Goal: Task Accomplishment & Management: Complete application form

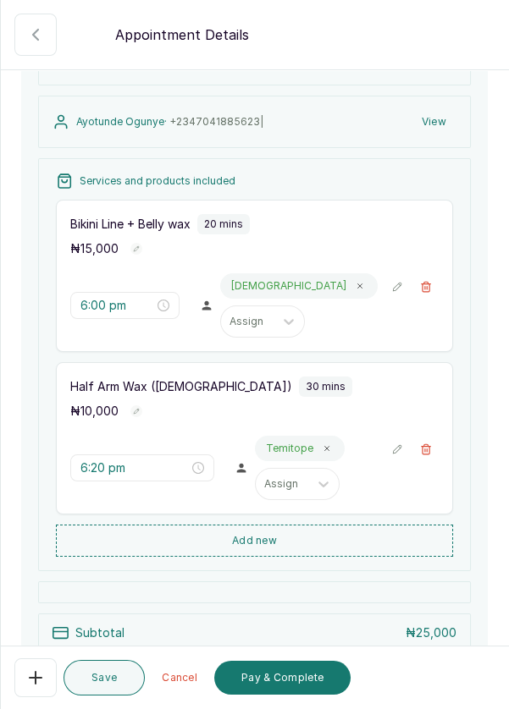
scroll to position [168, 0]
click at [339, 534] on button "Add new" at bounding box center [254, 540] width 397 height 32
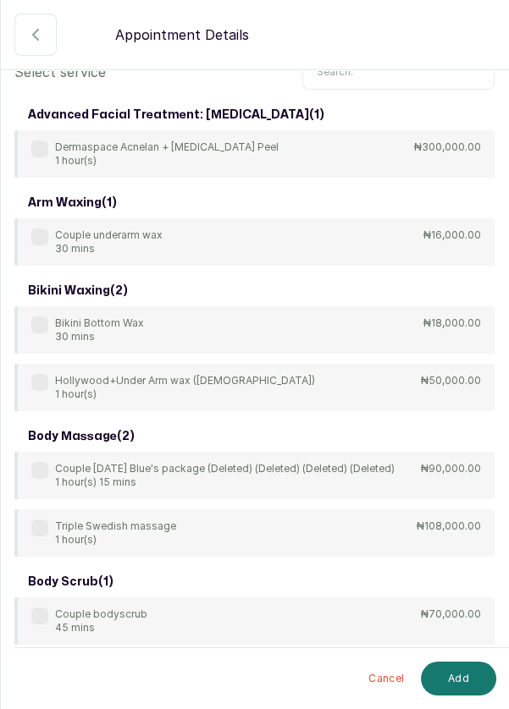
scroll to position [0, 0]
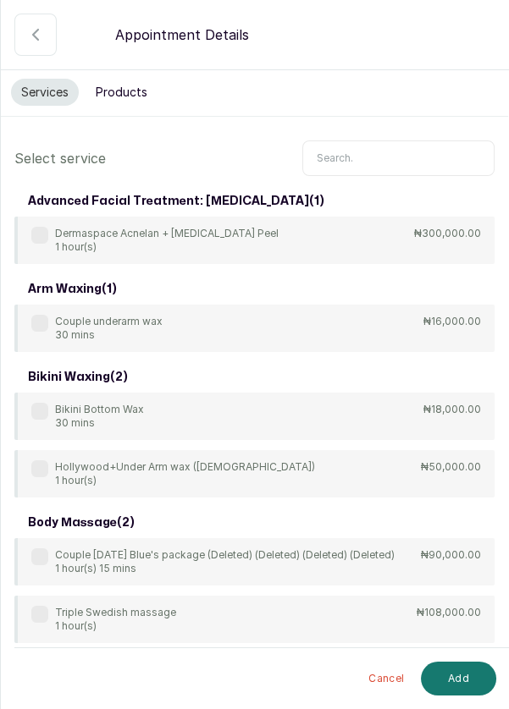
click at [391, 152] on input "text" at bounding box center [398, 158] width 192 height 36
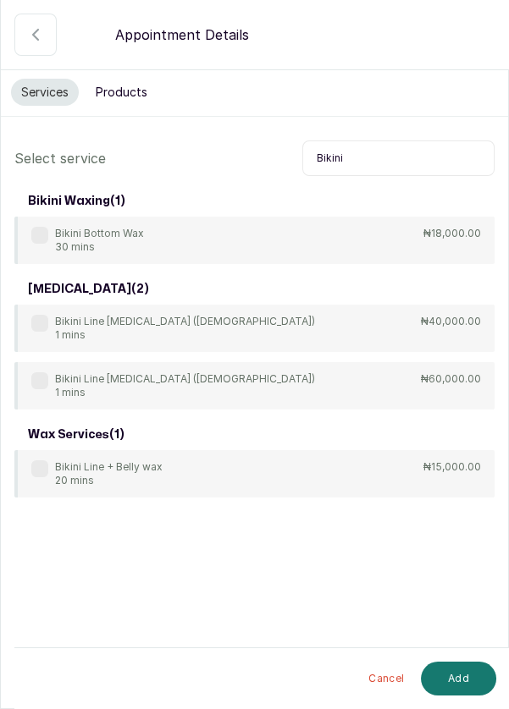
type input "Bikini"
click at [43, 232] on label at bounding box center [39, 235] width 17 height 17
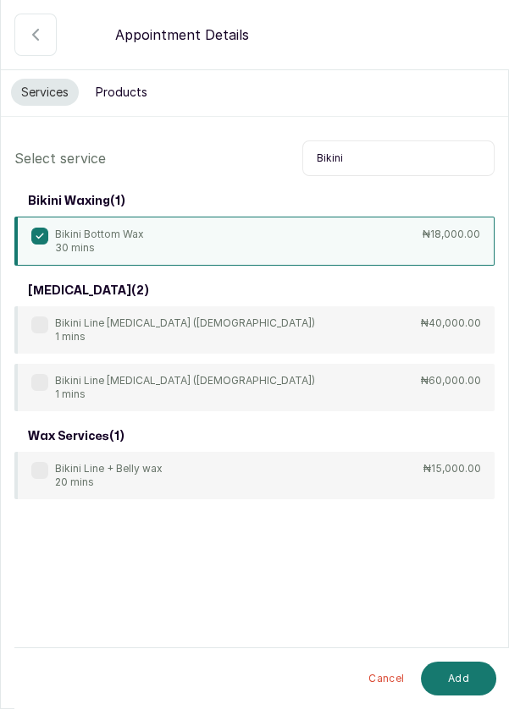
click at [477, 676] on button "Add" at bounding box center [458, 679] width 75 height 34
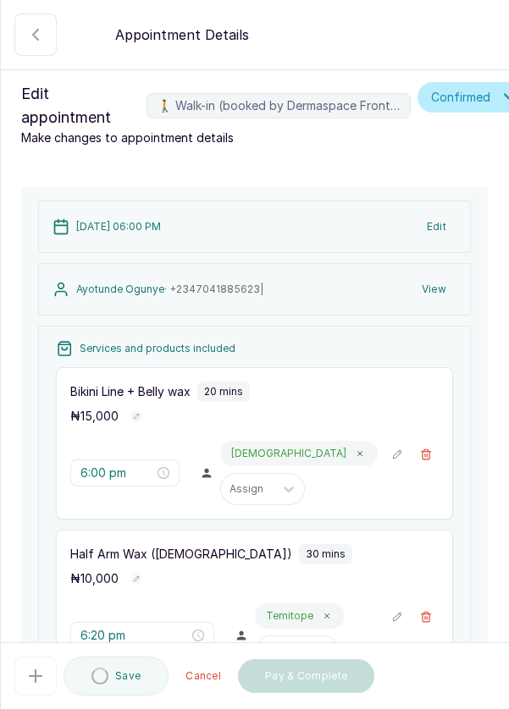
type input "6:50 pm"
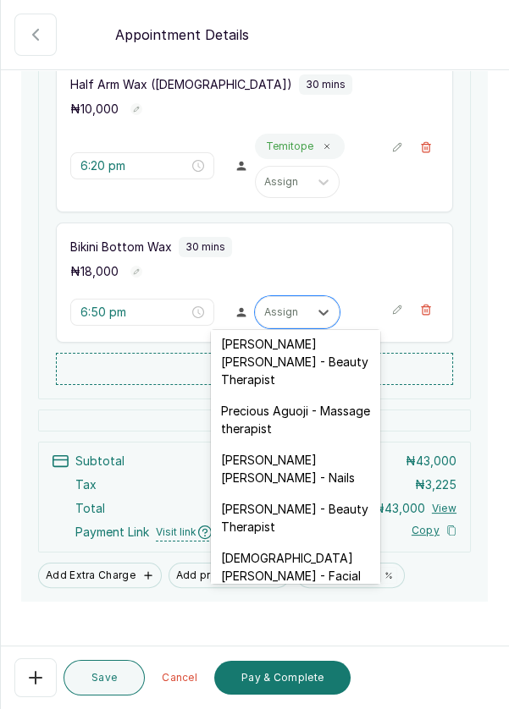
scroll to position [698, 0]
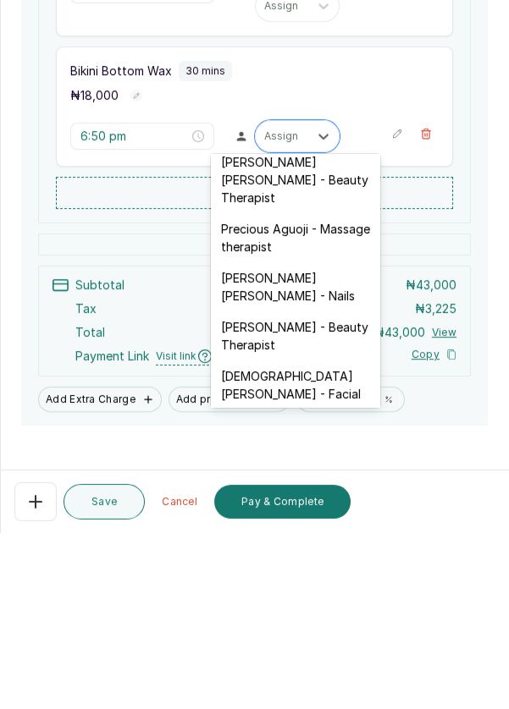
click at [357, 537] on div "[DEMOGRAPHIC_DATA][PERSON_NAME] - Facial" at bounding box center [295, 561] width 169 height 49
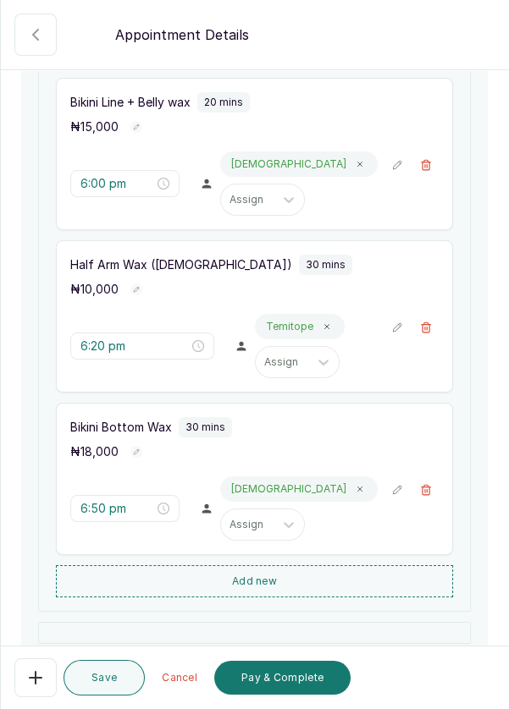
scroll to position [226, 0]
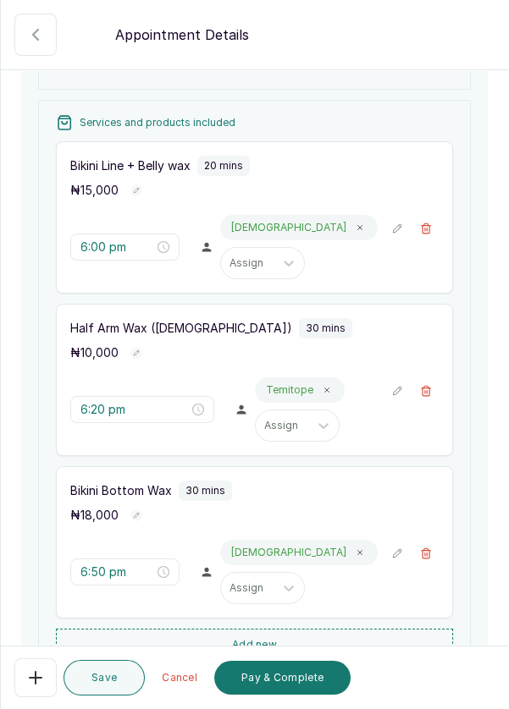
click at [434, 222] on button "🚶 Walk-in (booked by Dermaspace Frontdesk)" at bounding box center [425, 228] width 25 height 25
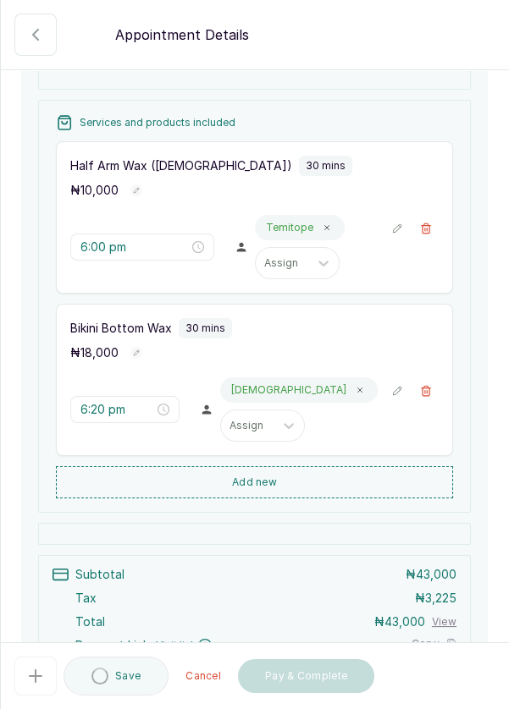
type input "6:20 pm"
type input "6:50 pm"
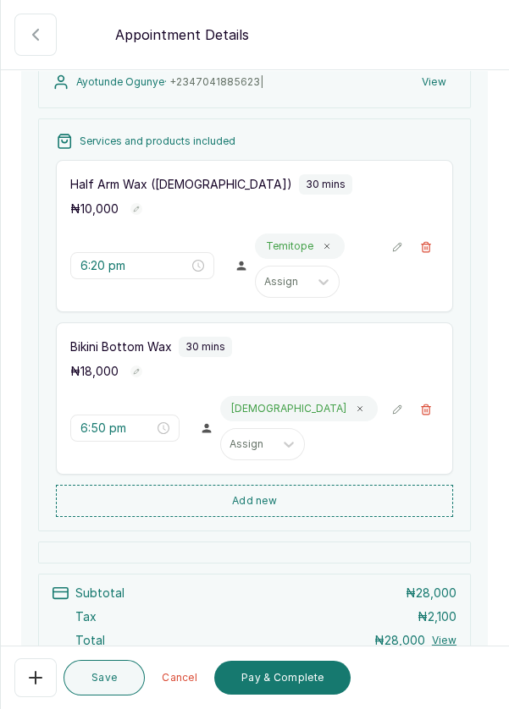
scroll to position [203, 0]
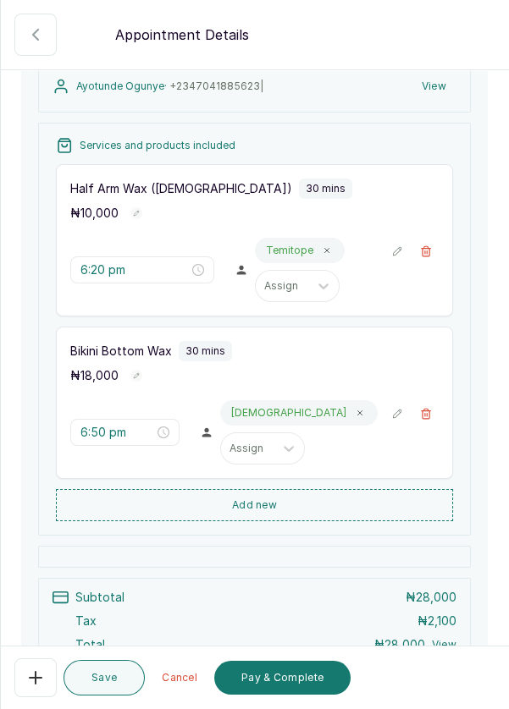
click at [372, 494] on button "Add new" at bounding box center [254, 505] width 397 height 32
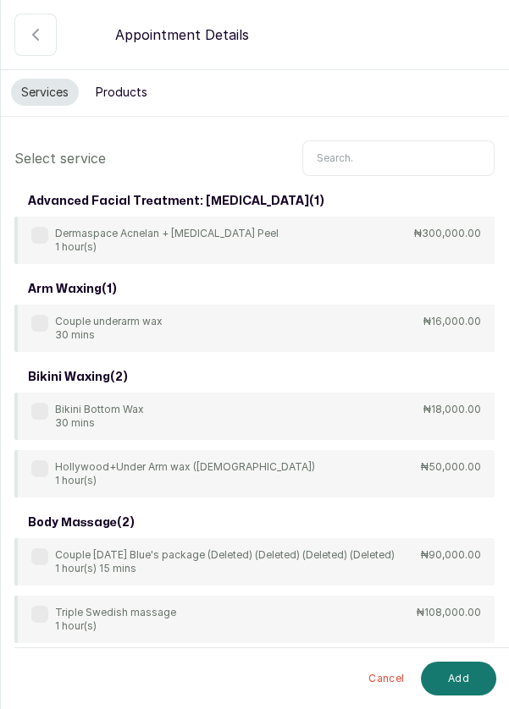
scroll to position [10, 0]
click at [369, 147] on input "text" at bounding box center [398, 158] width 192 height 36
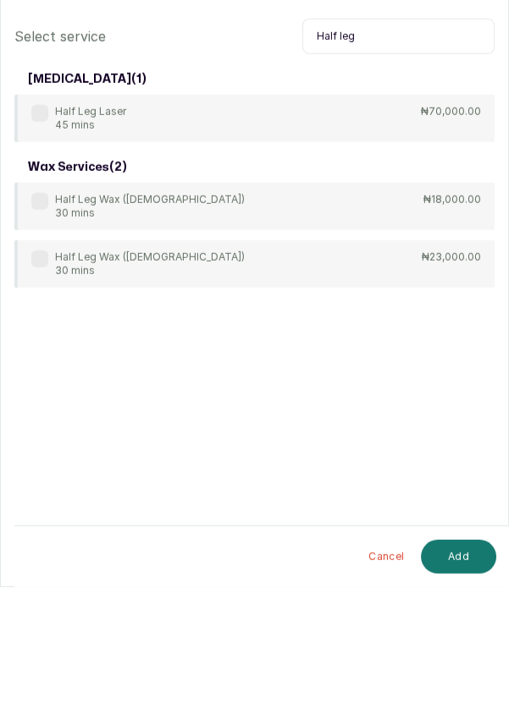
type input "Half leg"
click at [51, 315] on div "Half Leg Wax ([DEMOGRAPHIC_DATA]) 30 mins" at bounding box center [137, 328] width 213 height 27
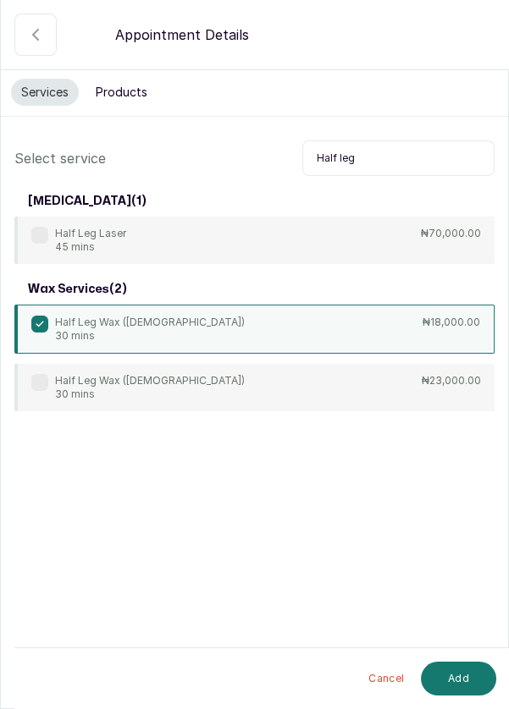
click at [461, 669] on button "Add" at bounding box center [458, 679] width 75 height 34
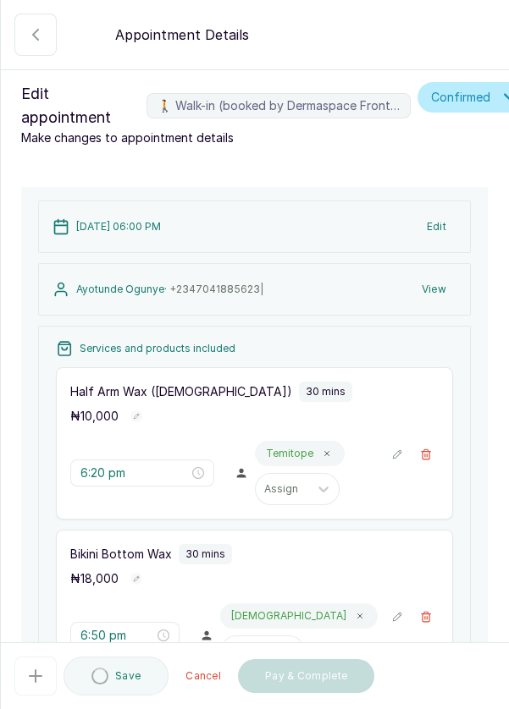
type input "7:20 pm"
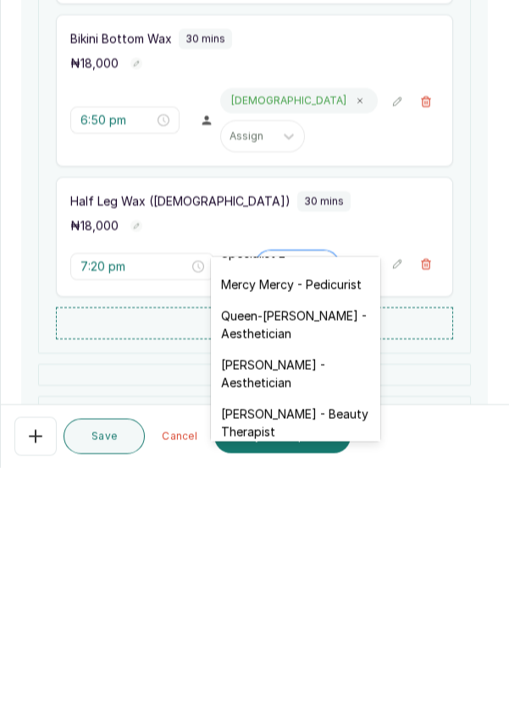
scroll to position [351, 0]
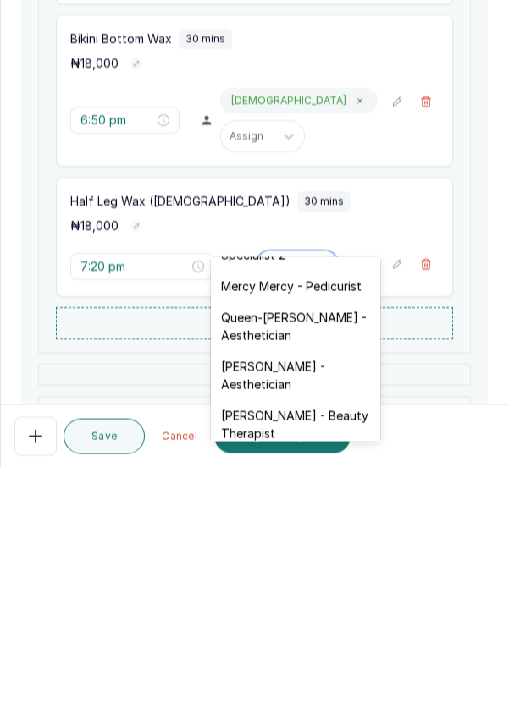
click at [306, 608] on div "[PERSON_NAME] - Aesthetician" at bounding box center [295, 616] width 169 height 49
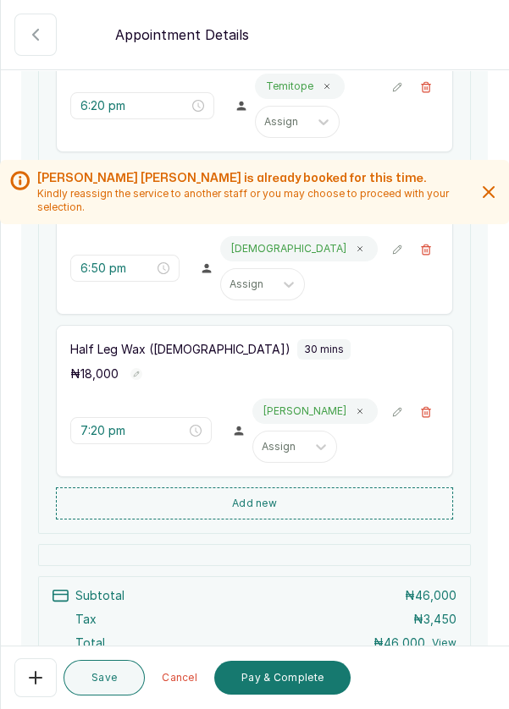
scroll to position [372, 0]
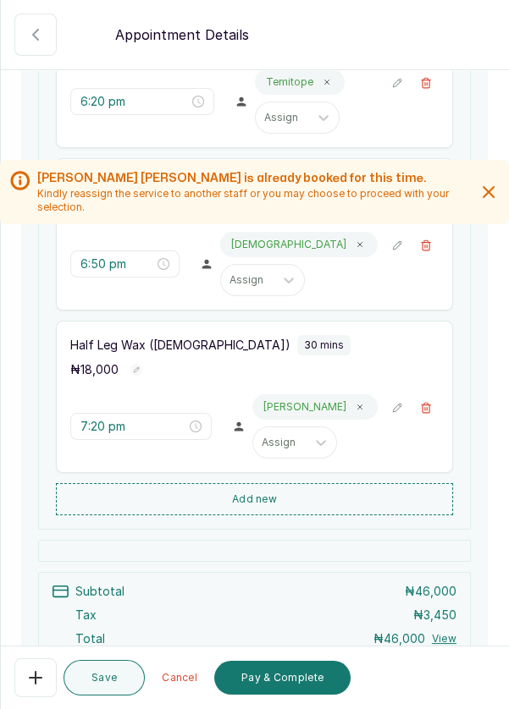
click at [342, 483] on button "Add new" at bounding box center [254, 499] width 397 height 32
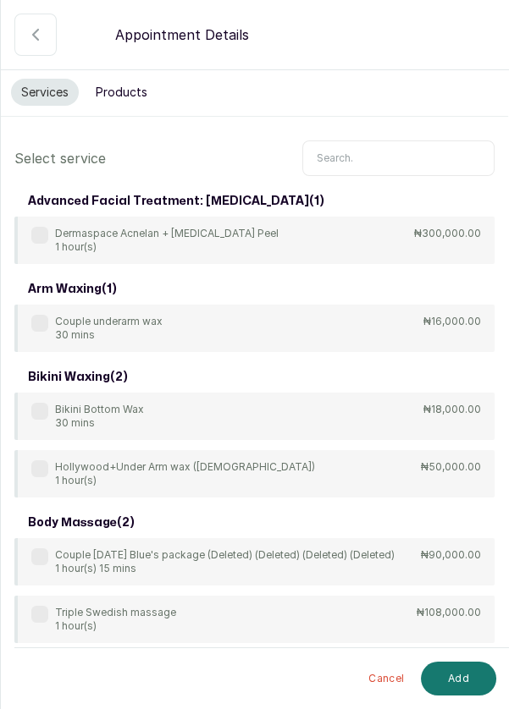
scroll to position [0, 0]
click at [383, 152] on input "text" at bounding box center [398, 158] width 192 height 36
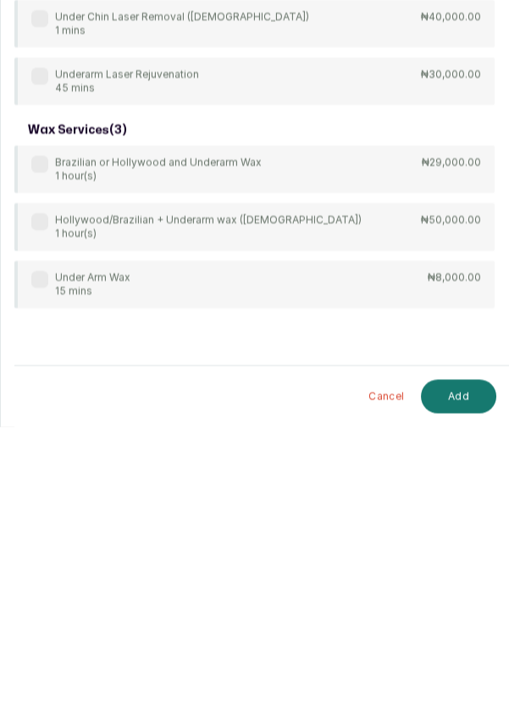
scroll to position [81, 0]
type input "Under"
click at [35, 479] on div "arm waxing ( 1 ) Couple underarm wax 30 mins ₦16,000.00 bikini waxing ( 1 ) Hol…" at bounding box center [254, 117] width 480 height 948
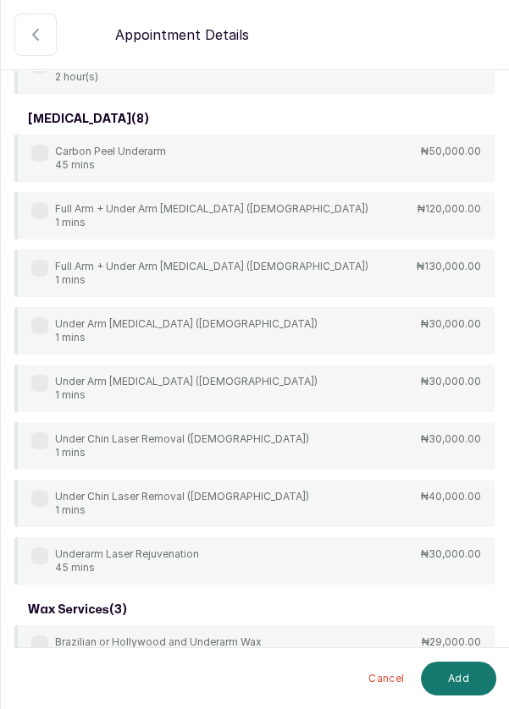
scroll to position [543, 0]
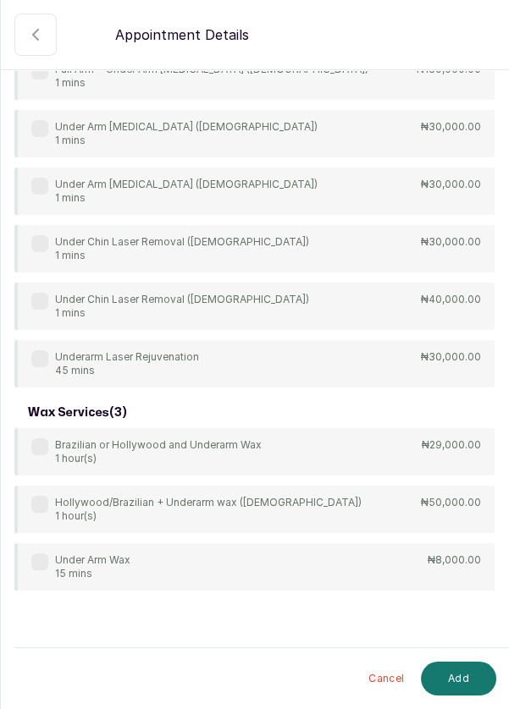
click at [25, 559] on div "Under Arm Wax 15 mins ₦8,000.00" at bounding box center [254, 566] width 480 height 47
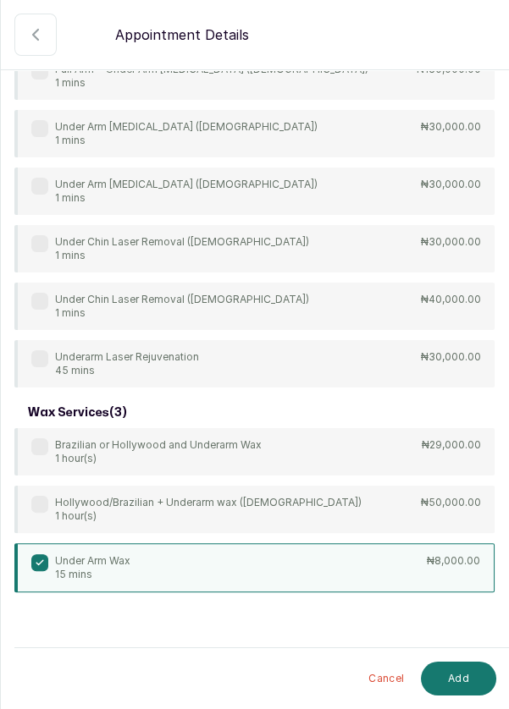
click at [454, 679] on button "Add" at bounding box center [458, 679] width 75 height 34
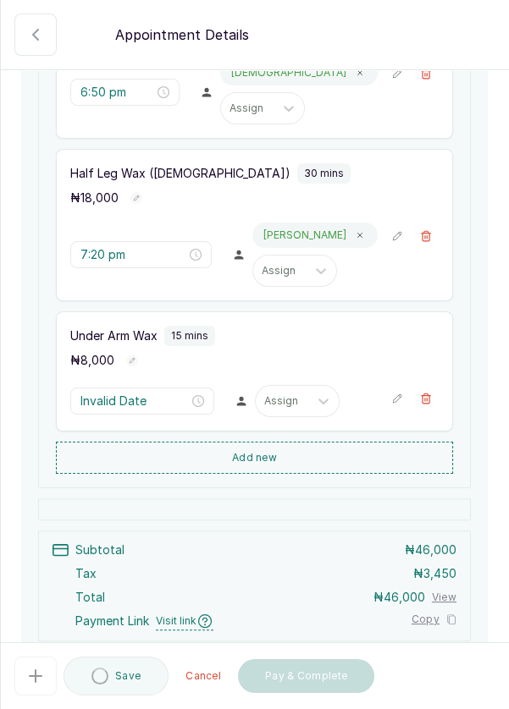
type input "7:50 pm"
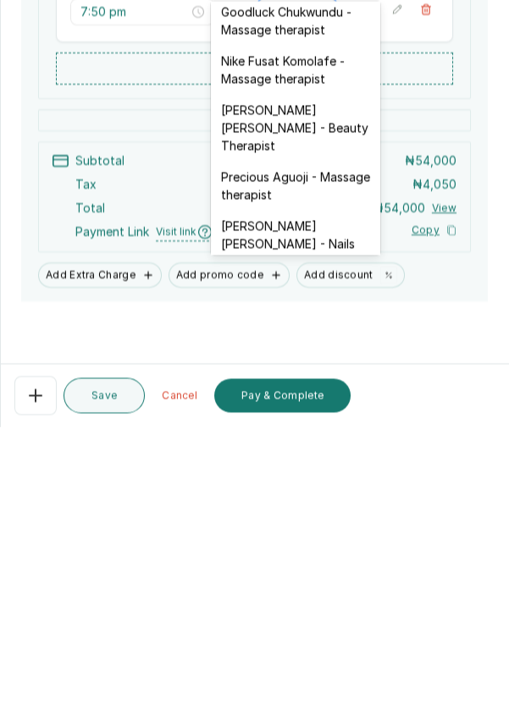
scroll to position [698, 0]
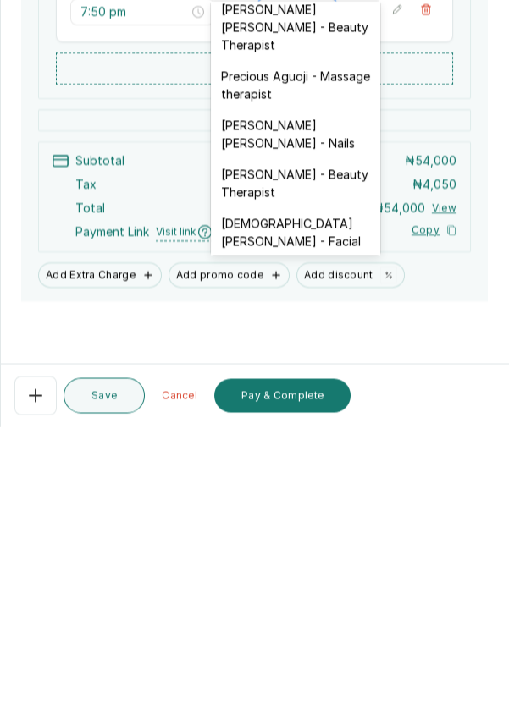
click at [339, 490] on div "[DEMOGRAPHIC_DATA][PERSON_NAME] - Facial" at bounding box center [295, 514] width 169 height 49
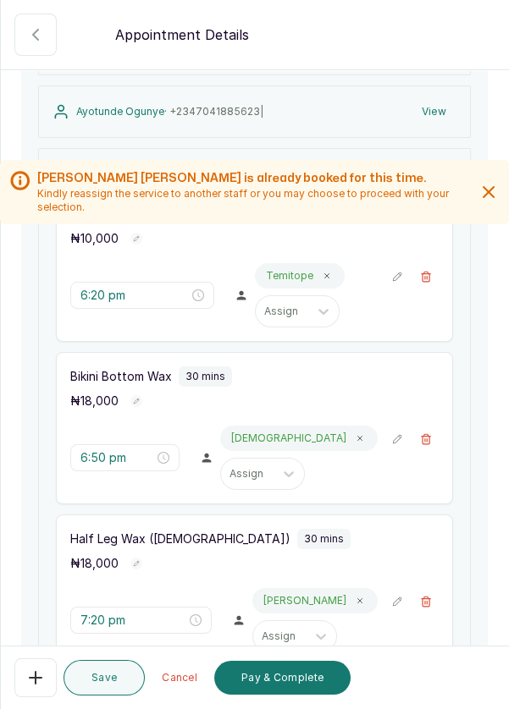
scroll to position [682, 0]
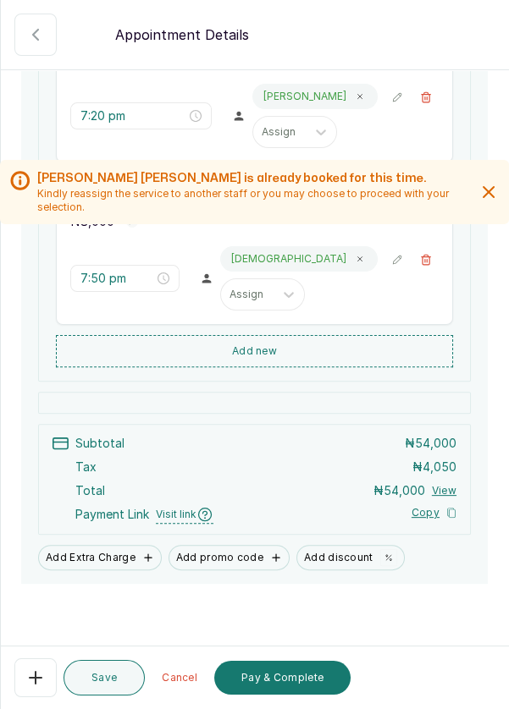
click at [113, 555] on button "Add Extra Charge" at bounding box center [100, 557] width 124 height 25
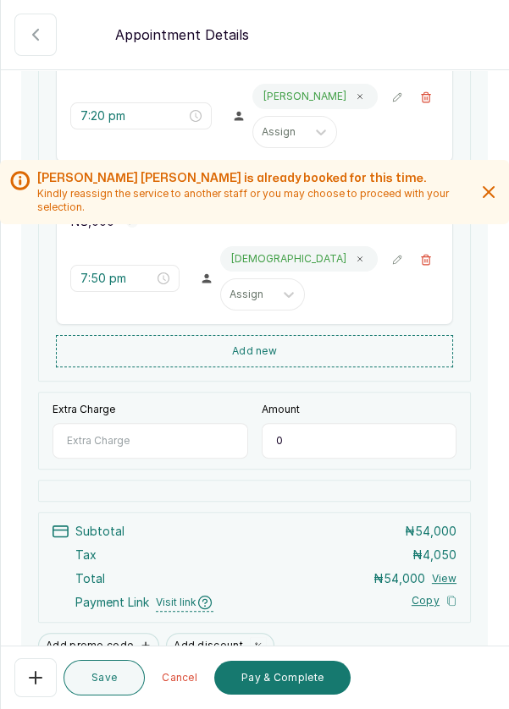
click at [207, 433] on input "Extra Charge" at bounding box center [150, 441] width 196 height 36
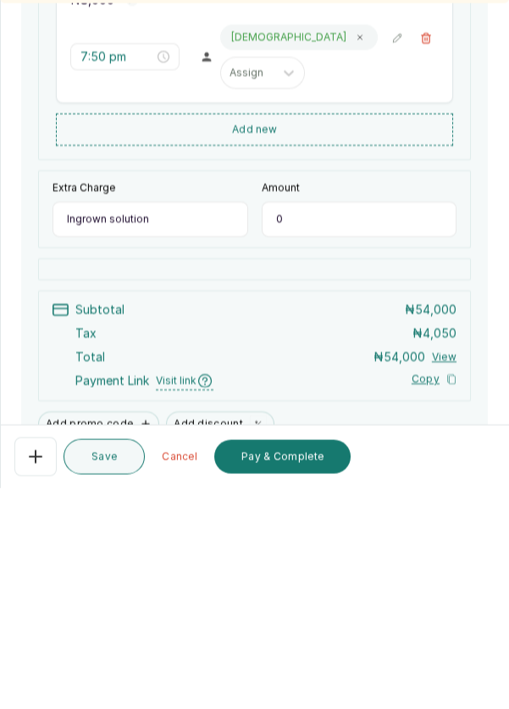
type input "Ingrown solution"
click at [343, 429] on input "0" at bounding box center [360, 441] width 196 height 36
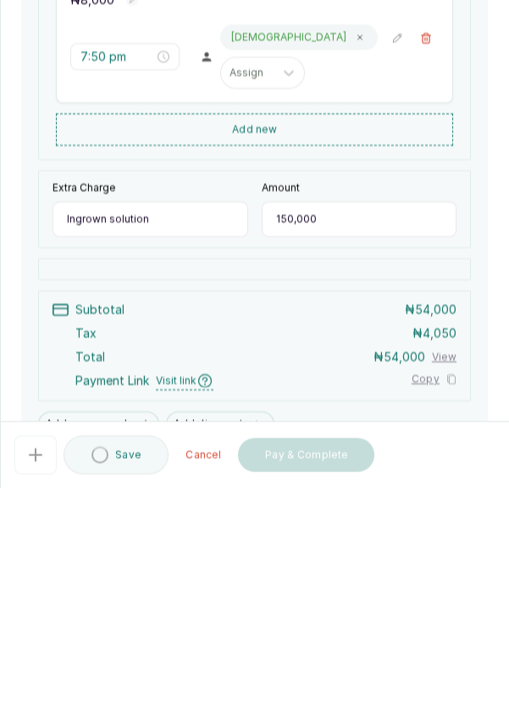
type input "15,000"
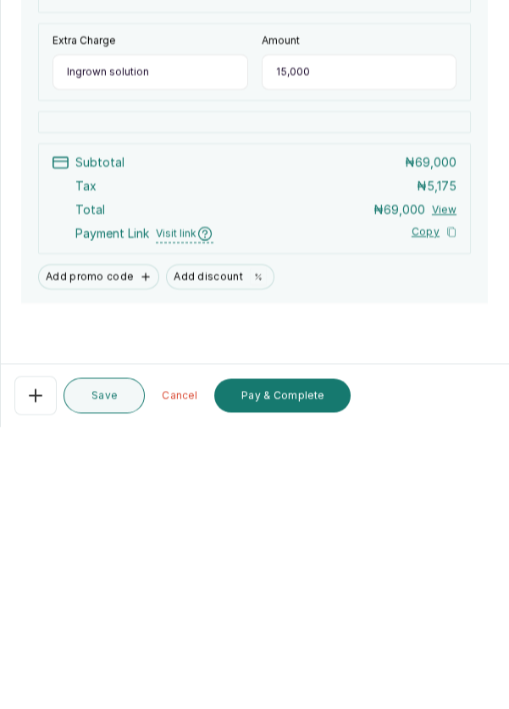
scroll to position [81, 0]
click at [321, 683] on button "Pay & Complete" at bounding box center [282, 678] width 136 height 34
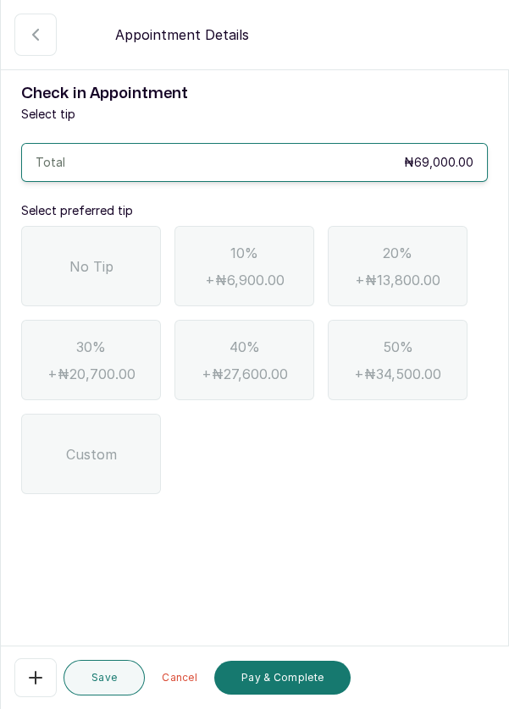
scroll to position [0, 0]
click at [91, 256] on span "No Tip" at bounding box center [91, 266] width 44 height 20
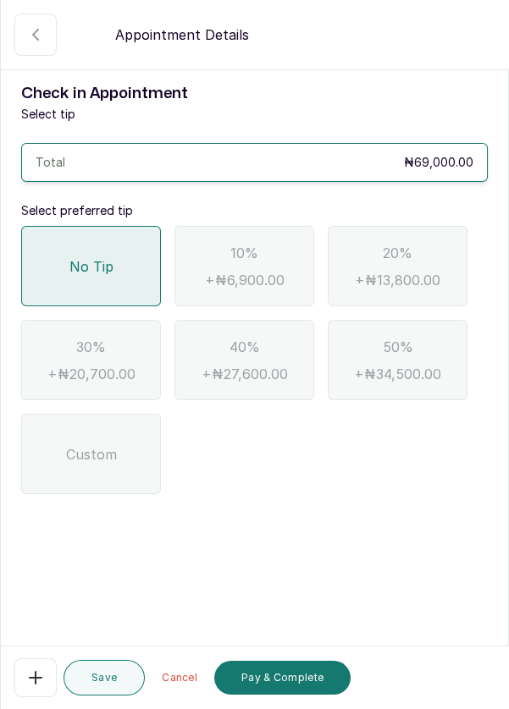
click at [314, 685] on button "Pay & Complete" at bounding box center [282, 678] width 136 height 34
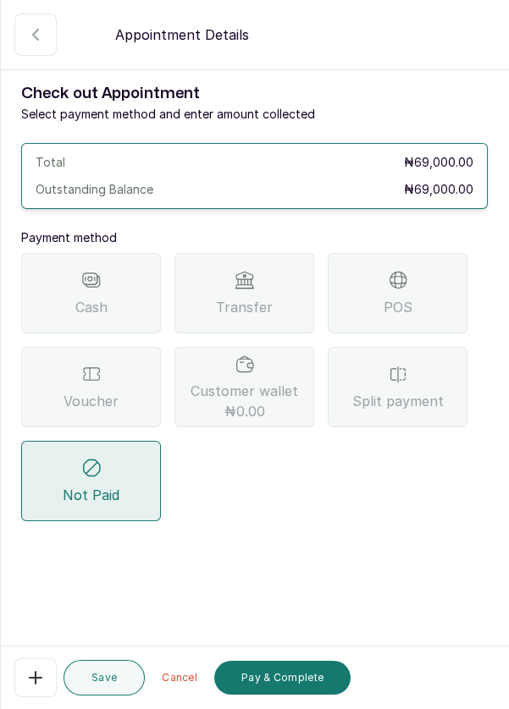
scroll to position [15, 0]
click at [401, 278] on div "POS" at bounding box center [398, 293] width 140 height 80
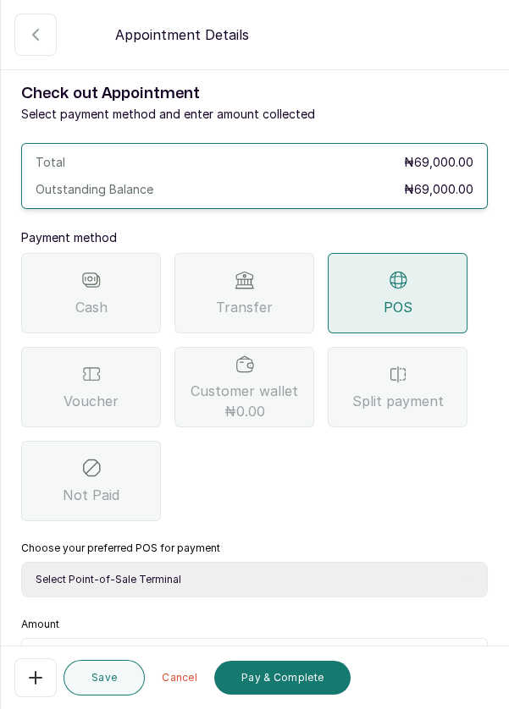
click at [320, 565] on select "Select Point-of-Sale Terminal Pos- Flutterwave Zenith Bank POS - Paga Paga POS …" at bounding box center [254, 580] width 466 height 36
select select "ea021b39-a6bc-4e4d-b5d1-02cb72451b32"
click at [21, 562] on select "Select Point-of-Sale Terminal Pos- Flutterwave Zenith Bank POS - Paga Paga POS …" at bounding box center [254, 580] width 466 height 36
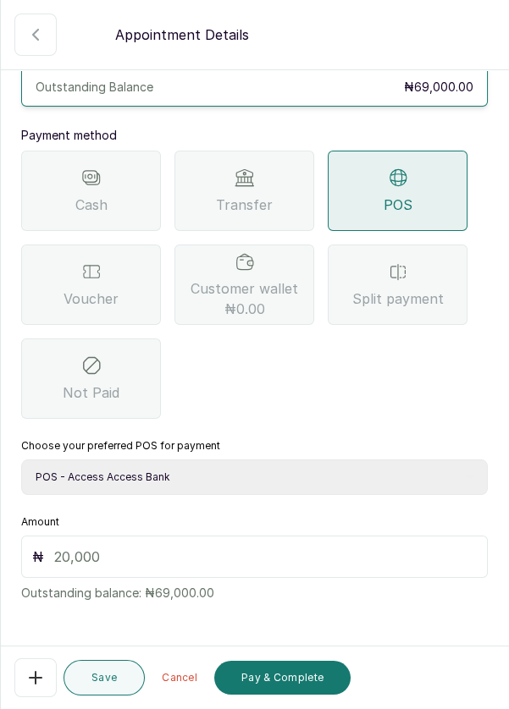
scroll to position [112, 0]
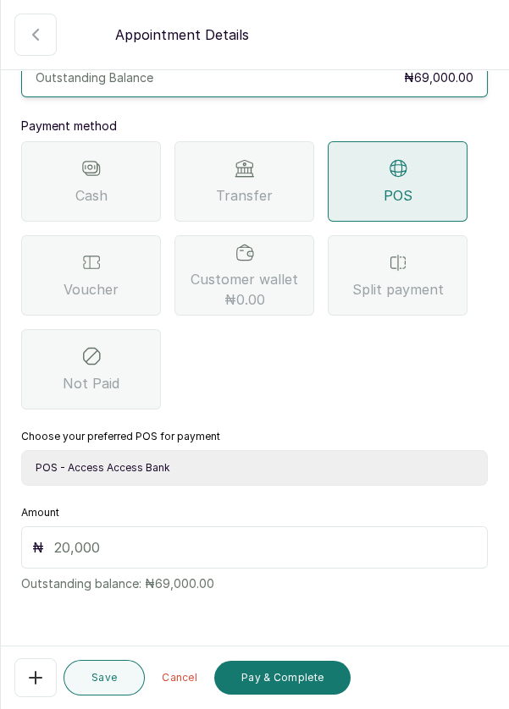
click at [123, 537] on input "text" at bounding box center [265, 547] width 422 height 20
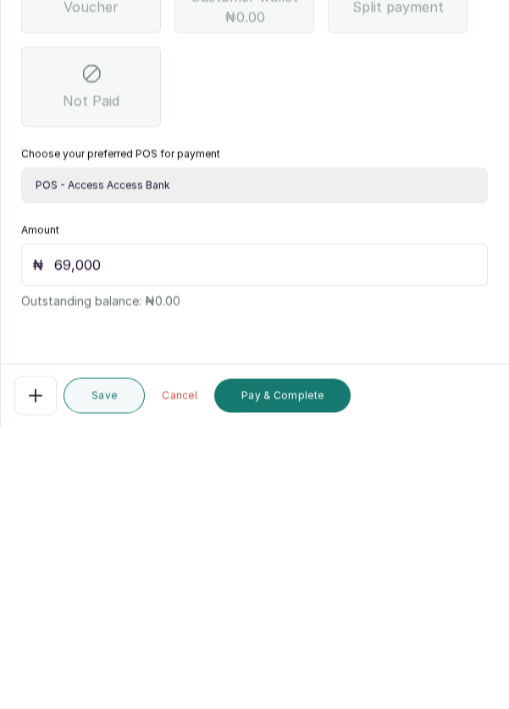
scroll to position [81, 0]
type input "69,000"
click at [317, 682] on button "Pay & Complete" at bounding box center [282, 678] width 136 height 34
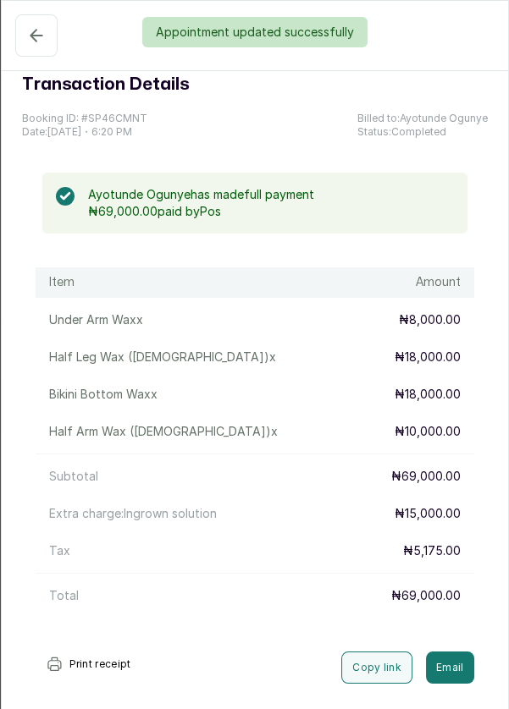
click at [36, 38] on div "Appointment updated successfully" at bounding box center [254, 32] width 509 height 30
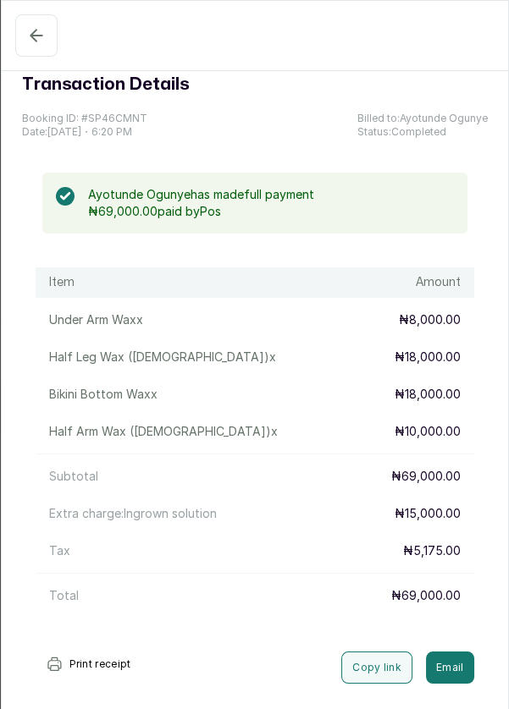
click at [32, 33] on icon "button" at bounding box center [36, 35] width 20 height 20
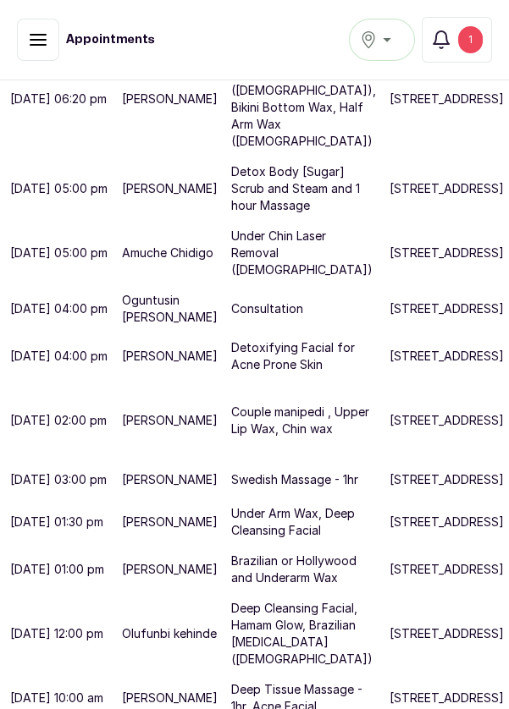
scroll to position [455, 0]
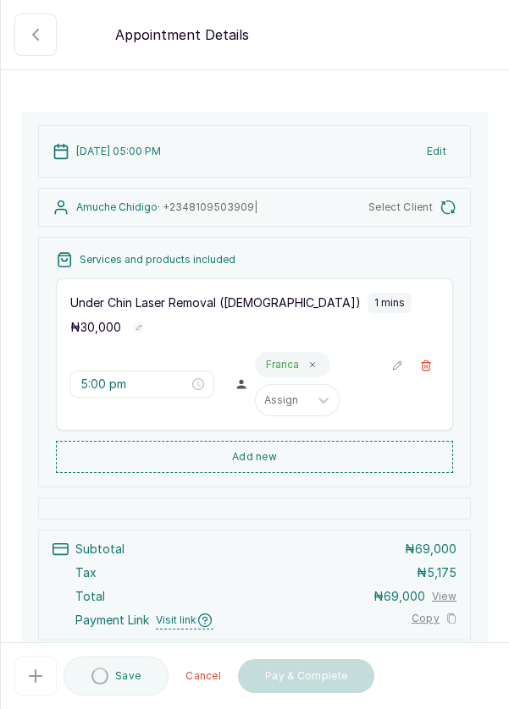
scroll to position [184, 0]
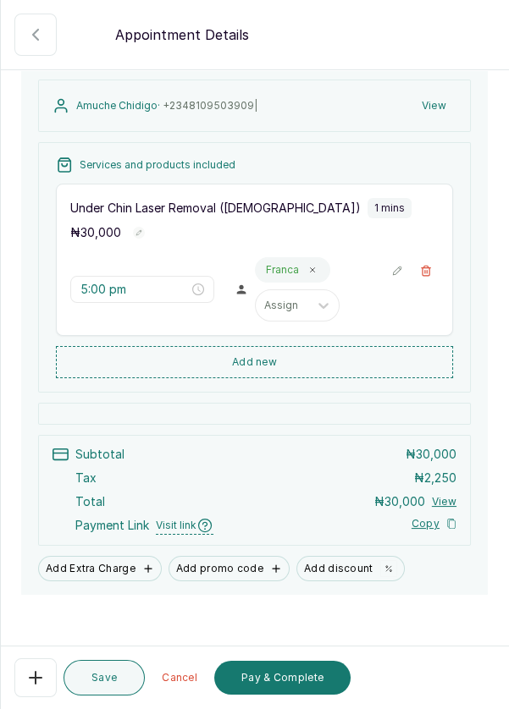
click at [368, 352] on button "Add new" at bounding box center [254, 362] width 397 height 32
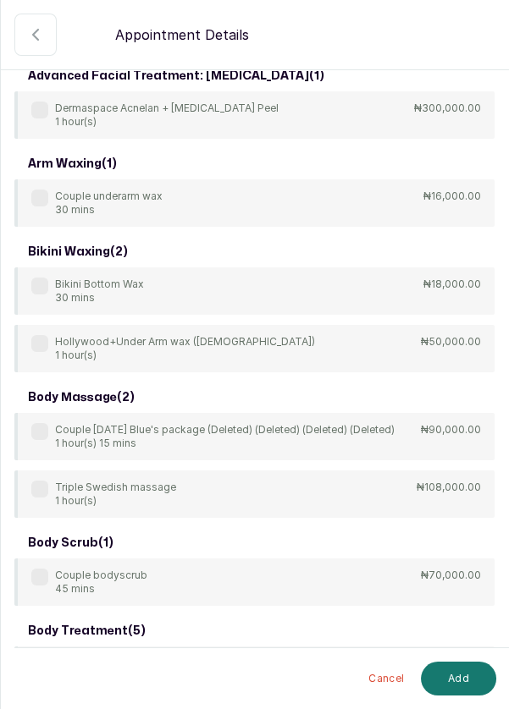
scroll to position [0, 0]
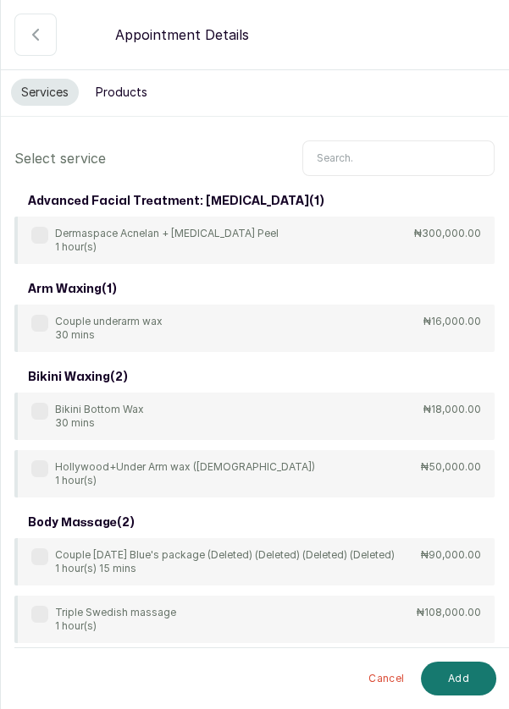
click at [421, 140] on input "text" at bounding box center [398, 158] width 192 height 36
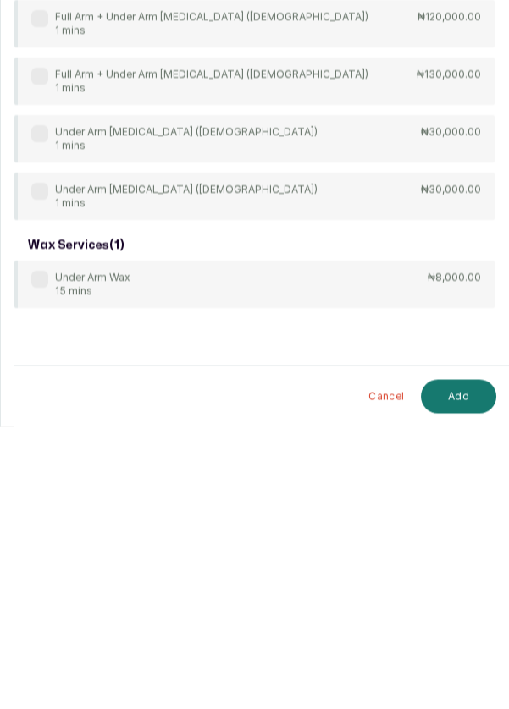
scroll to position [81, 0]
type input "Under arm"
click at [34, 554] on label at bounding box center [39, 562] width 17 height 17
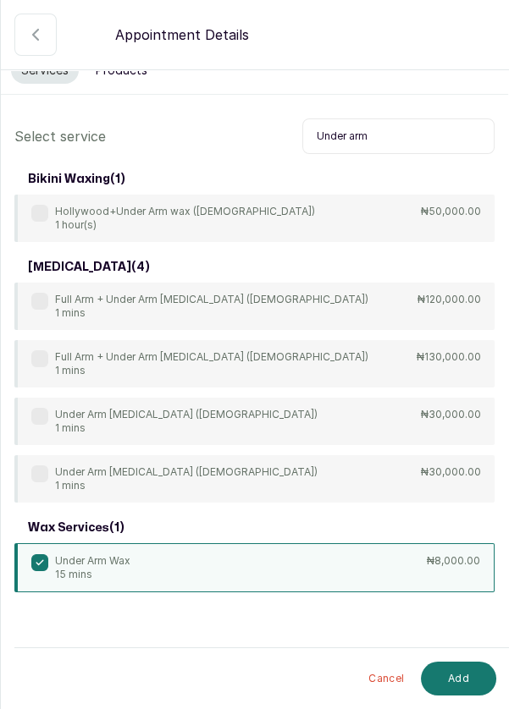
click at [455, 674] on button "Add" at bounding box center [458, 679] width 75 height 34
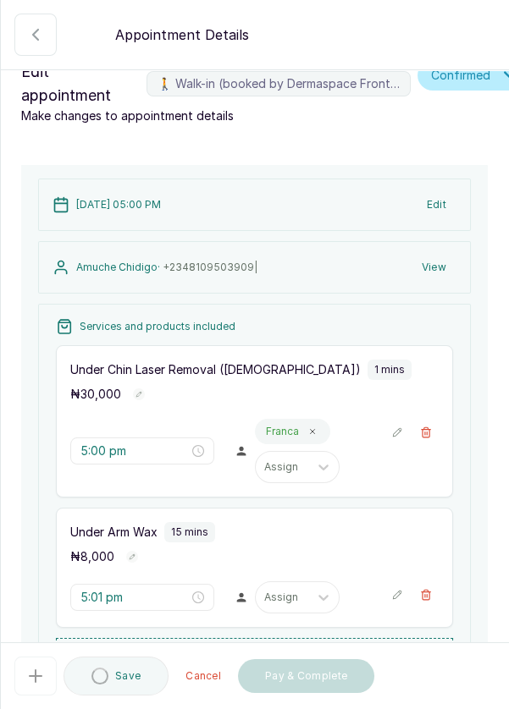
type input "5:01 pm"
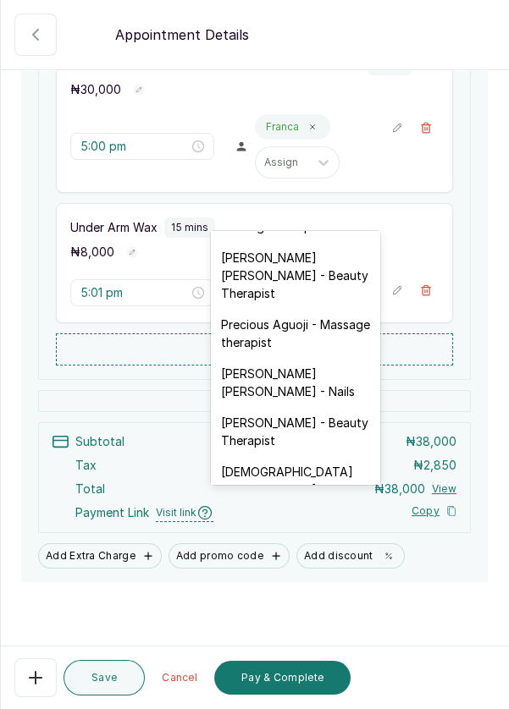
scroll to position [690, 0]
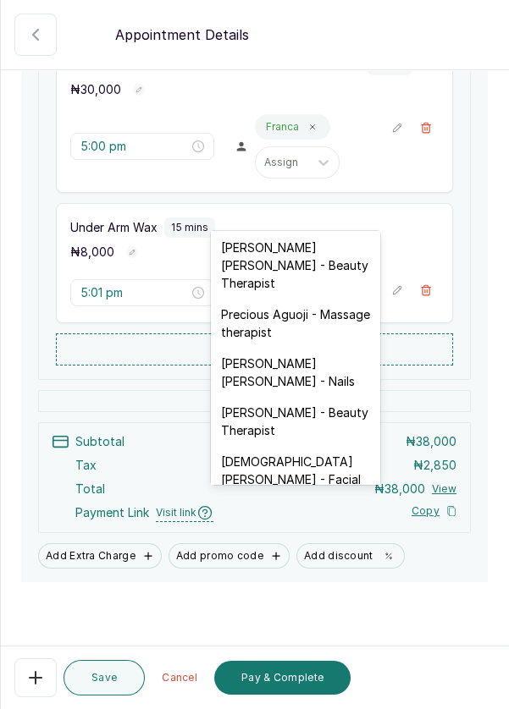
click at [333, 348] on div "[PERSON_NAME] [PERSON_NAME] - Nails" at bounding box center [295, 372] width 169 height 49
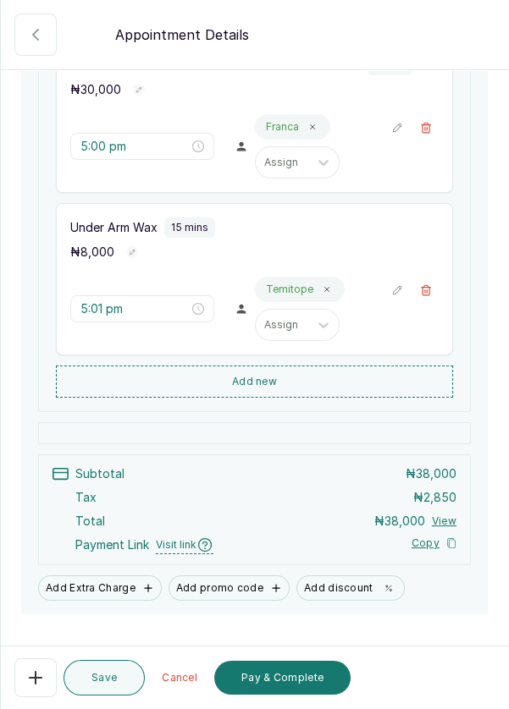
click at [316, 679] on button "Pay & Complete" at bounding box center [282, 678] width 136 height 34
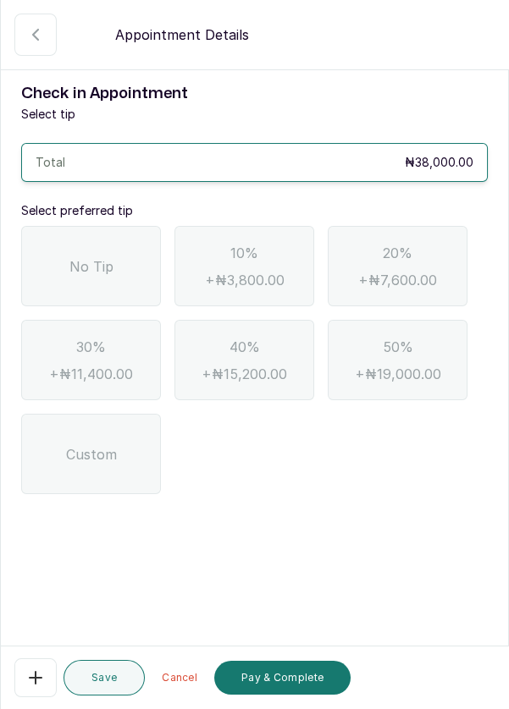
scroll to position [0, 0]
click at [117, 226] on div "No Tip" at bounding box center [91, 266] width 140 height 80
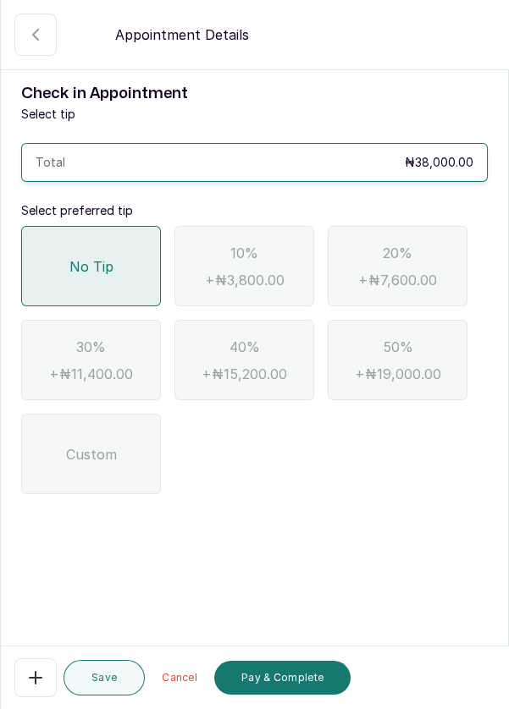
click at [304, 675] on button "Pay & Complete" at bounding box center [282, 678] width 136 height 34
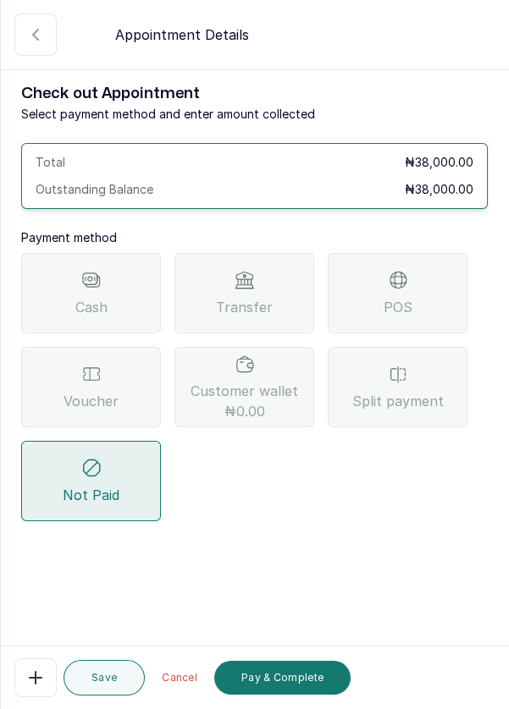
click at [409, 347] on div "Split payment" at bounding box center [398, 387] width 140 height 80
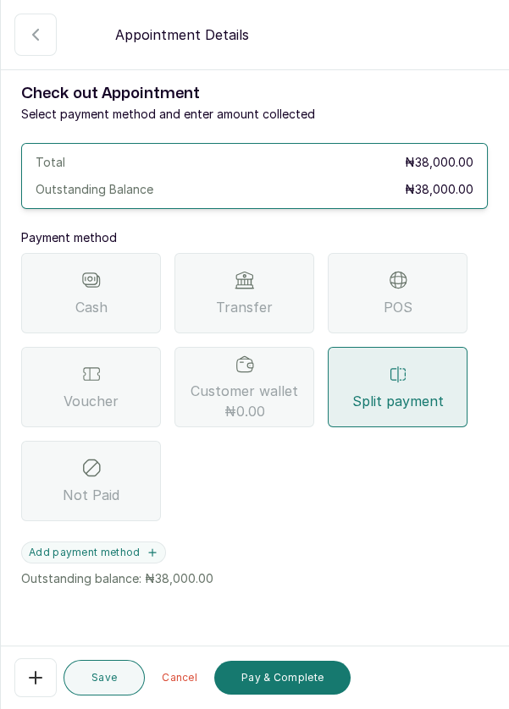
click at [152, 542] on button "Add payment method" at bounding box center [93, 553] width 145 height 22
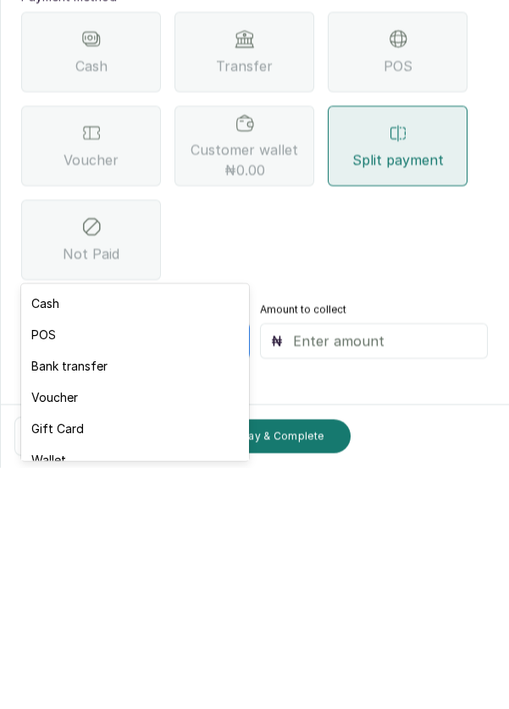
click at [92, 637] on div "Voucher" at bounding box center [134, 638] width 227 height 31
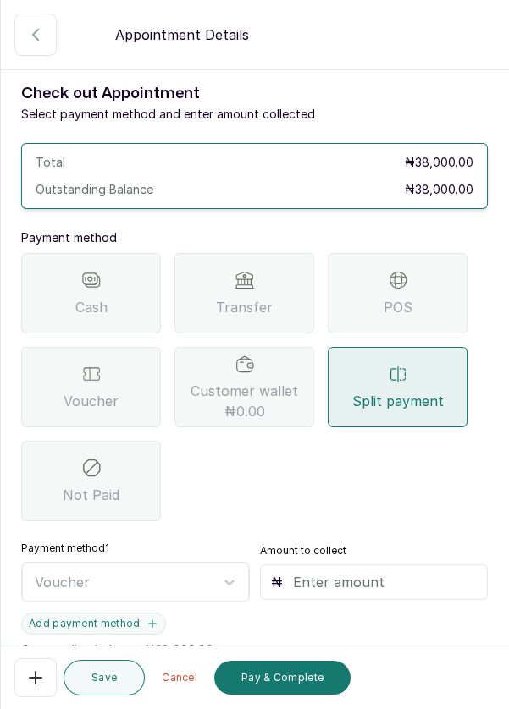
click at [376, 572] on input "text" at bounding box center [385, 582] width 185 height 20
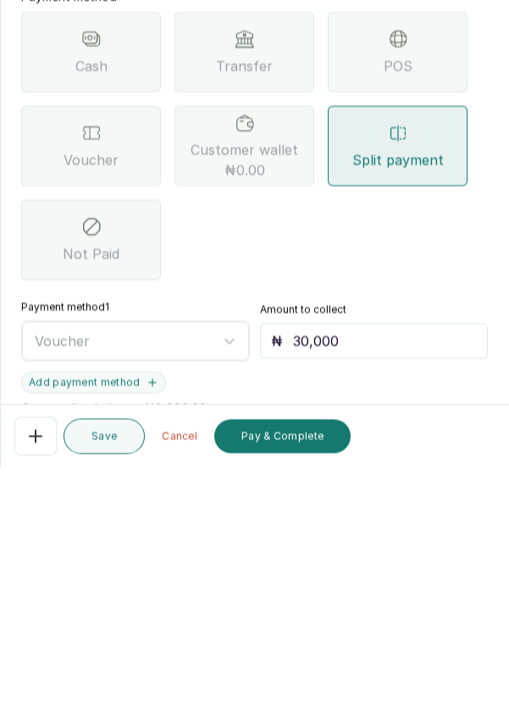
type input "30,000"
click at [149, 620] on icon "button" at bounding box center [152, 623] width 7 height 7
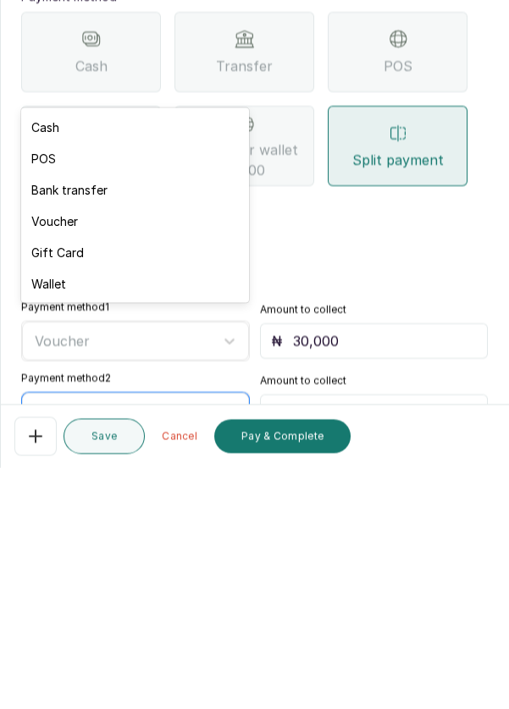
click at [110, 437] on div "Bank transfer" at bounding box center [134, 431] width 227 height 31
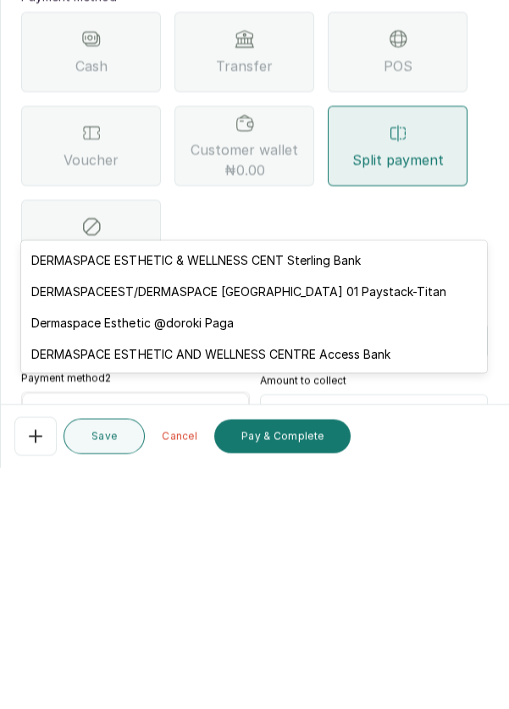
click at [444, 532] on div "DERMASPACEEST/DERMASPACE [GEOGRAPHIC_DATA] 01 Paystack-Titan" at bounding box center [254, 532] width 466 height 31
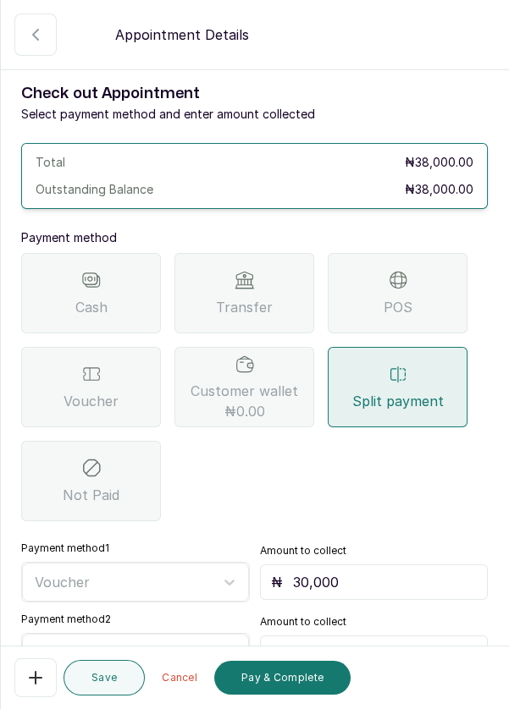
click at [395, 643] on input "text" at bounding box center [385, 653] width 185 height 20
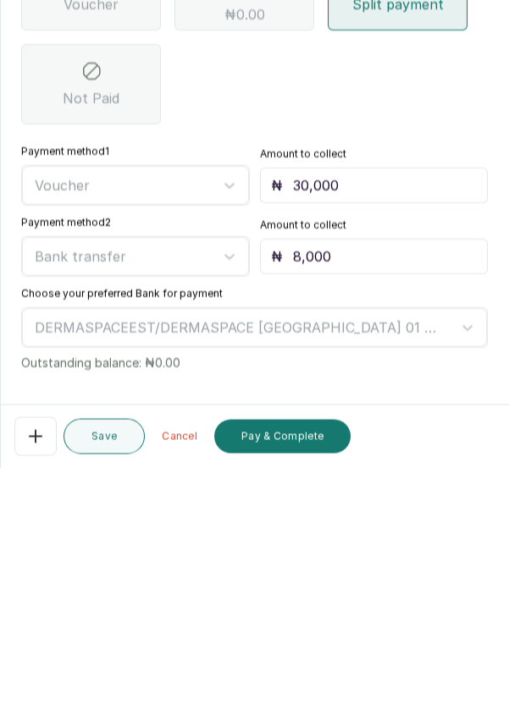
scroll to position [174, 0]
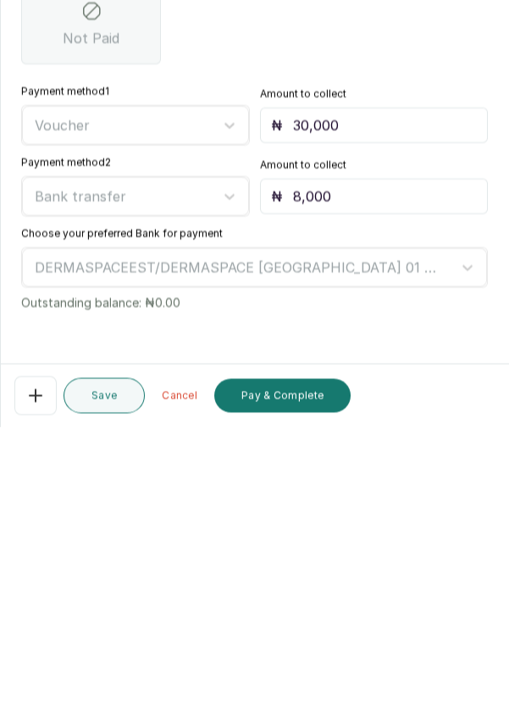
type input "8,000"
click at [311, 685] on button "Pay & Complete" at bounding box center [282, 678] width 136 height 34
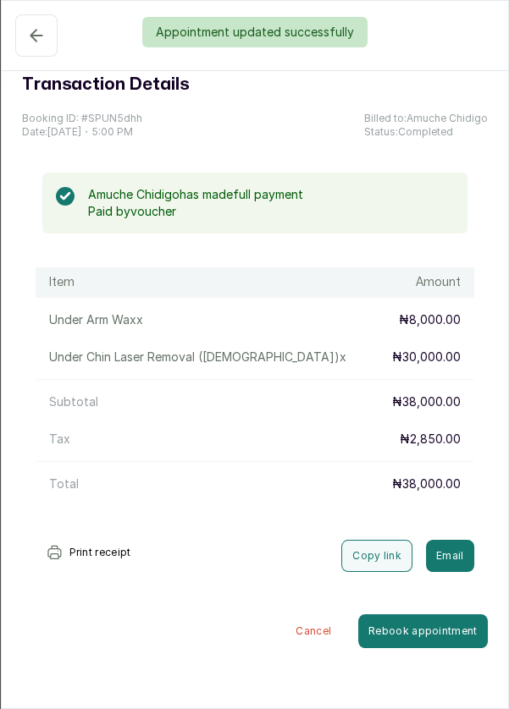
click at [25, 39] on div "Appointment updated successfully" at bounding box center [254, 32] width 509 height 30
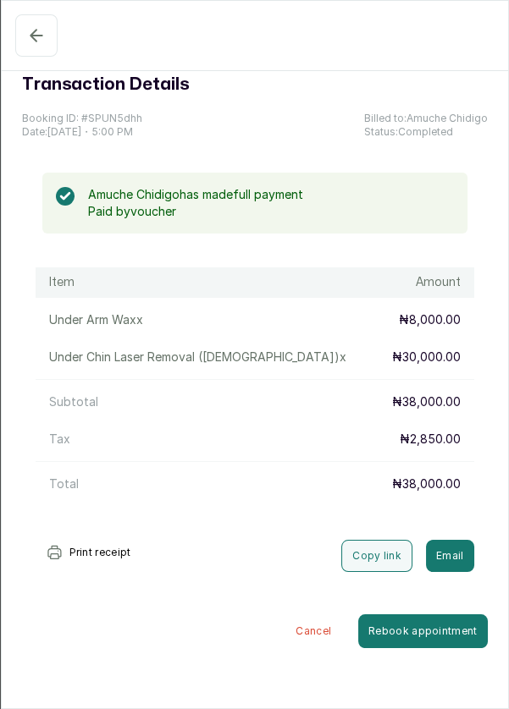
click at [30, 41] on icon "button" at bounding box center [36, 35] width 20 height 20
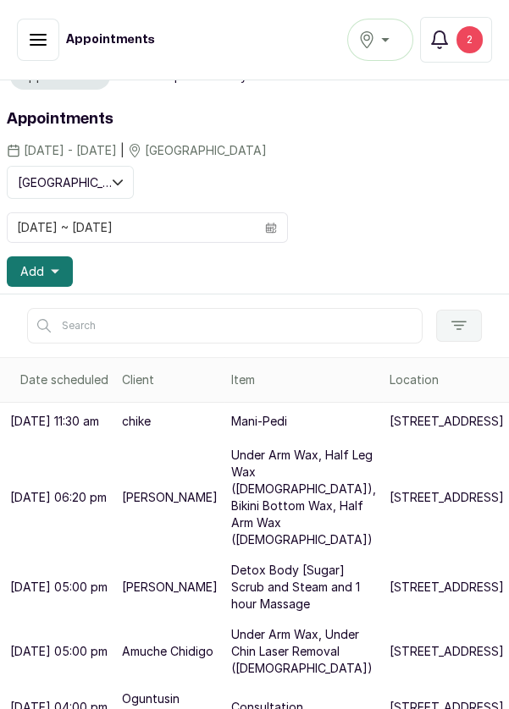
scroll to position [0, 0]
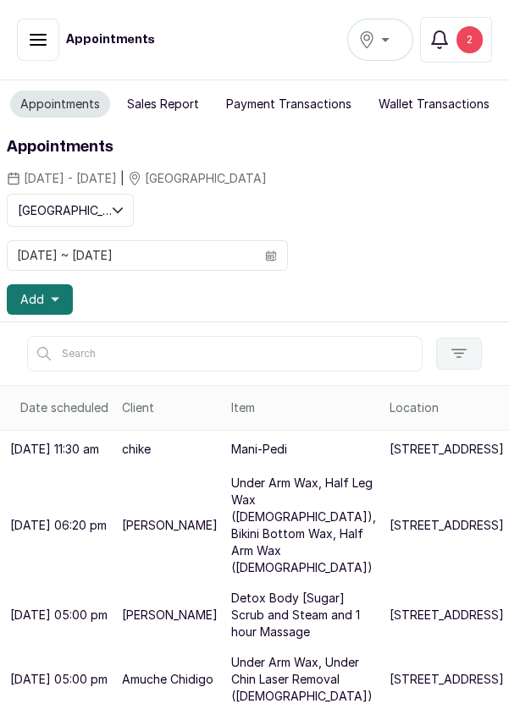
click at [483, 41] on button "Notifications 2" at bounding box center [456, 40] width 72 height 46
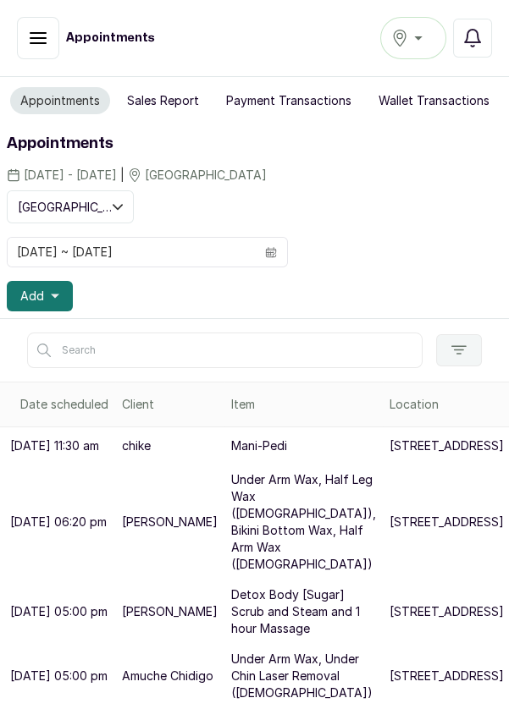
click at [273, 251] on icon "calendar" at bounding box center [270, 253] width 5 height 4
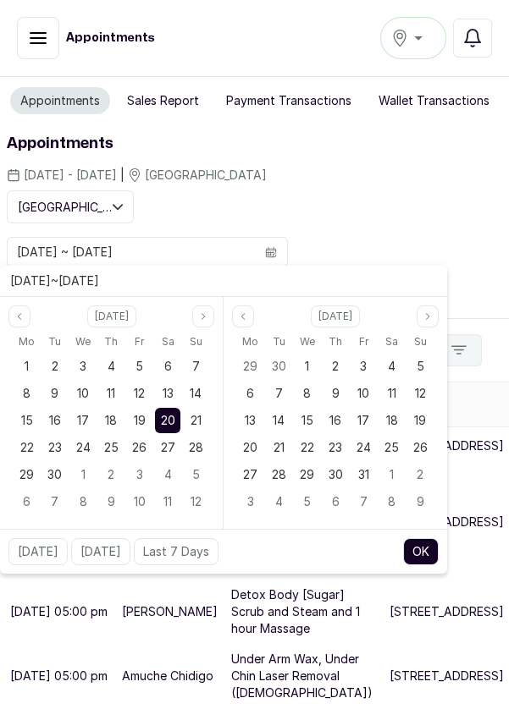
click at [207, 412] on div "21" at bounding box center [195, 420] width 25 height 25
click at [204, 412] on div "21" at bounding box center [195, 420] width 25 height 25
click at [437, 555] on button "OK" at bounding box center [421, 551] width 36 height 27
type input "[DATE] ~ [DATE]"
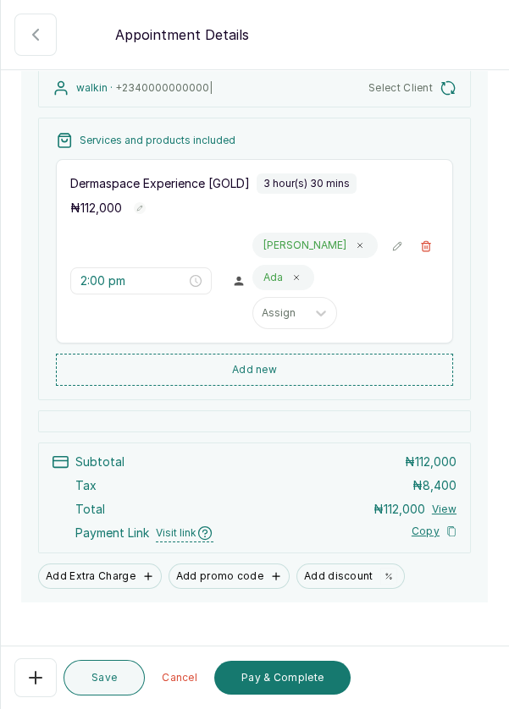
scroll to position [215, 0]
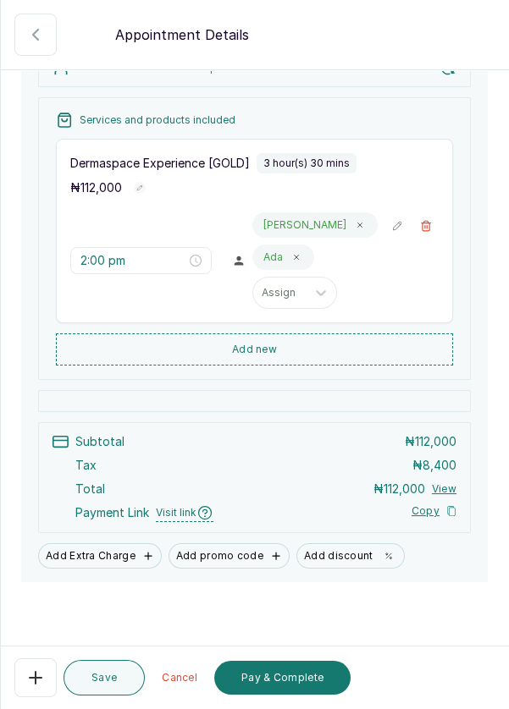
click at [33, 682] on icon "button" at bounding box center [35, 678] width 20 height 20
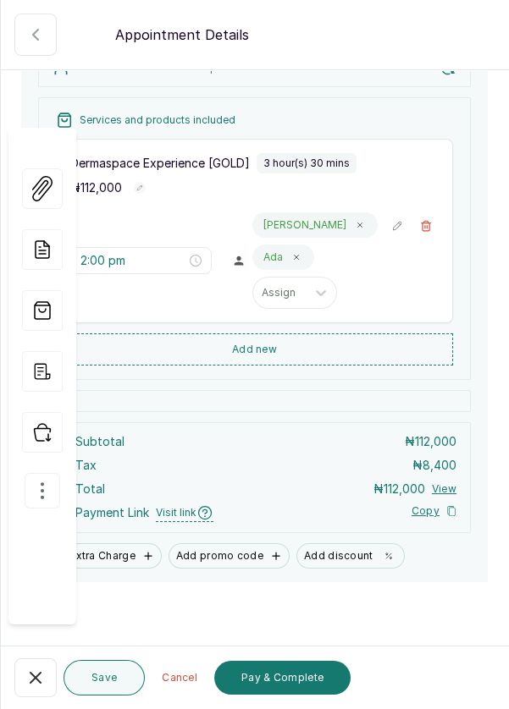
click at [45, 481] on icon "button" at bounding box center [42, 491] width 20 height 20
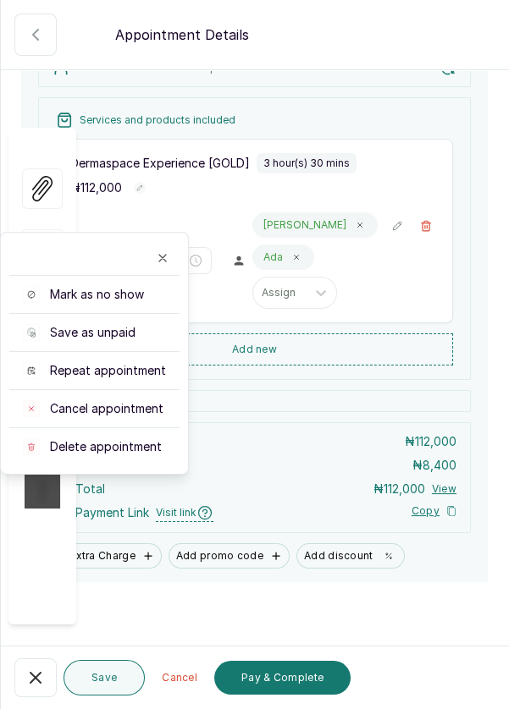
click at [140, 438] on span "Delete appointment" at bounding box center [106, 446] width 112 height 17
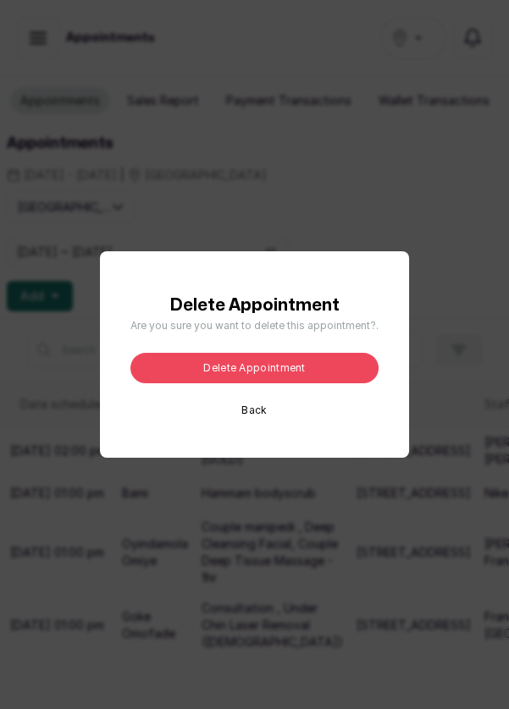
click at [314, 383] on button "Delete appointment" at bounding box center [254, 368] width 248 height 30
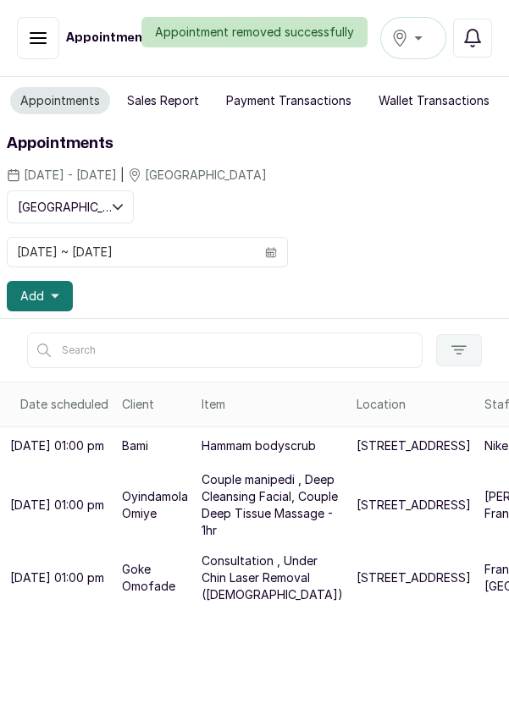
click at [61, 288] on button "Add" at bounding box center [40, 296] width 66 height 30
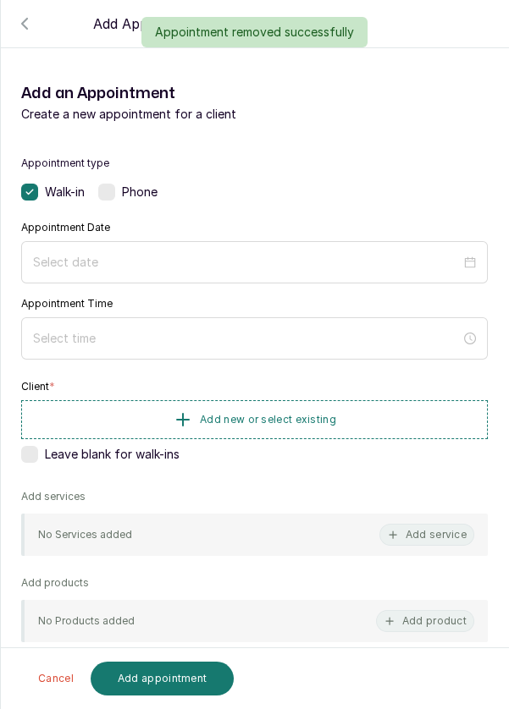
click at [291, 242] on div at bounding box center [254, 262] width 466 height 42
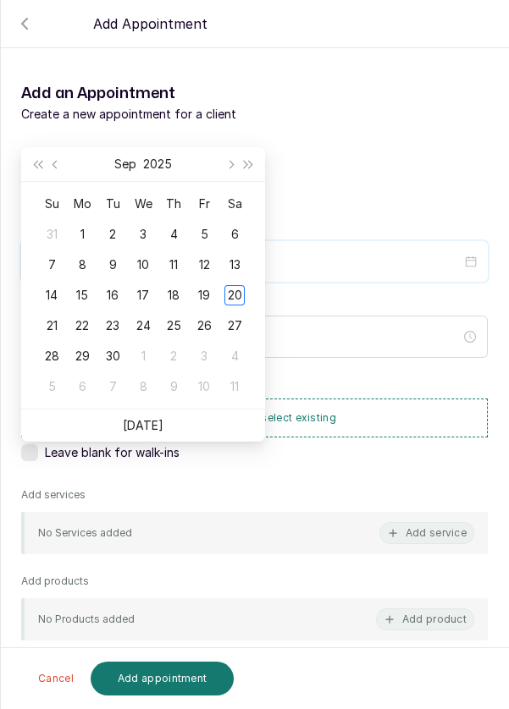
scroll to position [137, 0]
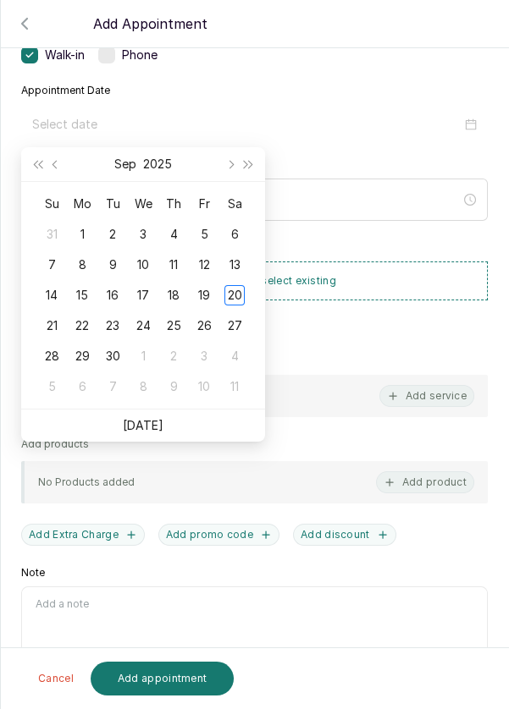
click at [51, 329] on div "21" at bounding box center [51, 326] width 20 height 20
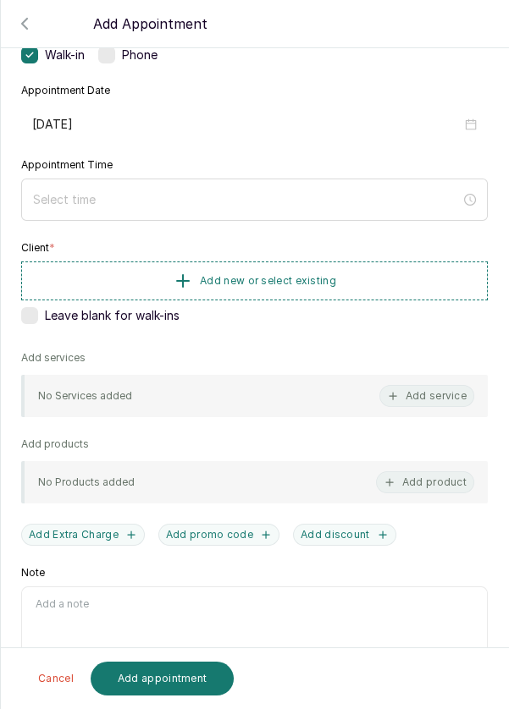
type input "[DATE]"
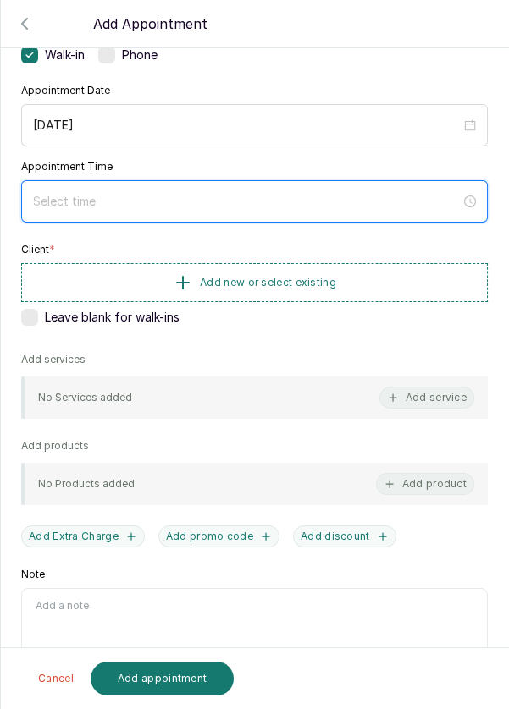
click at [114, 197] on input at bounding box center [246, 201] width 427 height 19
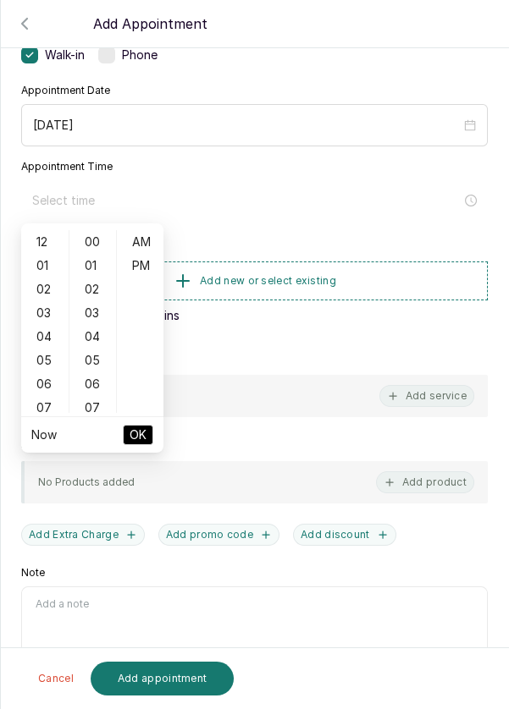
click at [41, 295] on div "02" at bounding box center [45, 290] width 41 height 24
click at [143, 267] on div "PM" at bounding box center [140, 266] width 41 height 24
type input "2:00 pm"
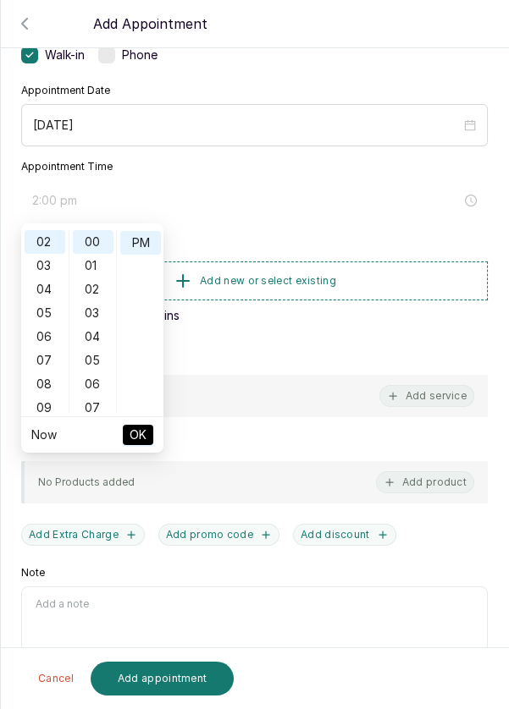
click at [158, 441] on ul "Now OK" at bounding box center [92, 435] width 142 height 36
click at [137, 439] on span "OK" at bounding box center [137, 435] width 17 height 32
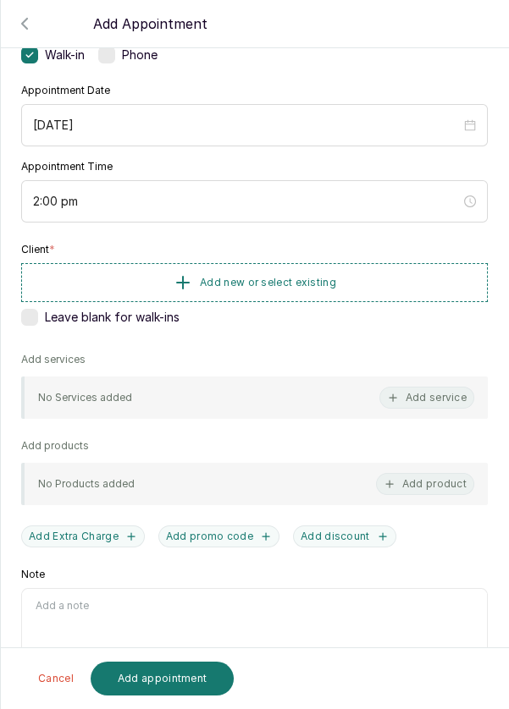
click at [376, 284] on button "Add new or select existing" at bounding box center [254, 282] width 466 height 39
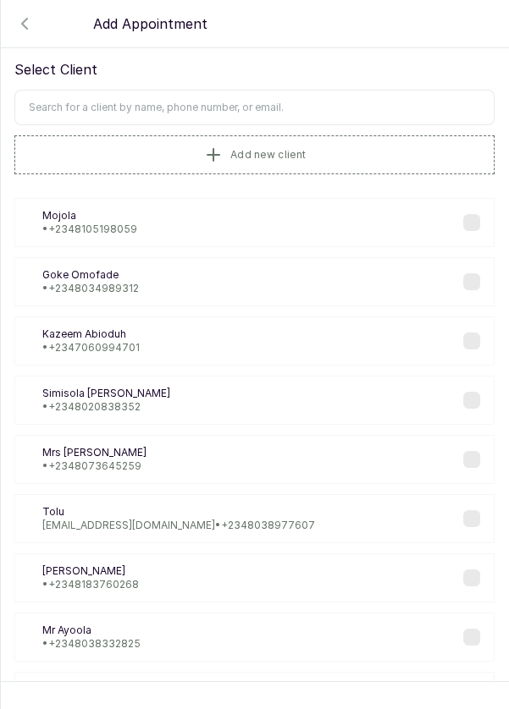
click at [301, 140] on button "Add new client" at bounding box center [254, 154] width 480 height 39
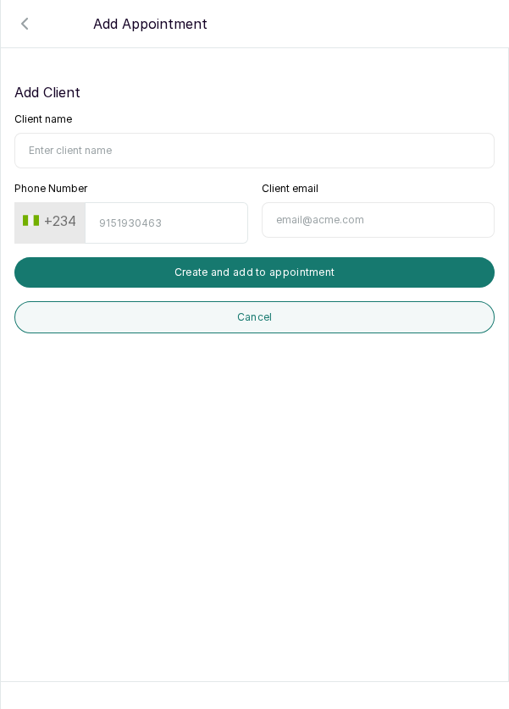
scroll to position [0, 0]
click at [124, 143] on input "Client name" at bounding box center [254, 151] width 480 height 36
type input "[PERSON_NAME]"
click at [174, 218] on input "Phone Number" at bounding box center [166, 222] width 163 height 41
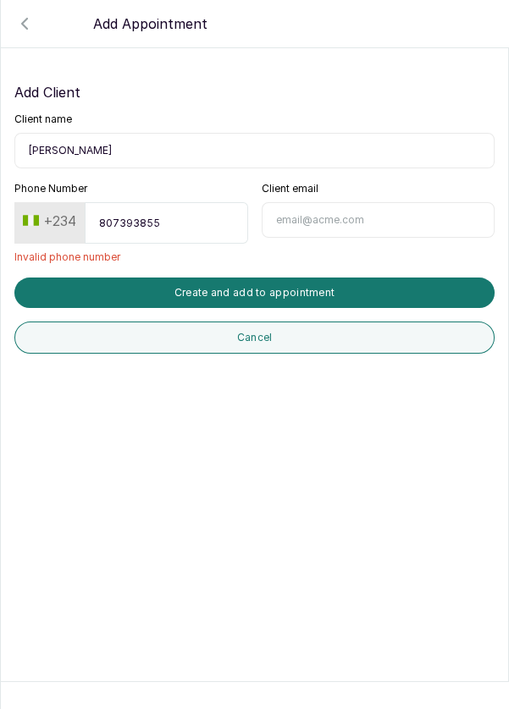
type input "8073938558"
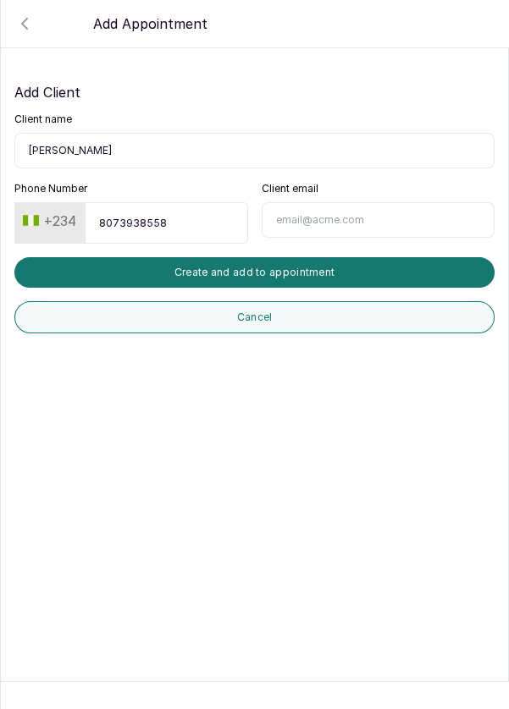
click at [293, 275] on button "Create and add to appointment" at bounding box center [254, 272] width 480 height 30
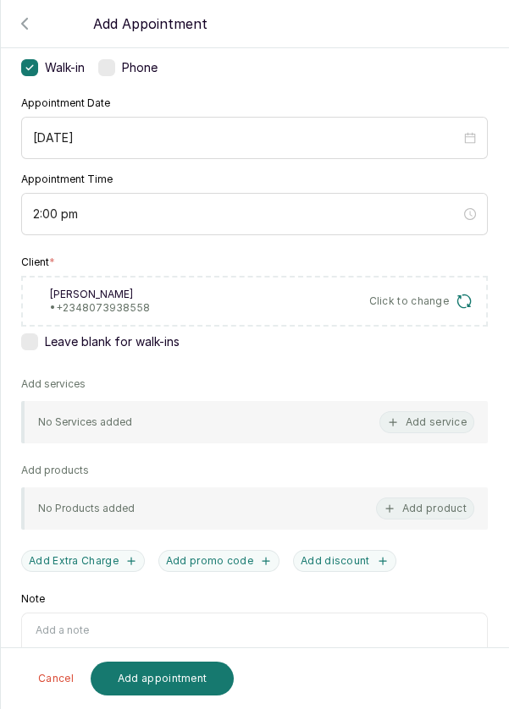
scroll to position [132, 0]
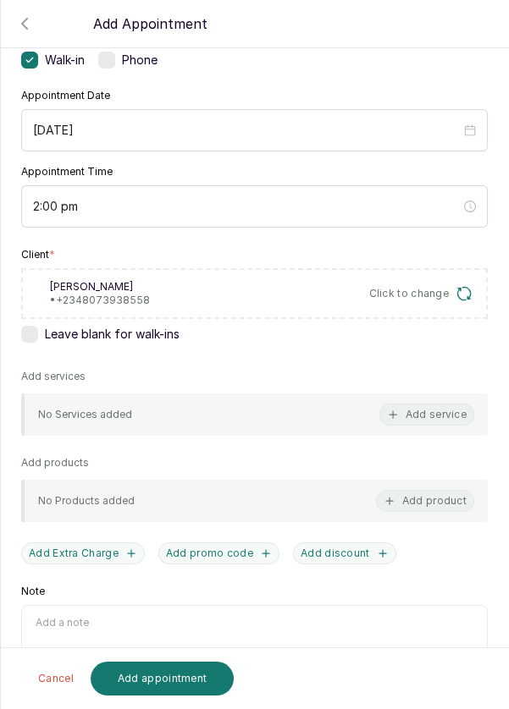
click at [447, 413] on button "Add service" at bounding box center [426, 415] width 95 height 22
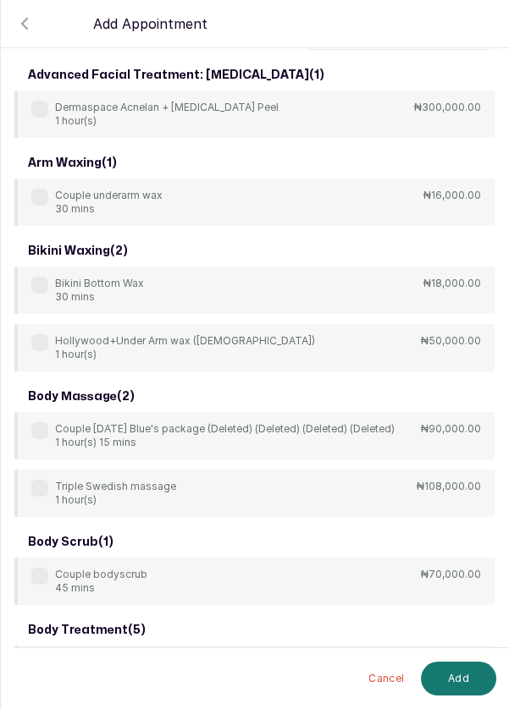
scroll to position [0, 0]
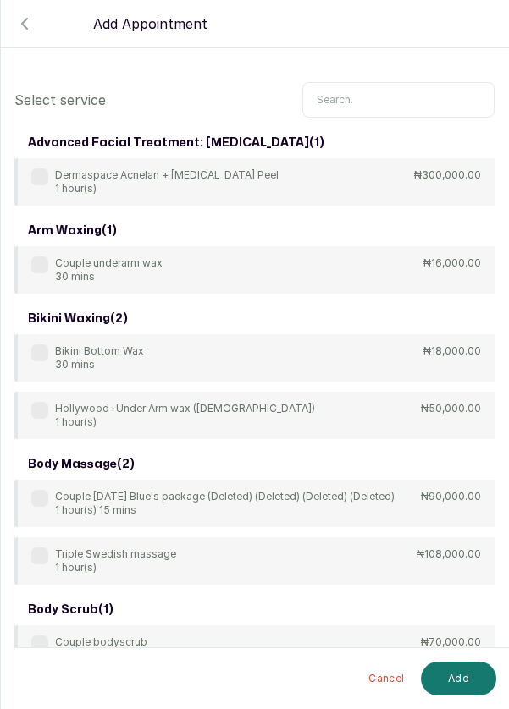
click at [380, 84] on input "text" at bounding box center [398, 100] width 192 height 36
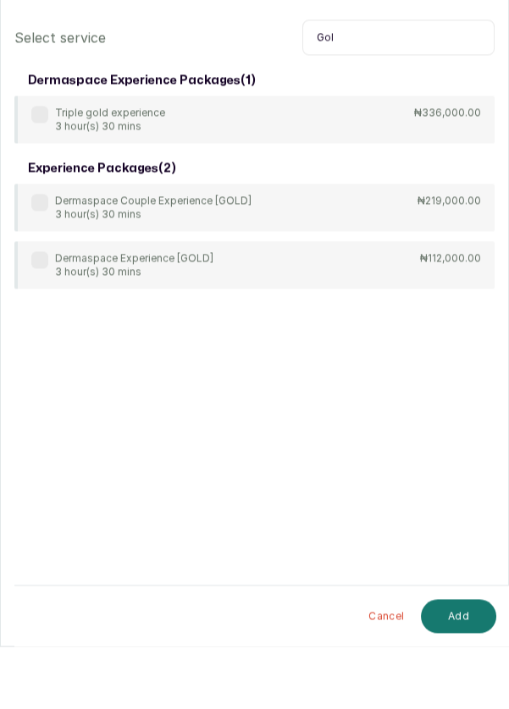
type input "Gol"
click at [41, 317] on label at bounding box center [39, 322] width 17 height 17
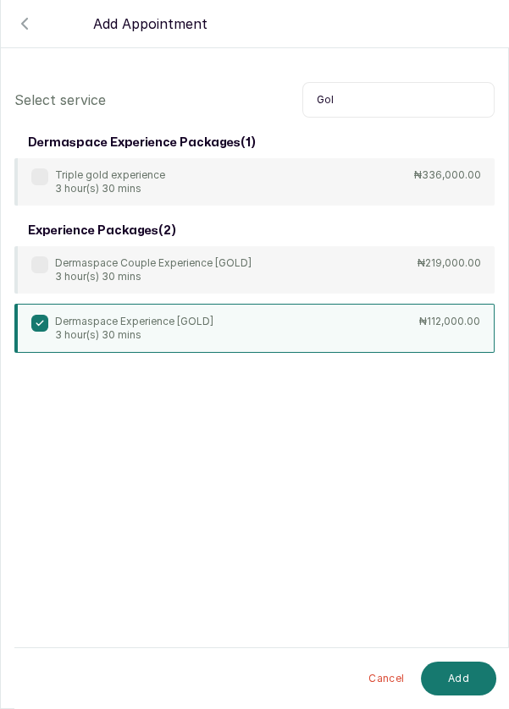
click at [462, 683] on button "Add" at bounding box center [458, 679] width 75 height 34
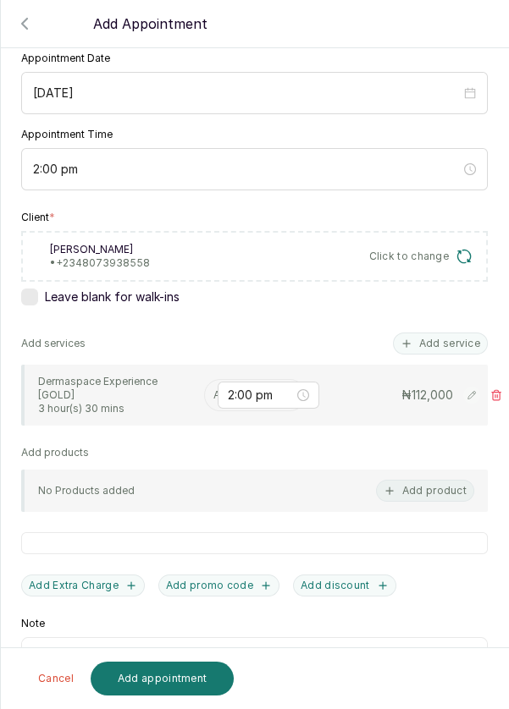
scroll to position [218, 0]
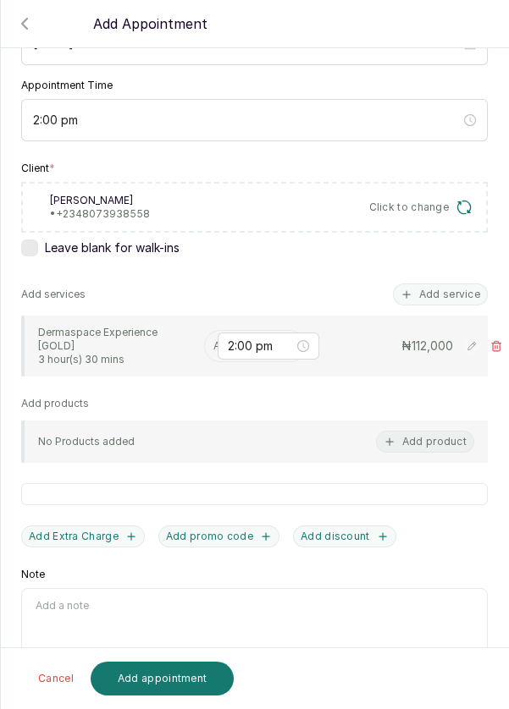
click at [213, 342] on input "text" at bounding box center [214, 346] width 3 height 12
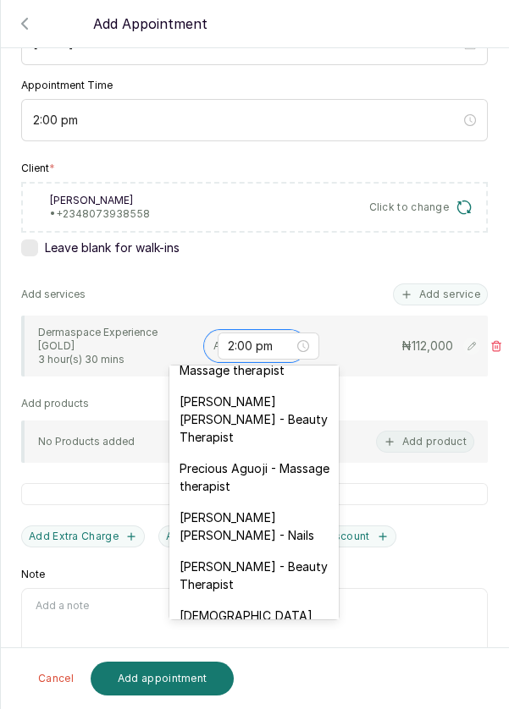
scroll to position [698, 0]
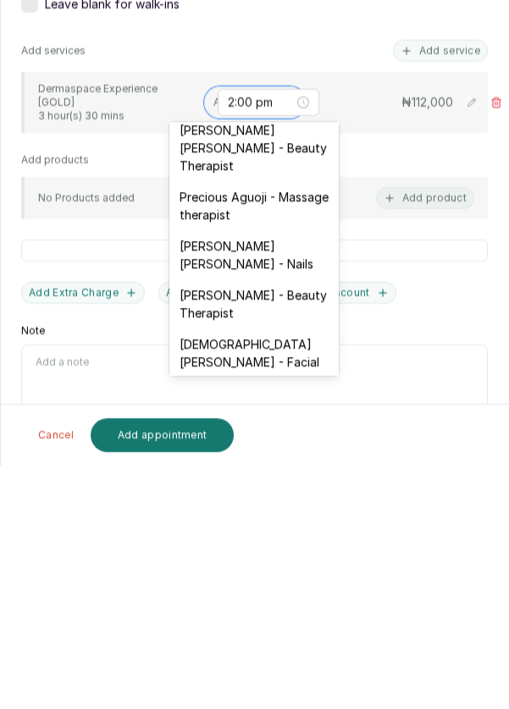
click at [297, 621] on div "[PERSON_NAME] Constant - Massage therapist" at bounding box center [253, 654] width 169 height 67
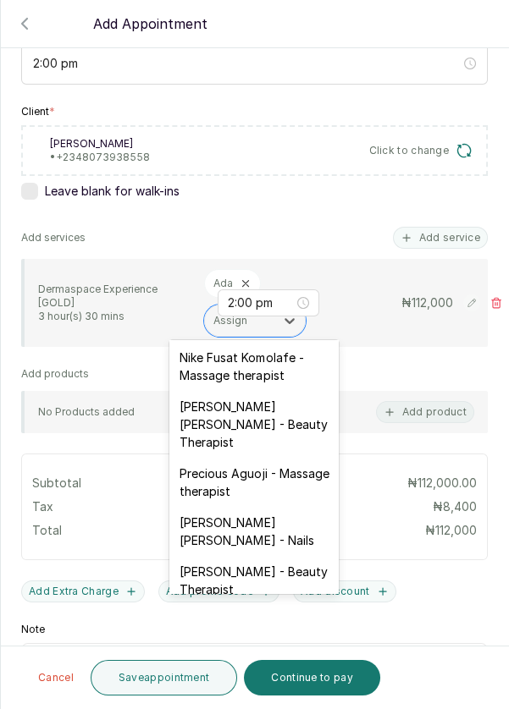
scroll to position [649, 0]
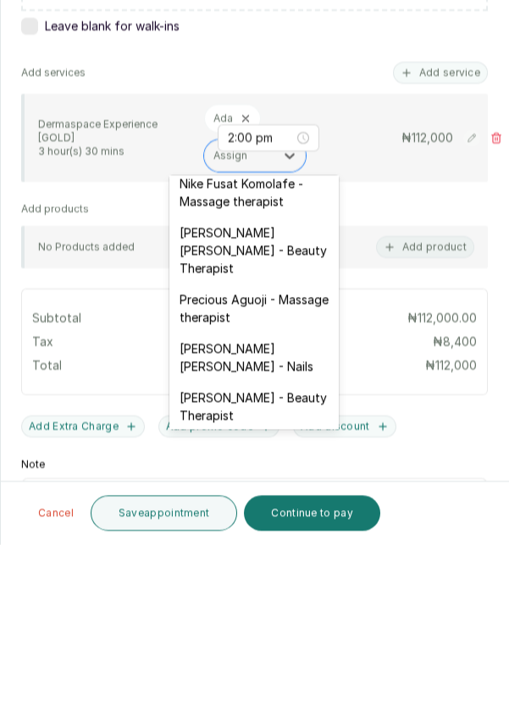
click at [297, 547] on div "[PERSON_NAME] - Beauty Therapist" at bounding box center [253, 571] width 169 height 49
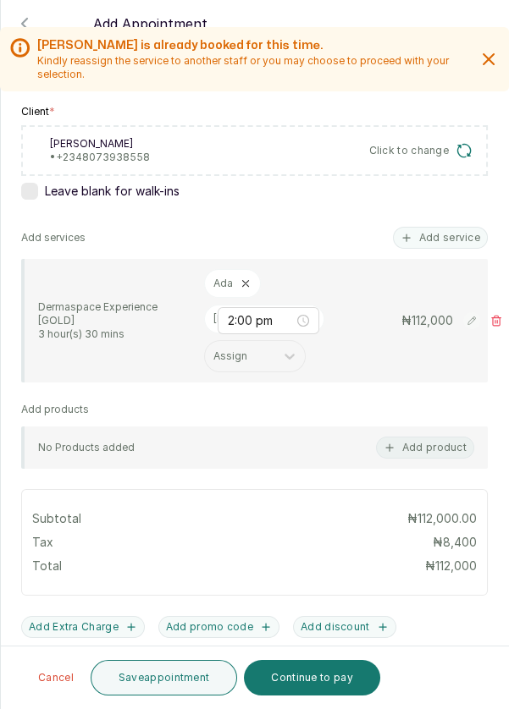
click at [204, 680] on button "Save appointment" at bounding box center [164, 678] width 147 height 36
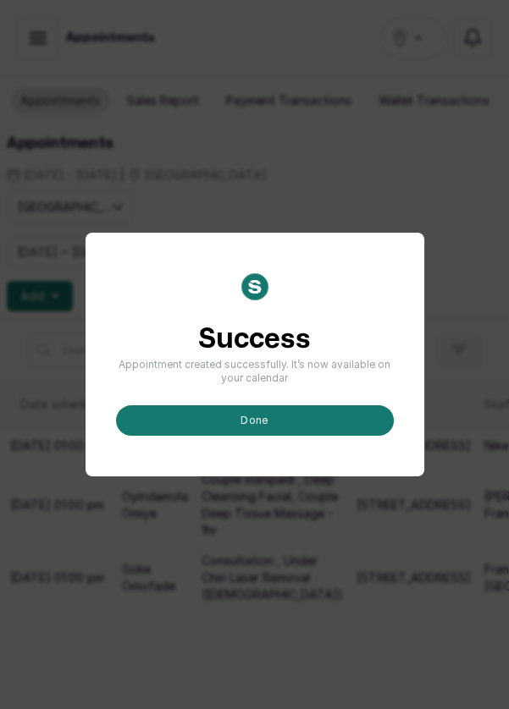
click at [333, 436] on button "done" at bounding box center [255, 420] width 278 height 30
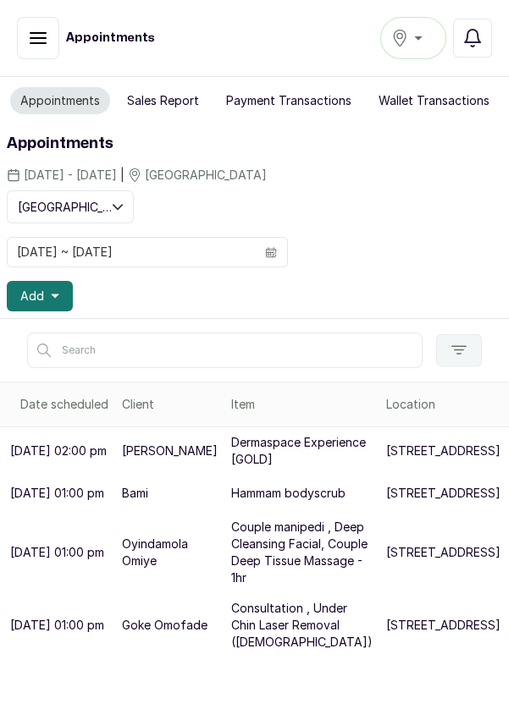
click at [53, 295] on icon "button" at bounding box center [55, 297] width 8 height 4
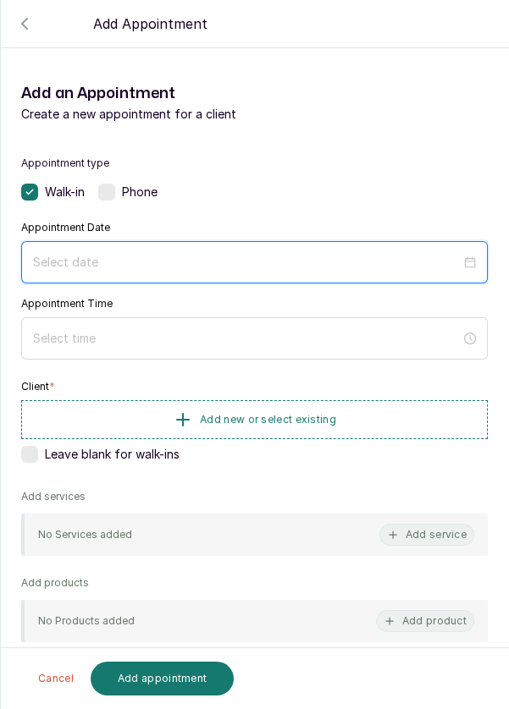
click at [194, 254] on input at bounding box center [246, 262] width 427 height 19
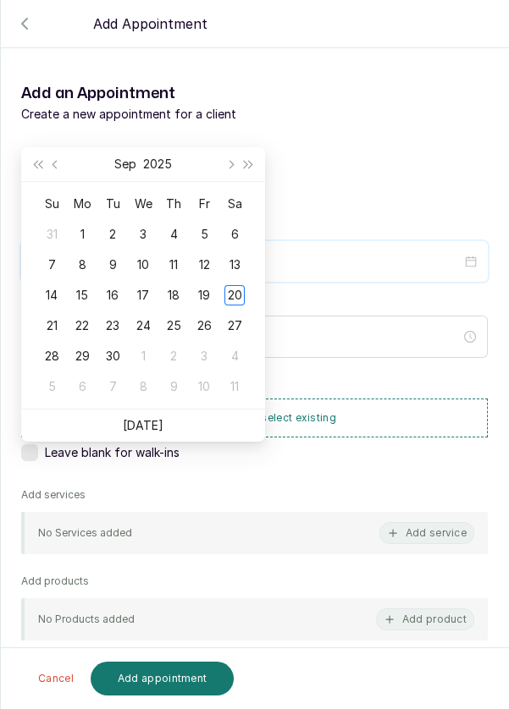
scroll to position [137, 0]
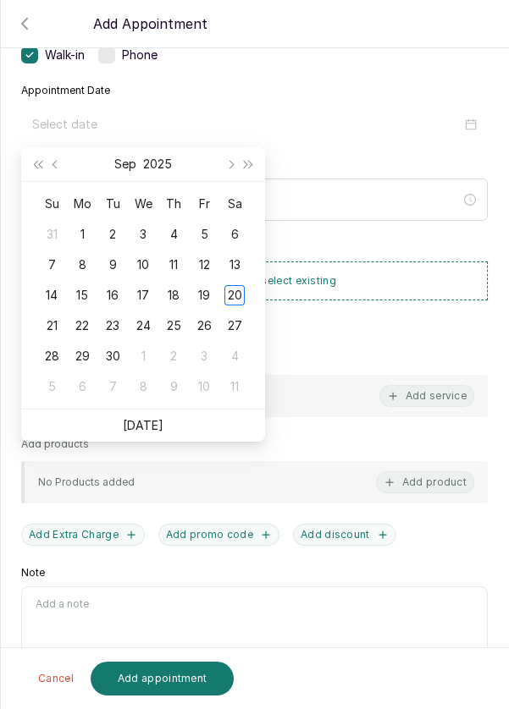
click at [53, 328] on div "21" at bounding box center [51, 326] width 20 height 20
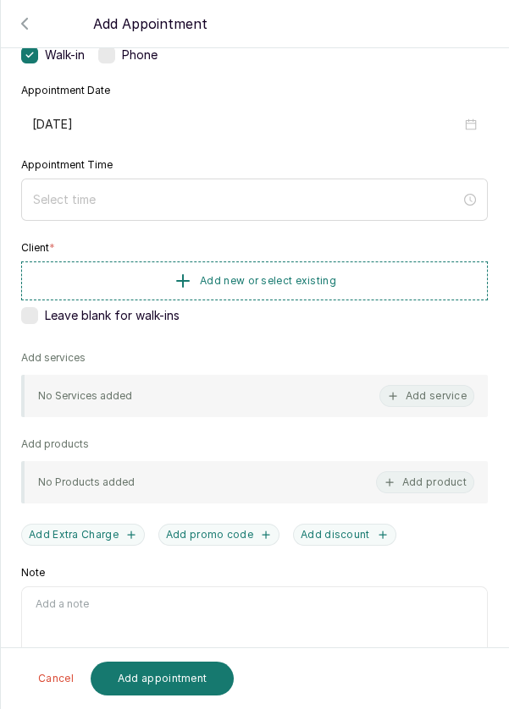
type input "[DATE]"
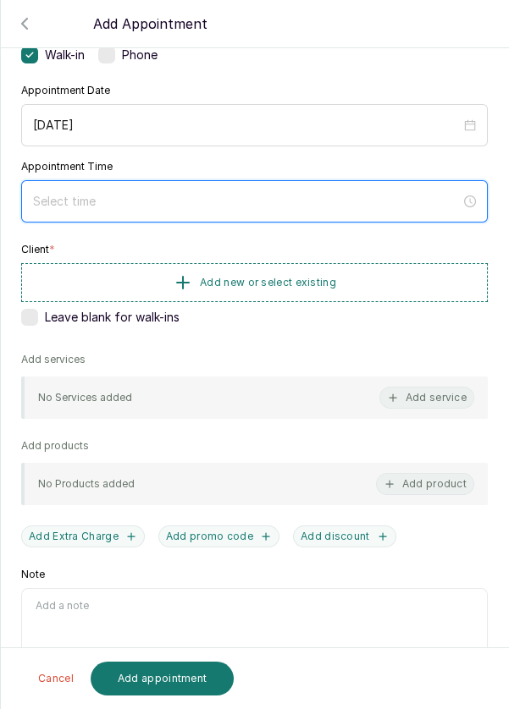
click at [239, 199] on input at bounding box center [246, 201] width 427 height 19
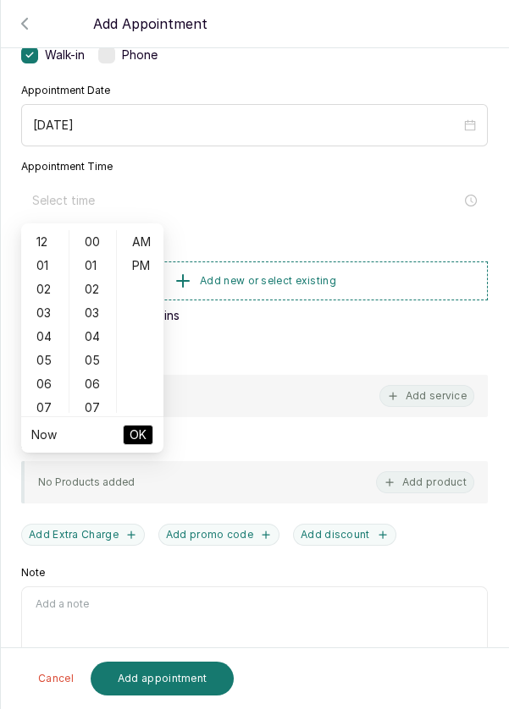
click at [51, 311] on div "03" at bounding box center [45, 313] width 41 height 24
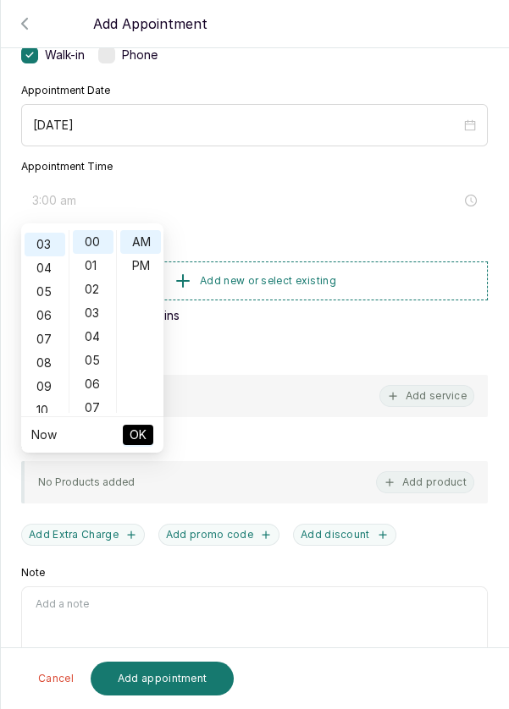
scroll to position [71, 0]
click at [136, 267] on div "PM" at bounding box center [140, 266] width 41 height 24
type input "3:00 pm"
click at [139, 445] on span "OK" at bounding box center [137, 435] width 17 height 32
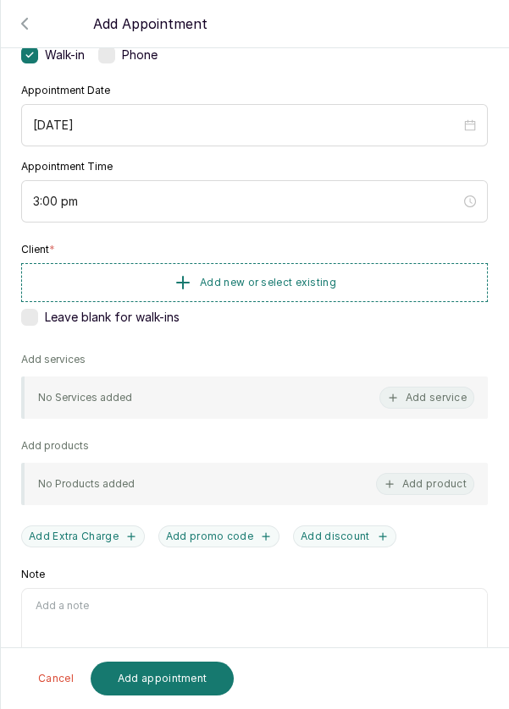
click at [381, 287] on button "Add new or select existing" at bounding box center [254, 282] width 466 height 39
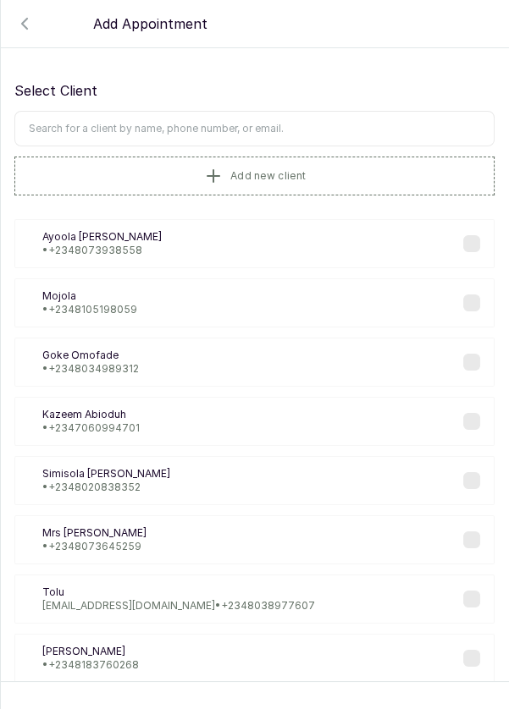
scroll to position [5, 0]
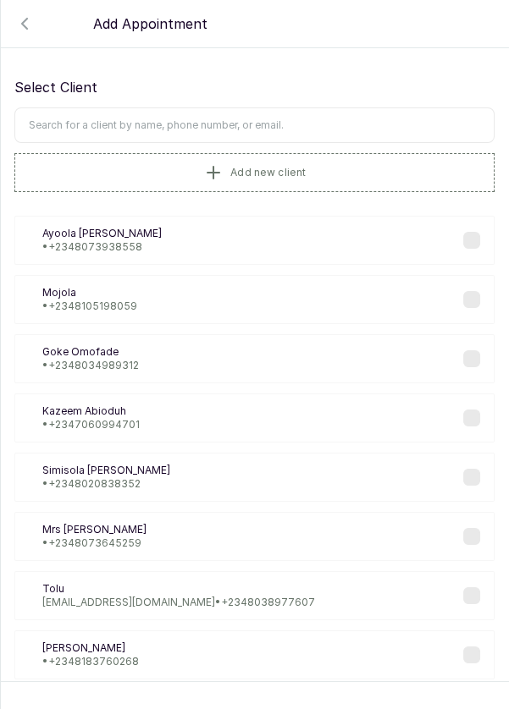
click at [346, 120] on input "text" at bounding box center [254, 125] width 480 height 36
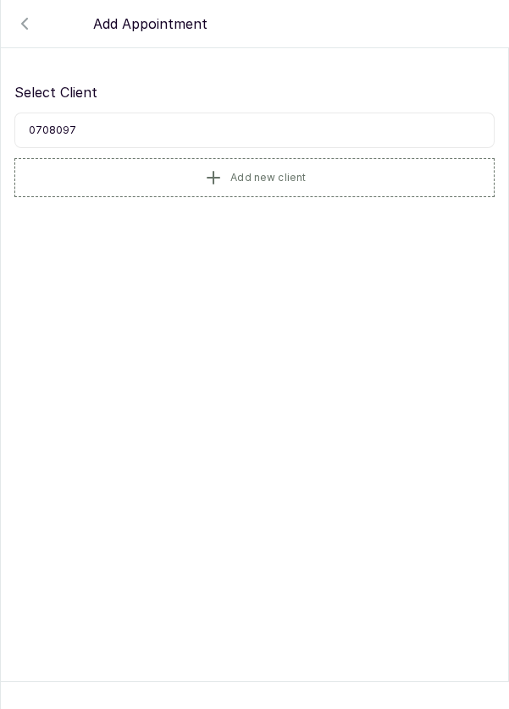
scroll to position [0, 0]
type input "0"
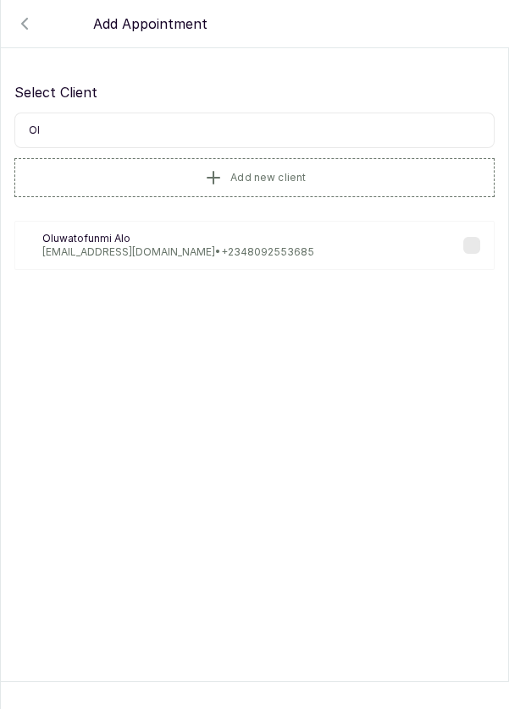
type input "O"
click at [324, 168] on button "Add new client" at bounding box center [254, 177] width 480 height 39
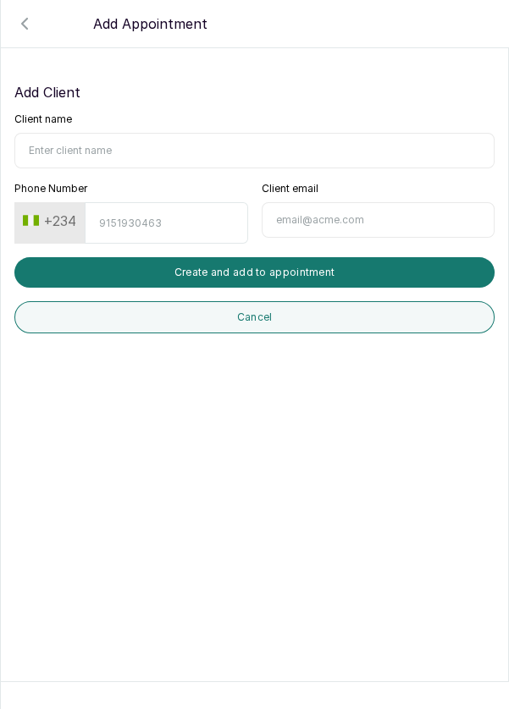
click at [153, 143] on input "Client name" at bounding box center [254, 151] width 480 height 36
click at [110, 151] on input "[PERSON_NAME]" at bounding box center [254, 151] width 480 height 36
type input "[PERSON_NAME]"
click at [174, 218] on input "Phone Number" at bounding box center [166, 222] width 163 height 41
type input "7080979874"
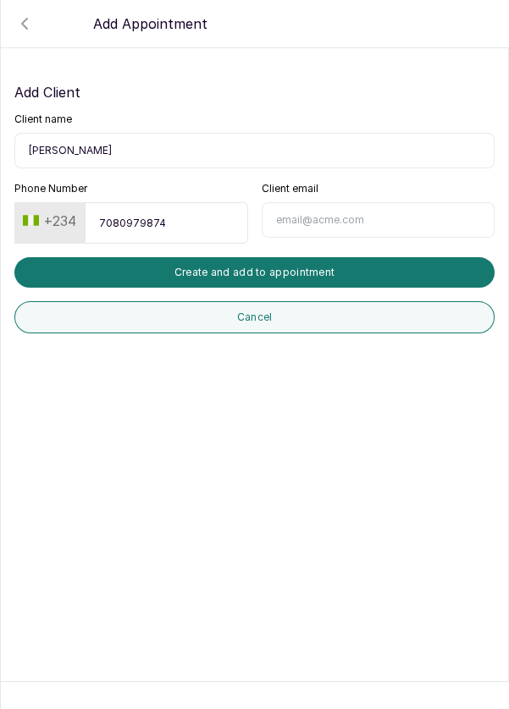
click at [339, 275] on button "Create and add to appointment" at bounding box center [254, 272] width 480 height 30
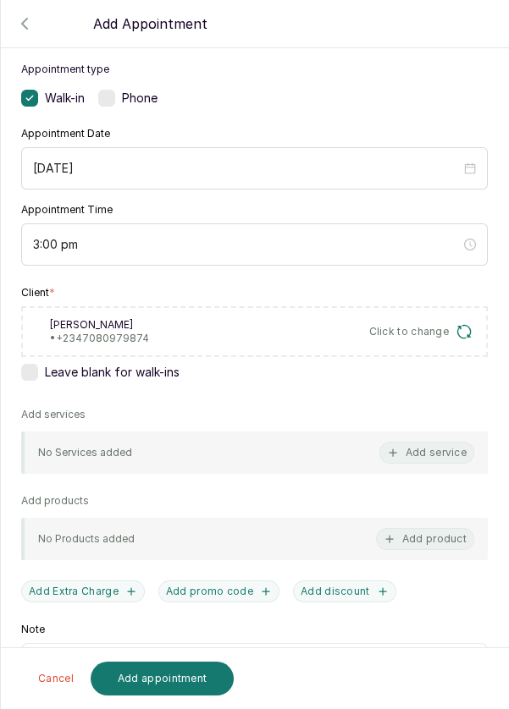
scroll to position [150, 0]
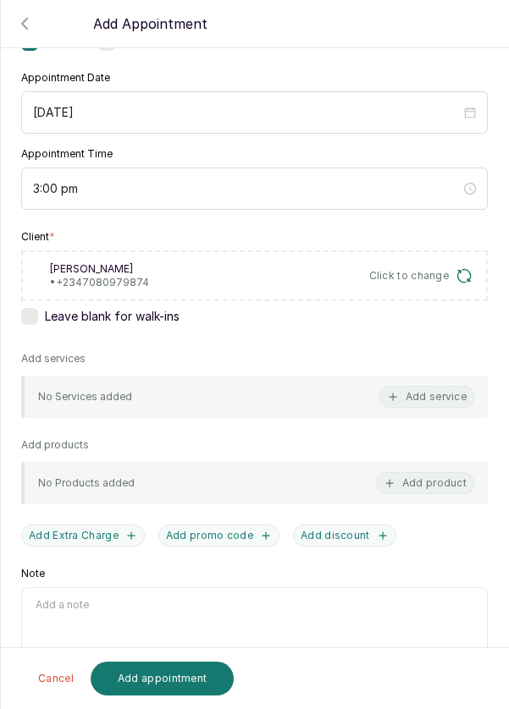
click at [454, 397] on button "Add service" at bounding box center [426, 397] width 95 height 22
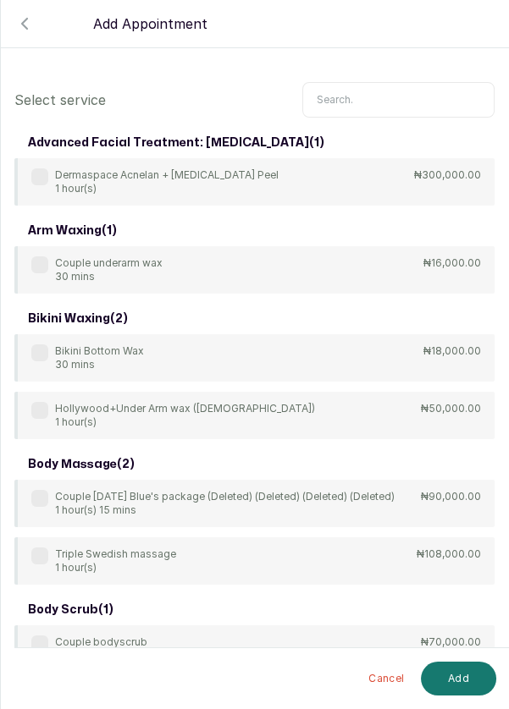
scroll to position [0, 0]
click at [398, 95] on input "text" at bounding box center [398, 100] width 192 height 36
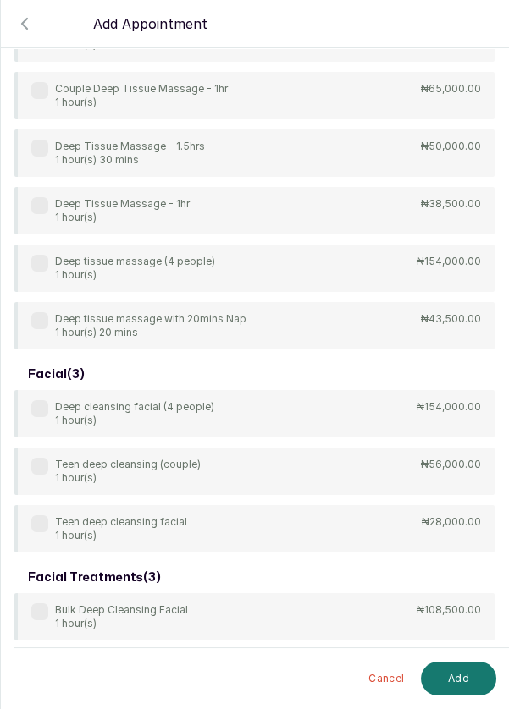
scroll to position [317, 0]
type input "Deep"
click at [51, 307] on div "4Hands Deep Tissue Massage 45 mins ₦55,000.00 Bulk 4hands Deep Tissue Massage (…" at bounding box center [254, 95] width 480 height 508
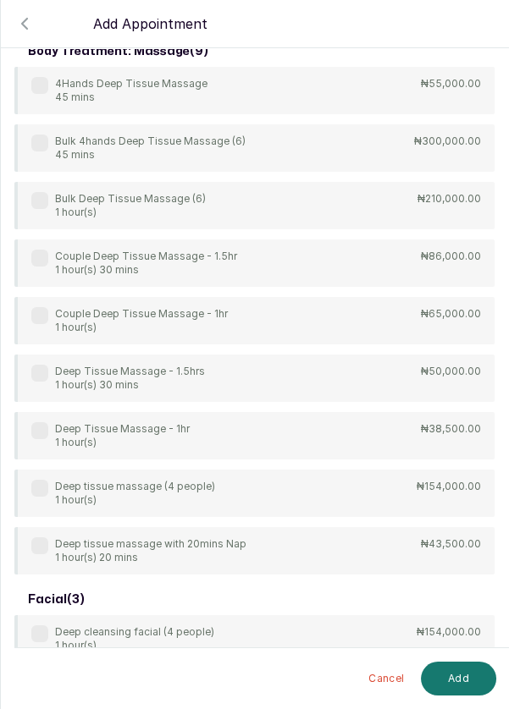
click at [50, 553] on div "Deep tissue massage with 20mins Nap 1 hour(s) 20 mins" at bounding box center [138, 550] width 215 height 27
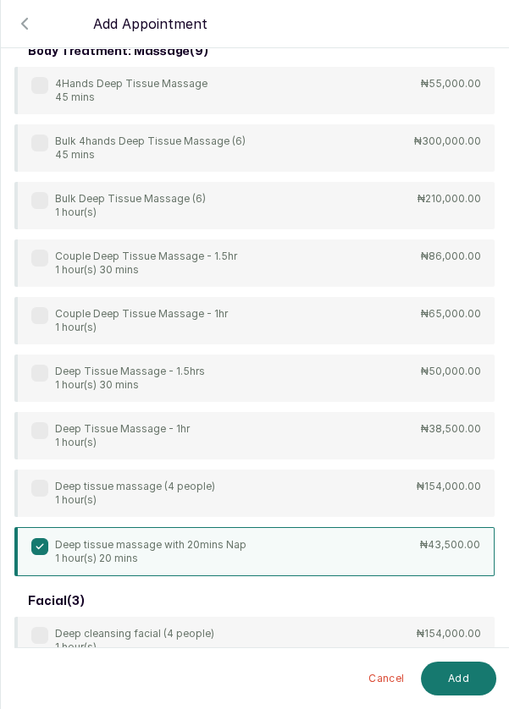
click at [469, 686] on button "Add" at bounding box center [458, 679] width 75 height 34
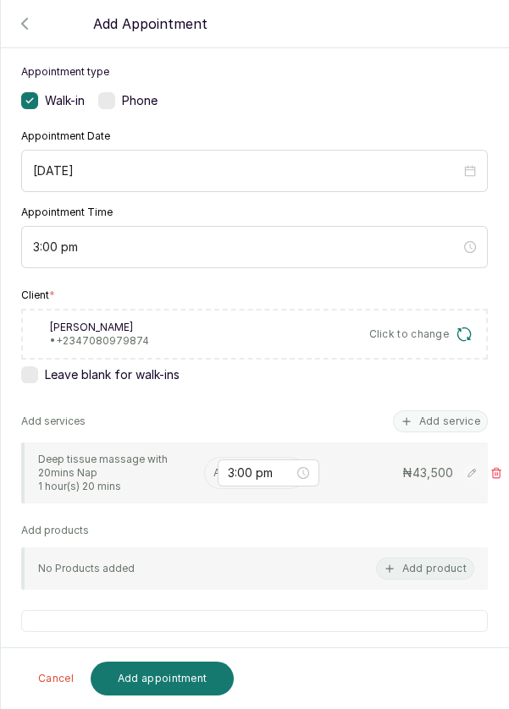
click at [214, 473] on input "text" at bounding box center [214, 473] width 3 height 12
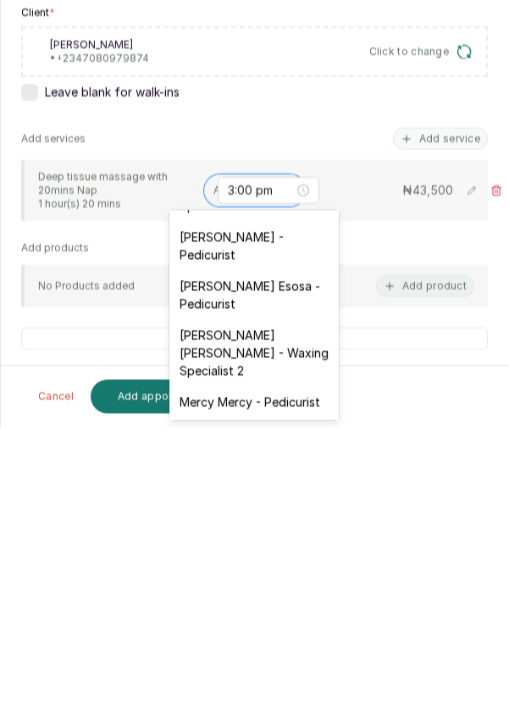
scroll to position [177, 0]
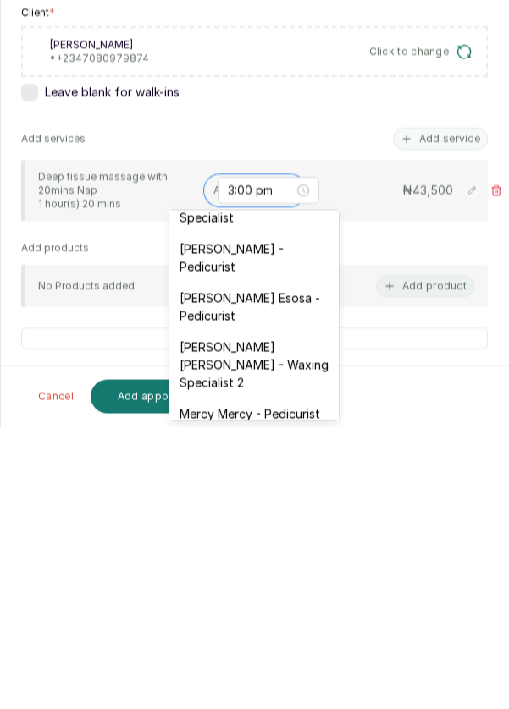
click at [284, 537] on div "[PERSON_NAME] - Pedicurist" at bounding box center [253, 539] width 169 height 49
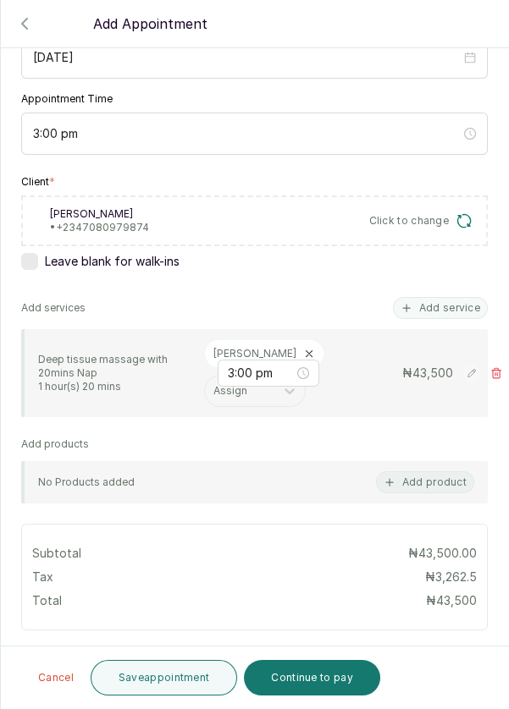
scroll to position [207, 0]
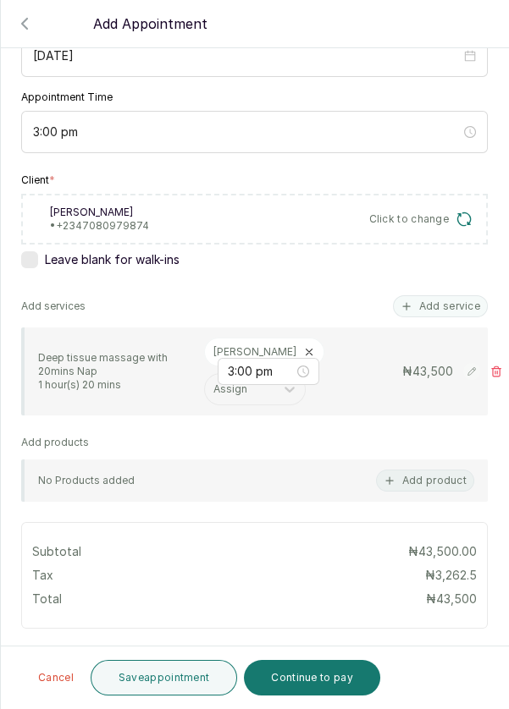
click at [440, 307] on button "Add service" at bounding box center [440, 306] width 95 height 22
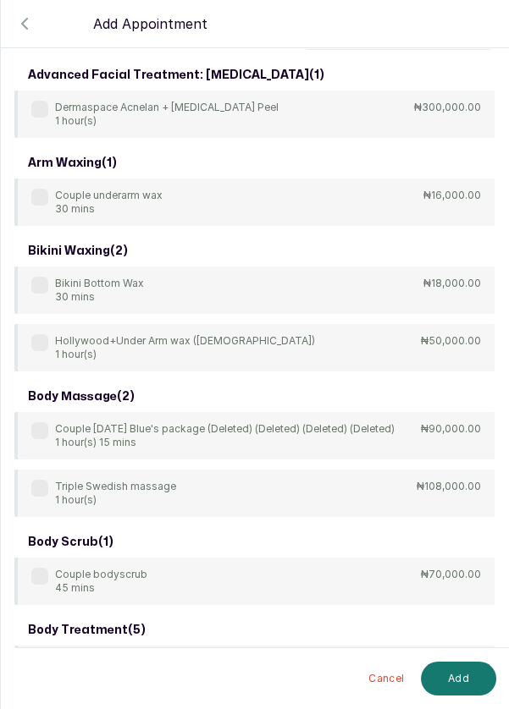
scroll to position [0, 0]
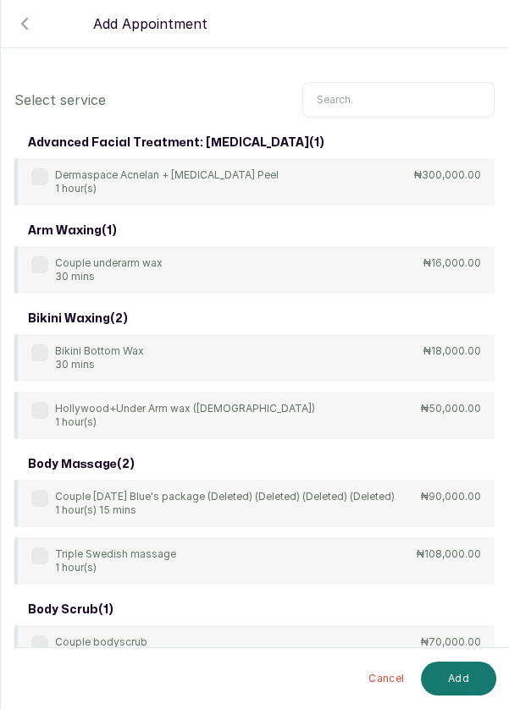
click at [387, 93] on input "text" at bounding box center [398, 100] width 192 height 36
click at [399, 97] on input "text" at bounding box center [398, 100] width 192 height 36
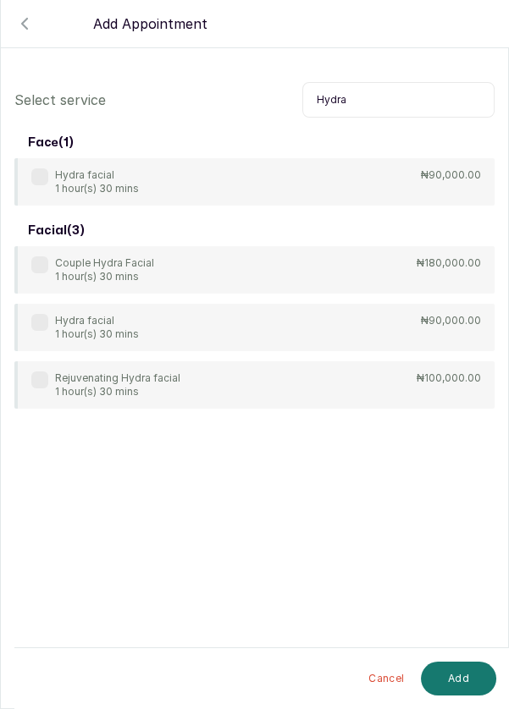
type input "Hydra"
click at [52, 179] on div "Hydra facial 1 hour(s) 30 mins" at bounding box center [84, 181] width 107 height 27
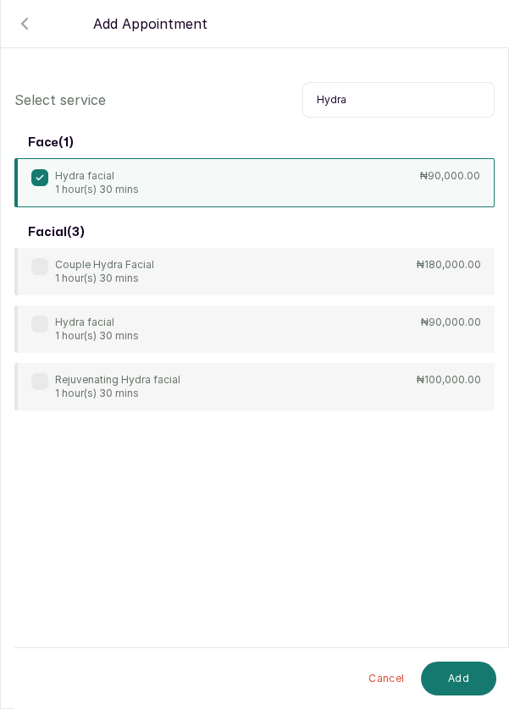
click at [478, 673] on button "Add" at bounding box center [458, 679] width 75 height 34
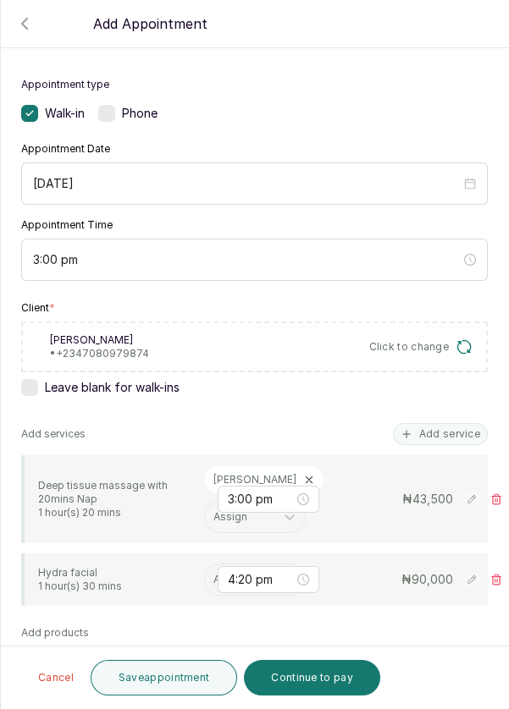
scroll to position [139, 0]
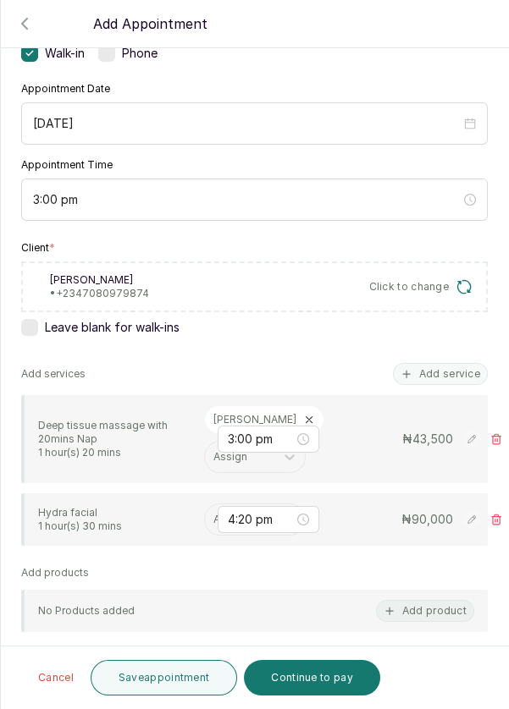
click at [213, 526] on input "text" at bounding box center [214, 520] width 3 height 12
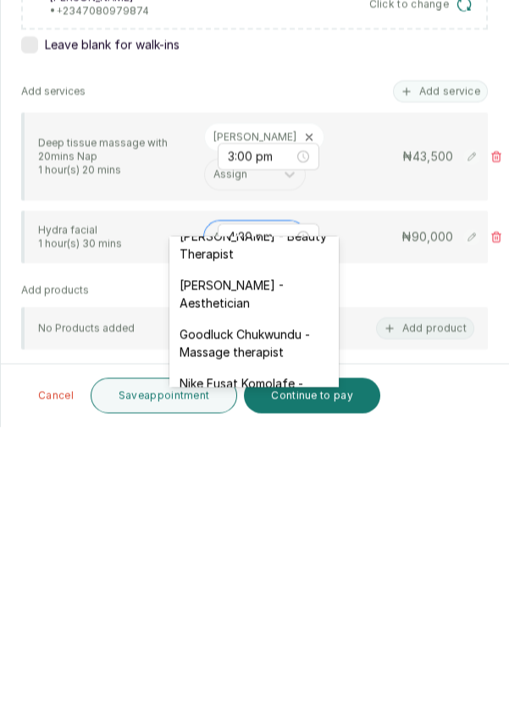
scroll to position [514, 0]
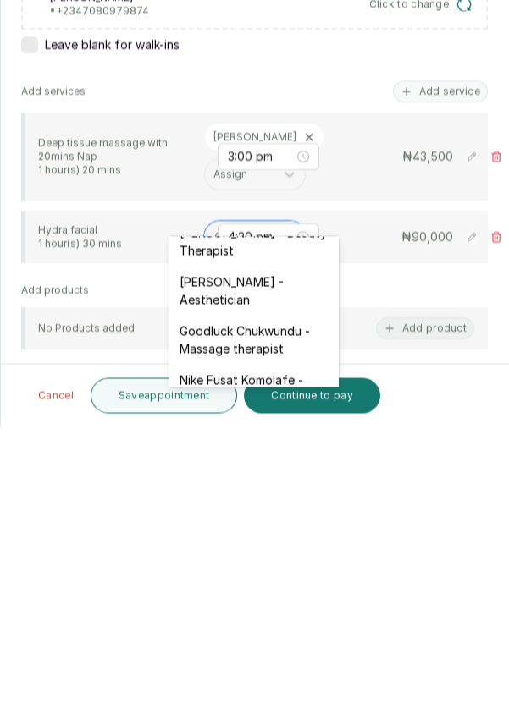
click at [289, 550] on div "[PERSON_NAME] - Aesthetician" at bounding box center [253, 572] width 169 height 49
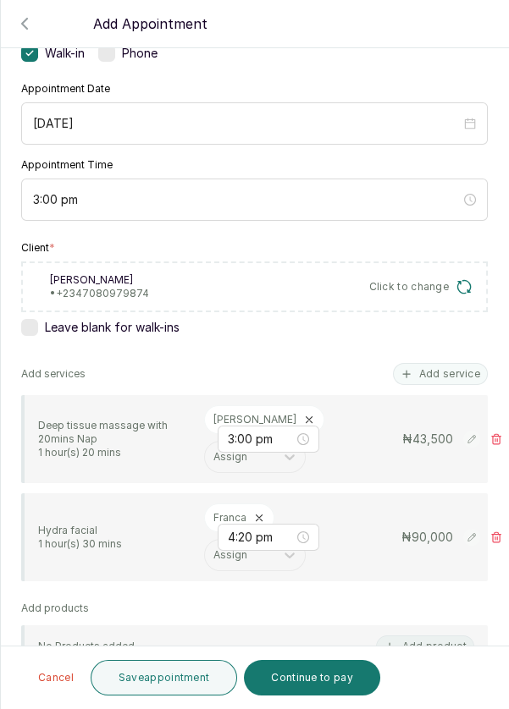
click at [448, 363] on button "Add service" at bounding box center [440, 374] width 95 height 22
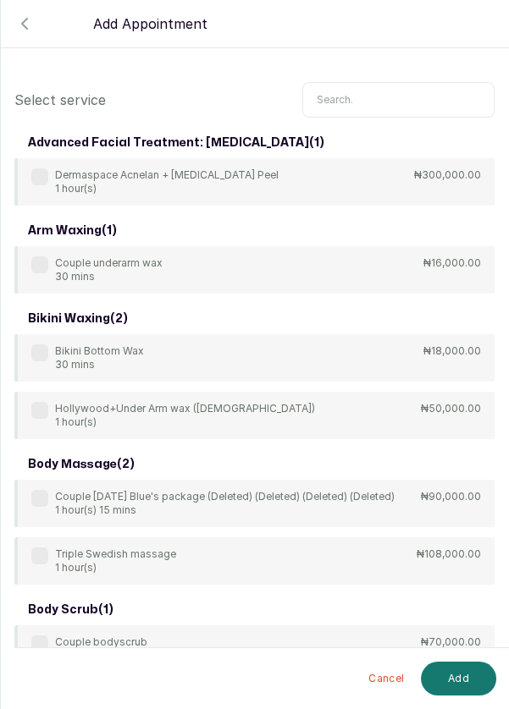
scroll to position [8, 0]
click at [387, 88] on input "text" at bounding box center [398, 100] width 192 height 36
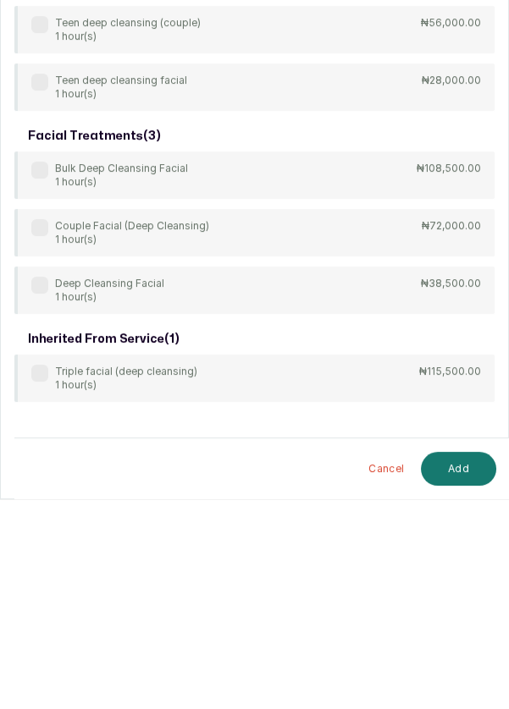
type input "Deep cleansing"
click at [36, 492] on label at bounding box center [39, 495] width 17 height 17
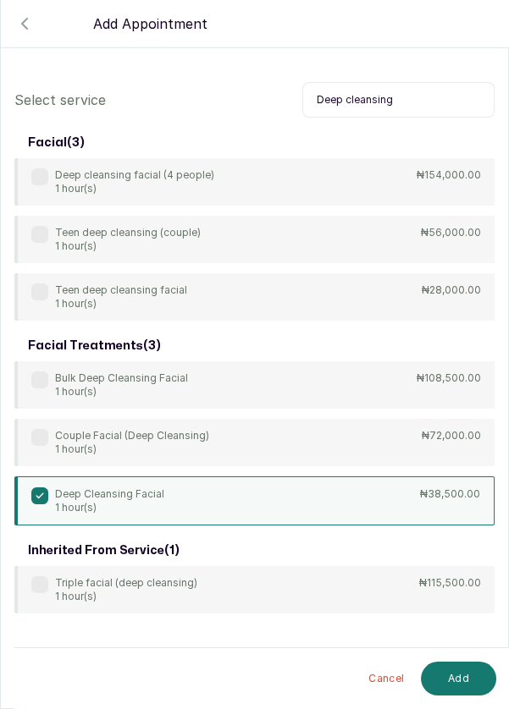
click at [465, 684] on button "Add" at bounding box center [458, 679] width 75 height 34
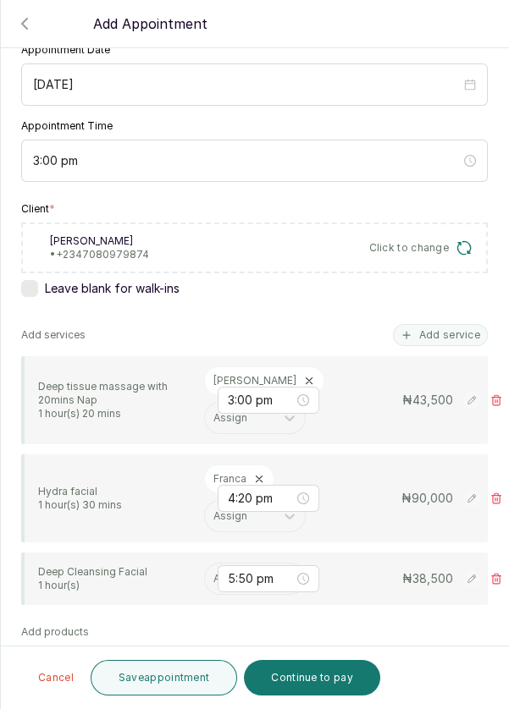
scroll to position [179, 0]
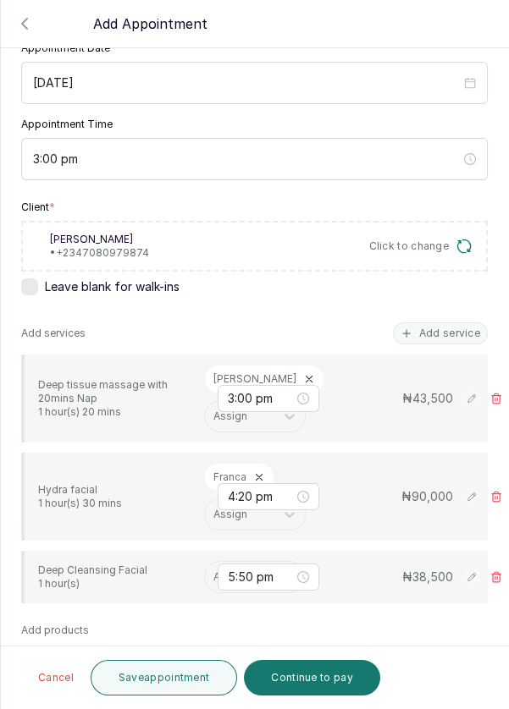
click at [214, 583] on input "text" at bounding box center [214, 577] width 3 height 12
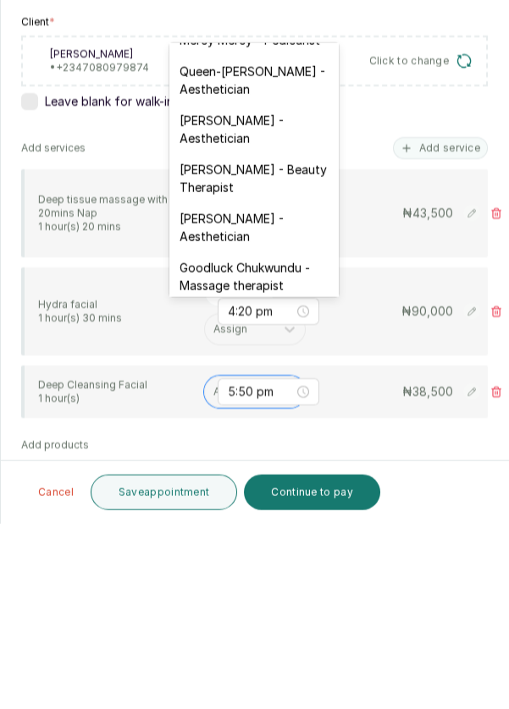
scroll to position [409, 0]
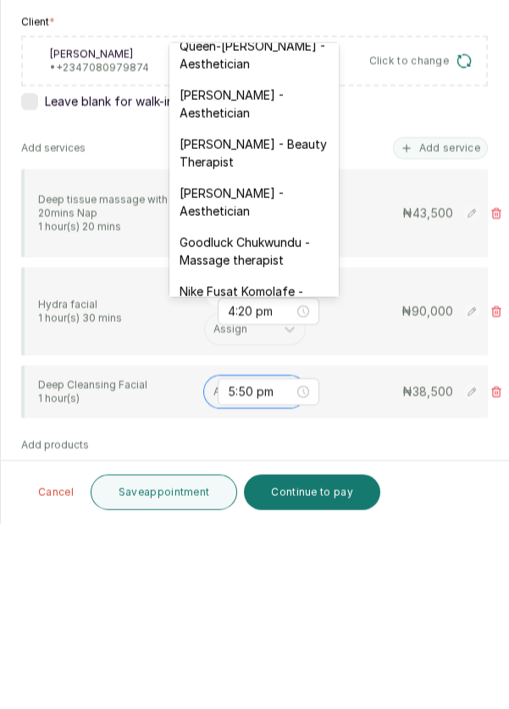
click at [274, 370] on div "[PERSON_NAME] - Aesthetician" at bounding box center [253, 387] width 169 height 49
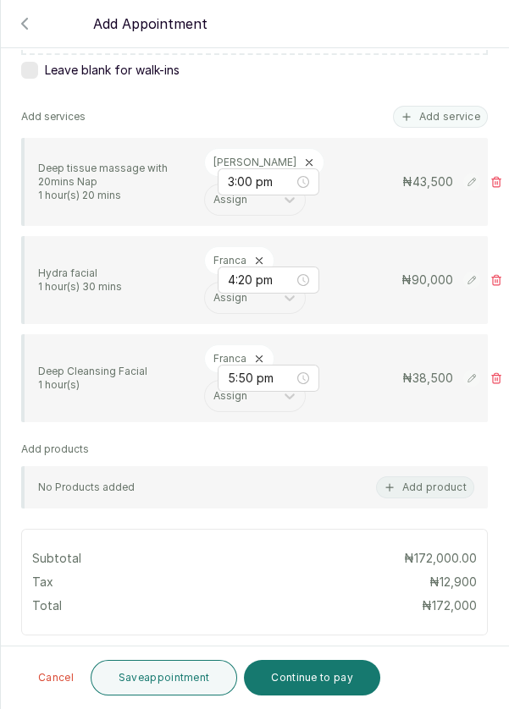
scroll to position [405, 0]
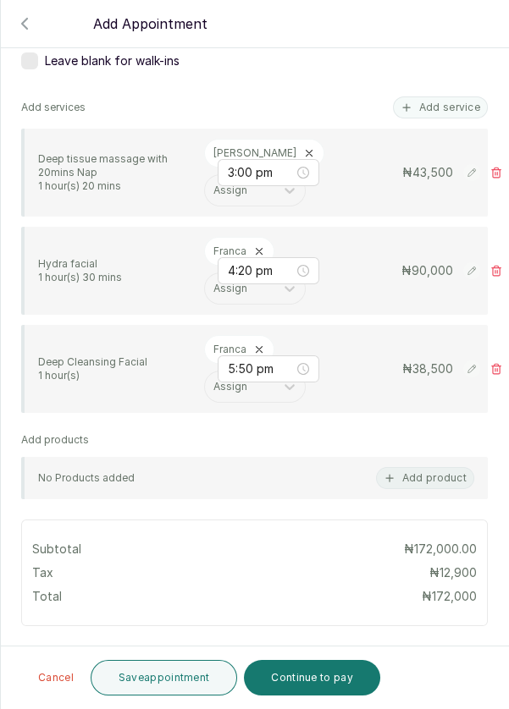
click at [216, 680] on button "Save appointment" at bounding box center [164, 678] width 147 height 36
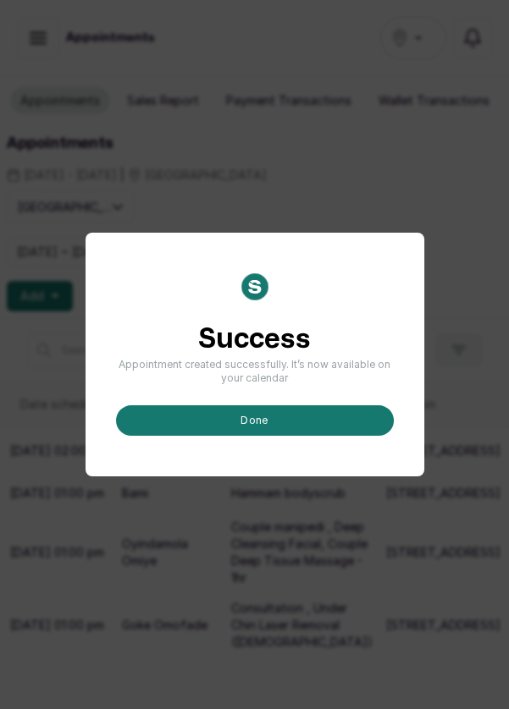
click at [314, 436] on button "done" at bounding box center [255, 420] width 278 height 30
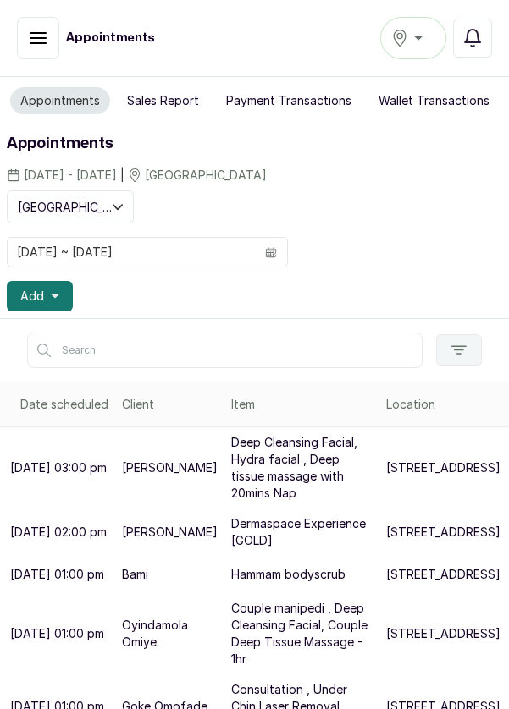
click at [60, 293] on button "Add" at bounding box center [40, 296] width 66 height 30
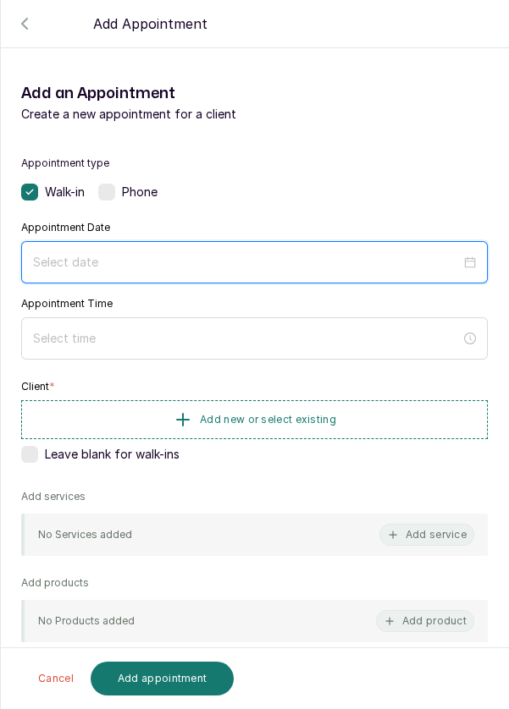
click at [224, 263] on input at bounding box center [246, 262] width 427 height 19
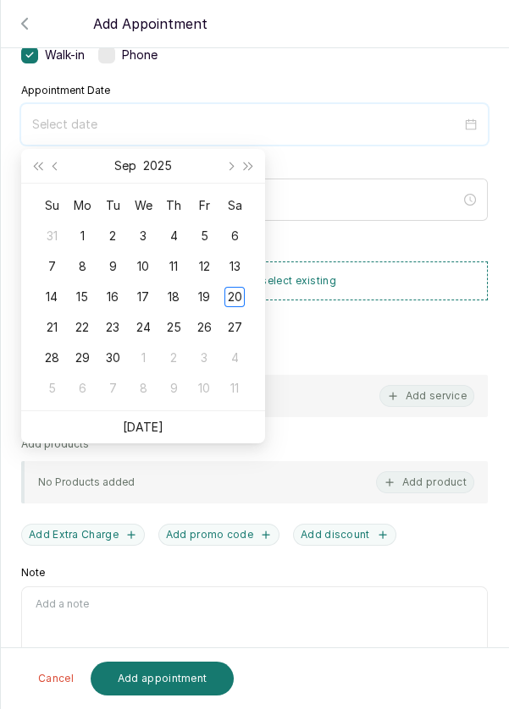
scroll to position [135, 0]
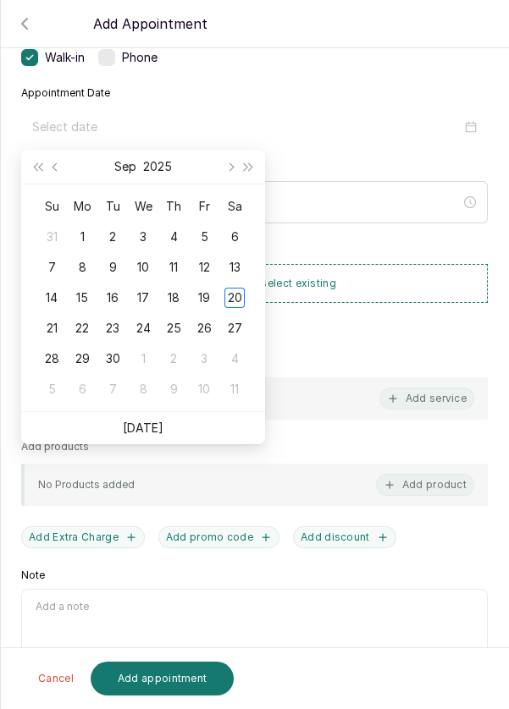
click at [48, 333] on div "21" at bounding box center [51, 328] width 20 height 20
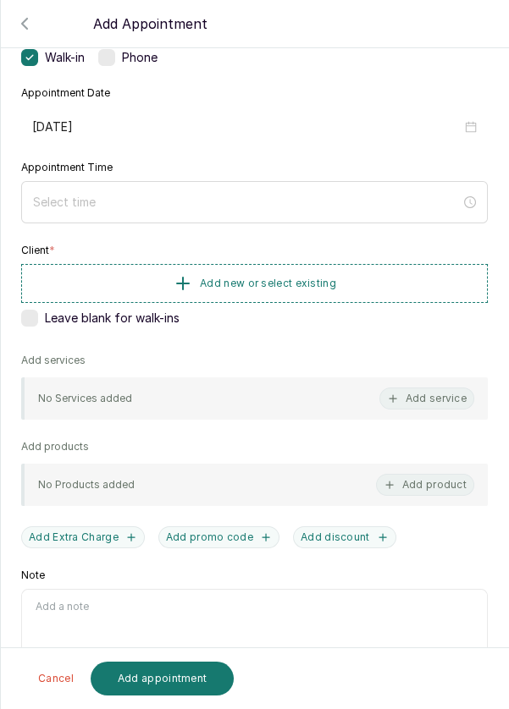
type input "[DATE]"
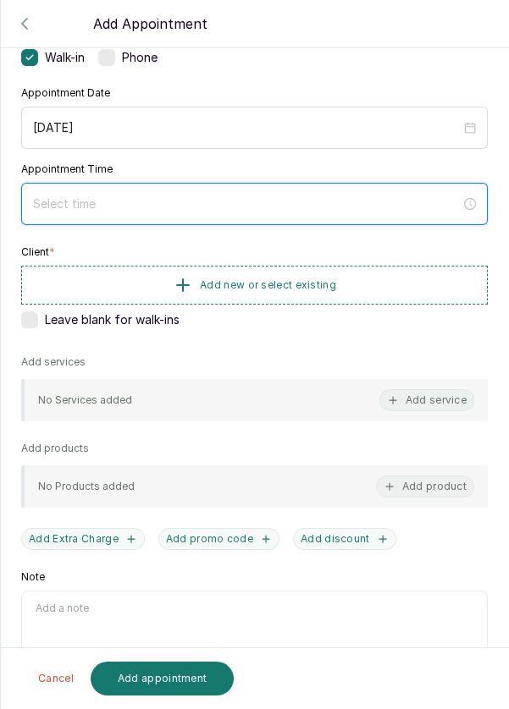
click at [270, 195] on input at bounding box center [246, 204] width 427 height 19
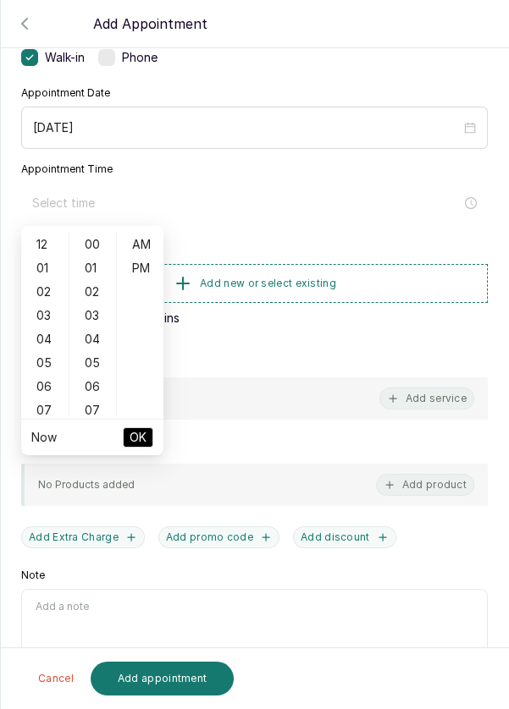
click at [54, 342] on div "04" at bounding box center [45, 340] width 41 height 24
click at [151, 273] on div "PM" at bounding box center [140, 268] width 41 height 24
type input "4:00 pm"
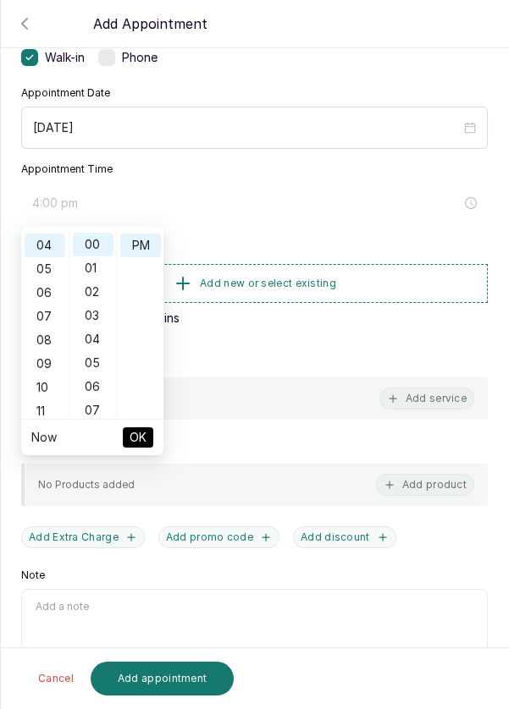
scroll to position [23, 0]
click at [146, 444] on span "OK" at bounding box center [137, 437] width 17 height 32
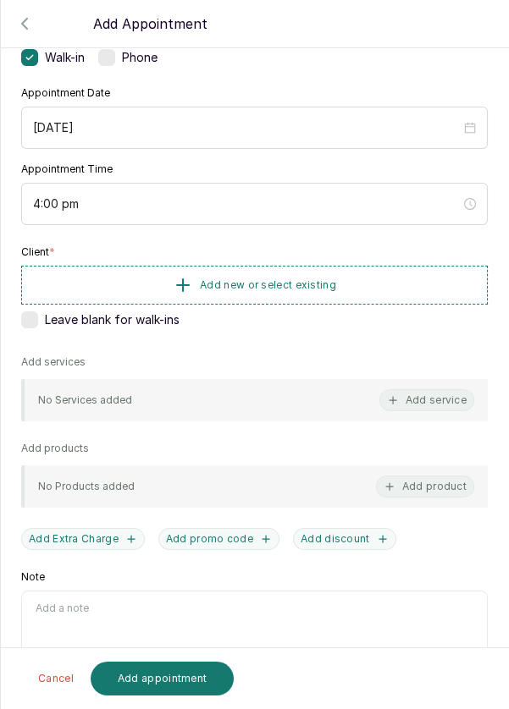
click at [393, 288] on button "Add new or select existing" at bounding box center [254, 285] width 466 height 39
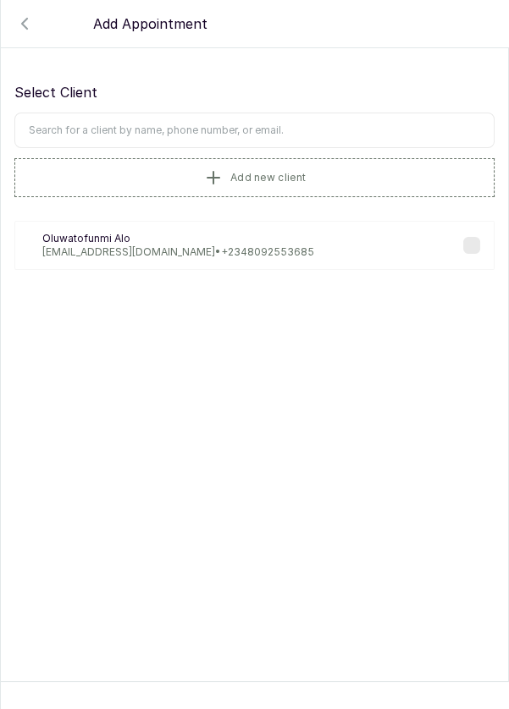
scroll to position [0, 0]
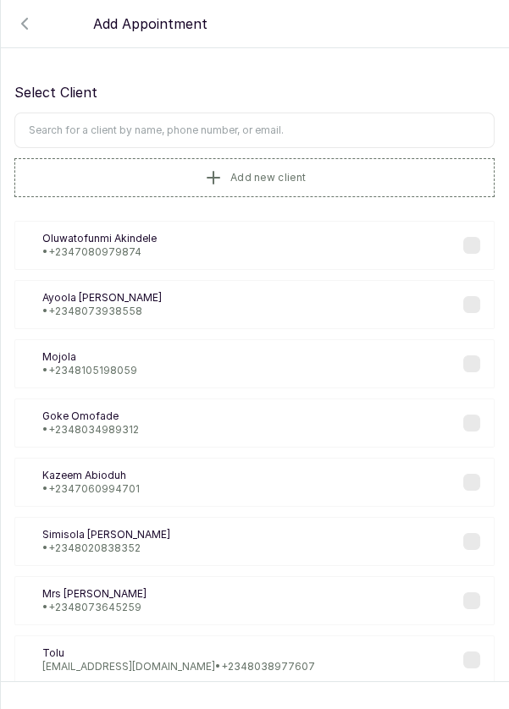
click at [365, 129] on input "text" at bounding box center [254, 131] width 480 height 36
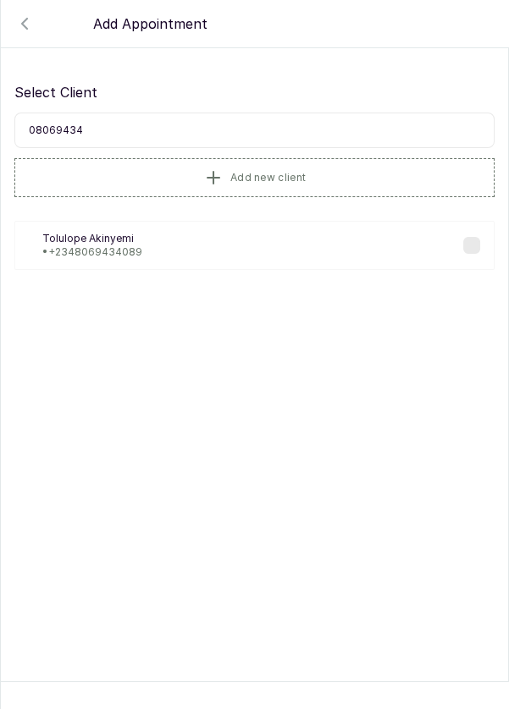
type input "08069434"
click at [156, 249] on div "TA [PERSON_NAME] • [PHONE_NUMBER]" at bounding box center [254, 245] width 480 height 49
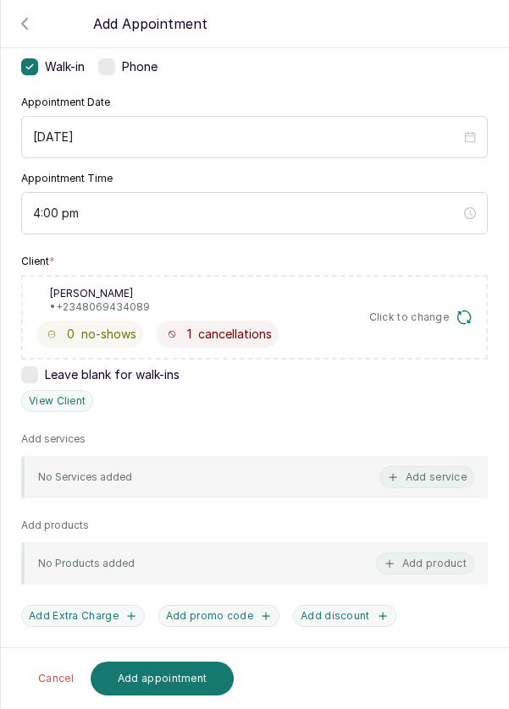
scroll to position [126, 0]
click at [444, 468] on button "Add service" at bounding box center [426, 477] width 95 height 22
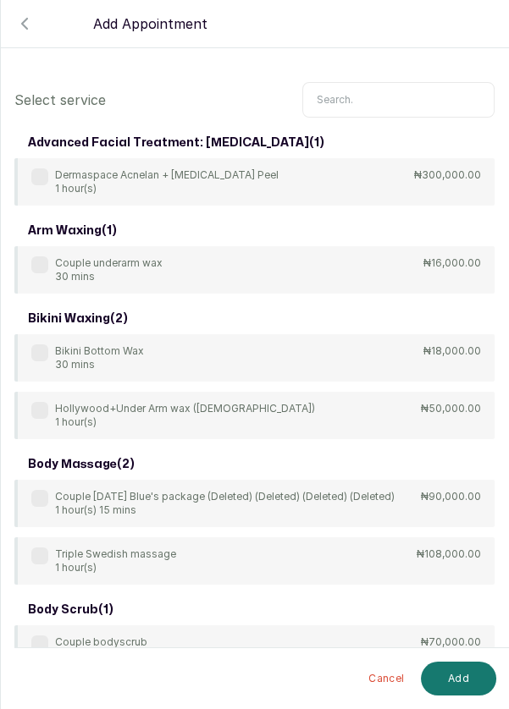
scroll to position [0, 0]
click at [390, 96] on input "text" at bounding box center [398, 100] width 192 height 36
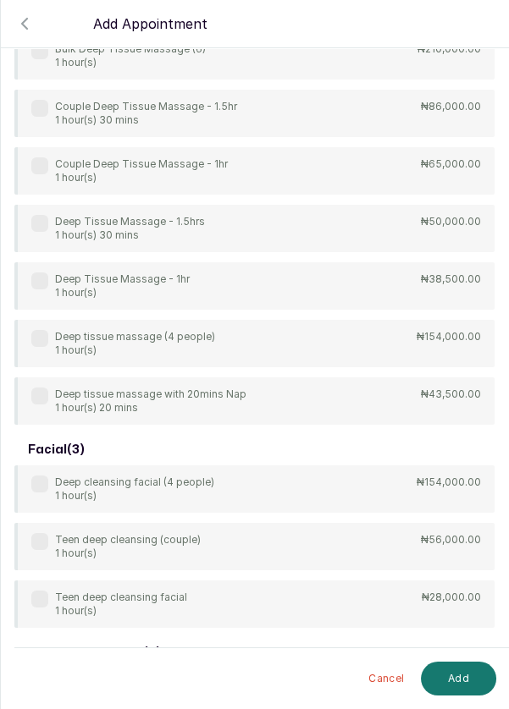
scroll to position [245, 0]
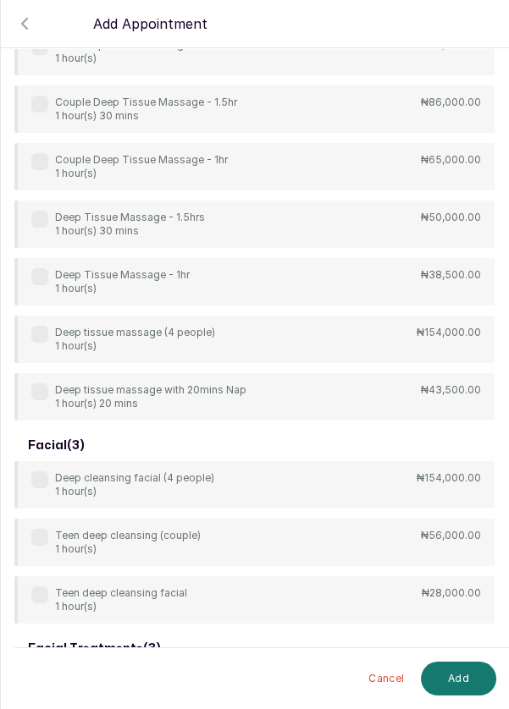
type input "Deep"
click at [43, 272] on label at bounding box center [39, 276] width 17 height 17
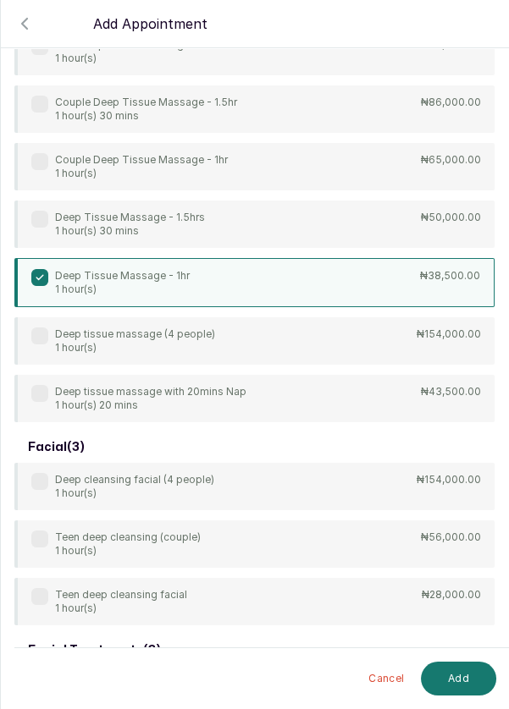
click at [462, 687] on button "Add" at bounding box center [458, 679] width 75 height 34
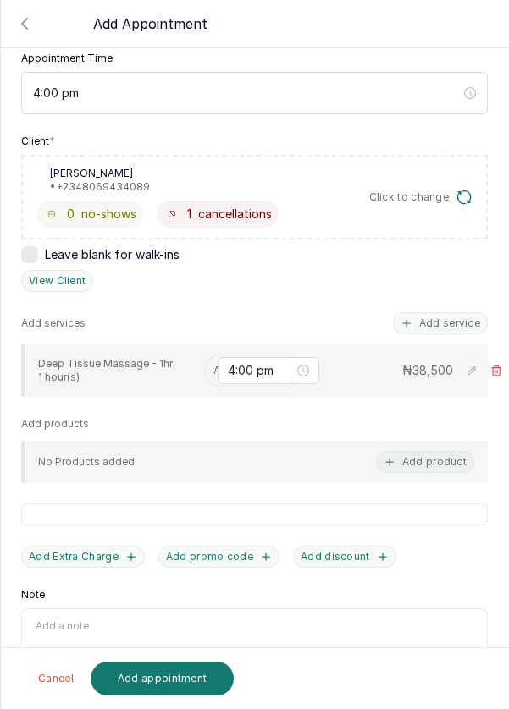
click at [213, 370] on input "text" at bounding box center [214, 371] width 3 height 12
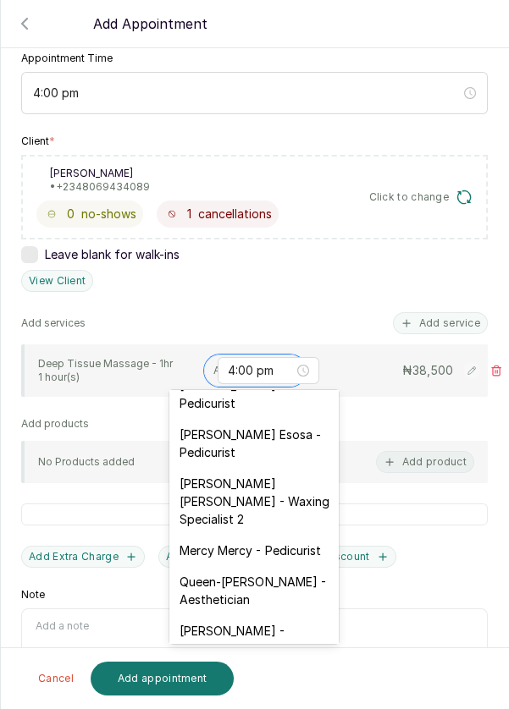
scroll to position [217, 0]
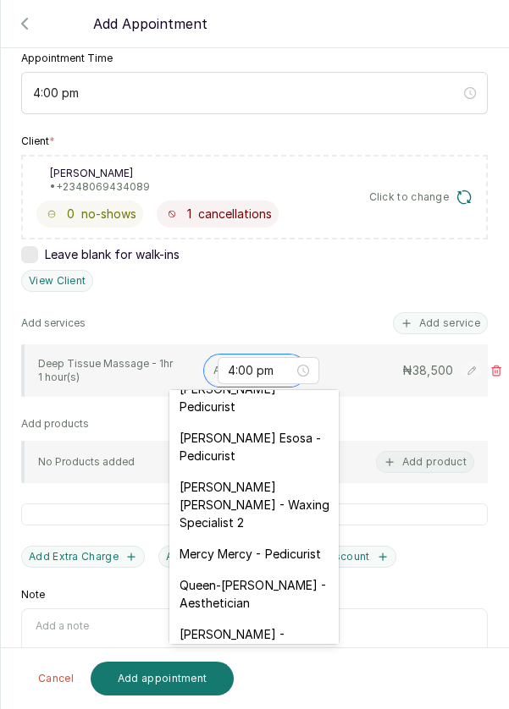
click at [297, 402] on div "[PERSON_NAME] - Pedicurist" at bounding box center [253, 397] width 169 height 49
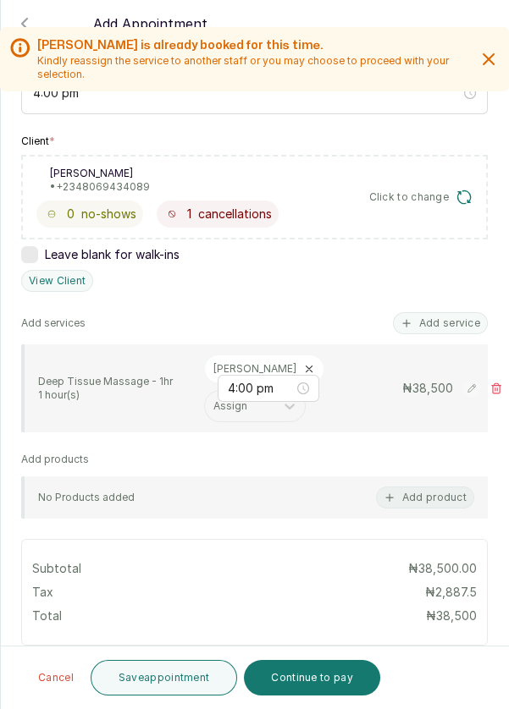
click at [180, 680] on button "Save appointment" at bounding box center [164, 678] width 147 height 36
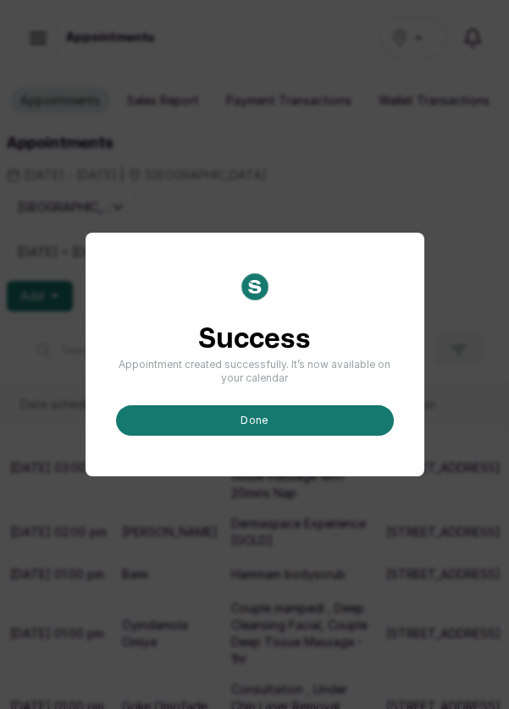
click at [312, 436] on button "done" at bounding box center [255, 420] width 278 height 30
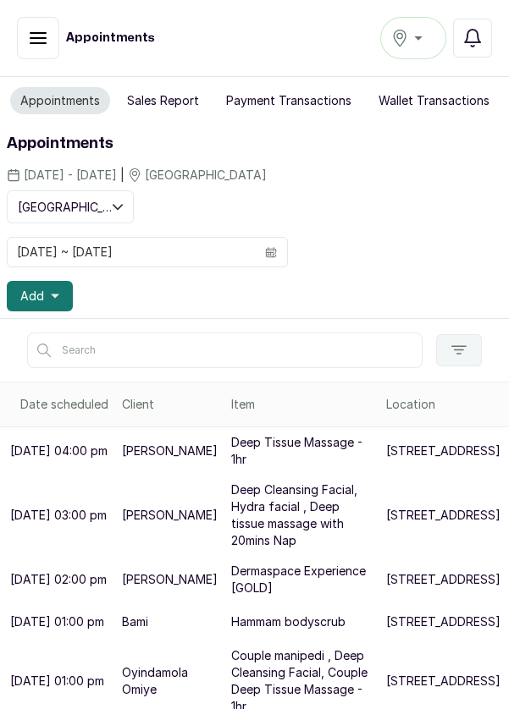
click at [67, 296] on button "Add" at bounding box center [40, 296] width 66 height 30
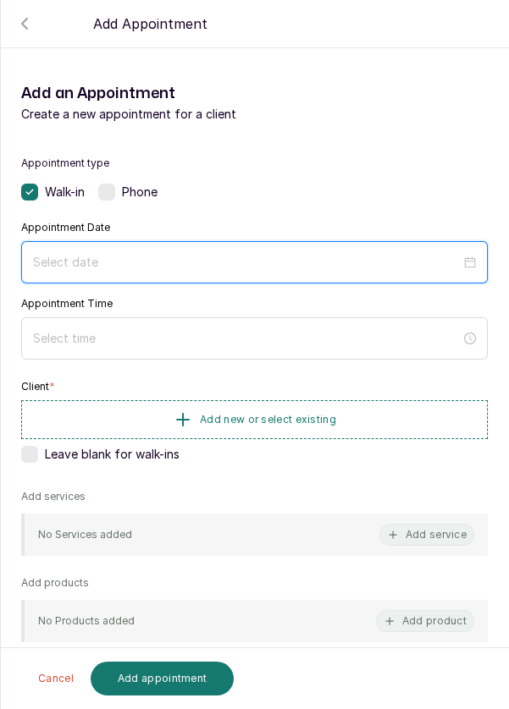
click at [237, 260] on input at bounding box center [246, 262] width 427 height 19
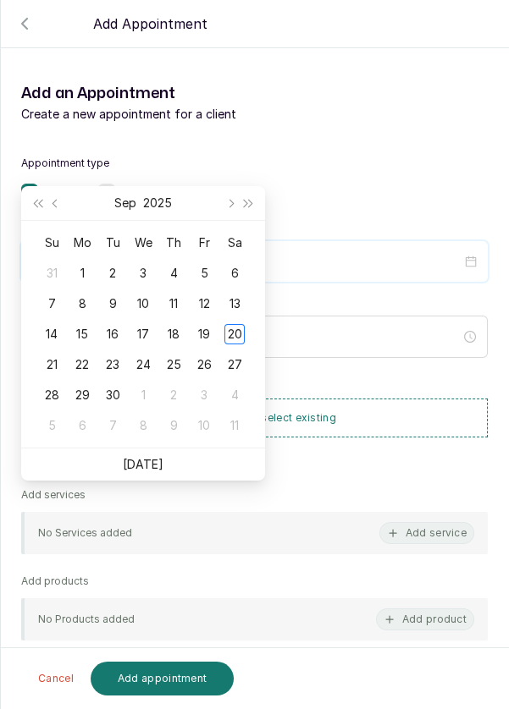
scroll to position [105, 0]
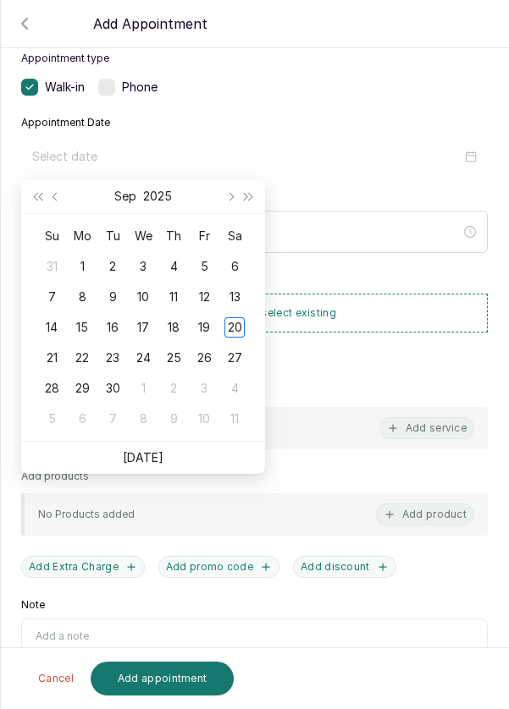
click at [46, 362] on div "21" at bounding box center [51, 358] width 20 height 20
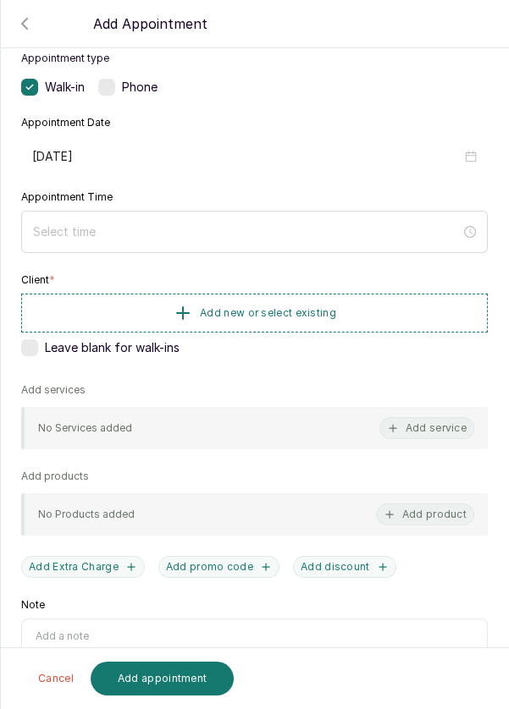
type input "[DATE]"
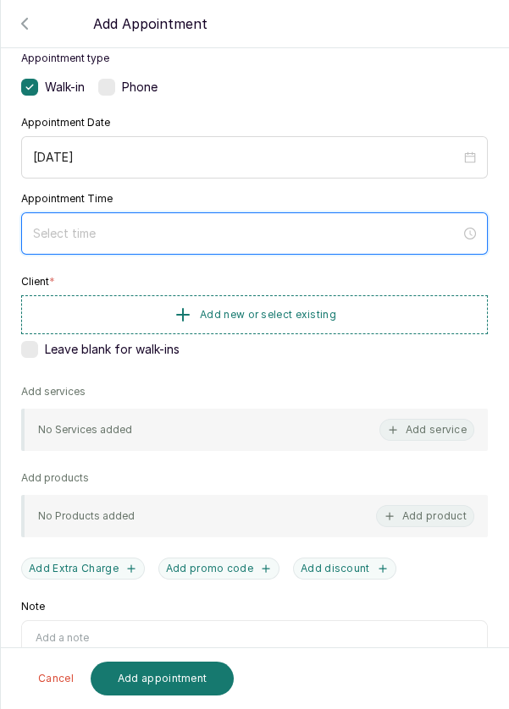
click at [270, 224] on input at bounding box center [246, 233] width 427 height 19
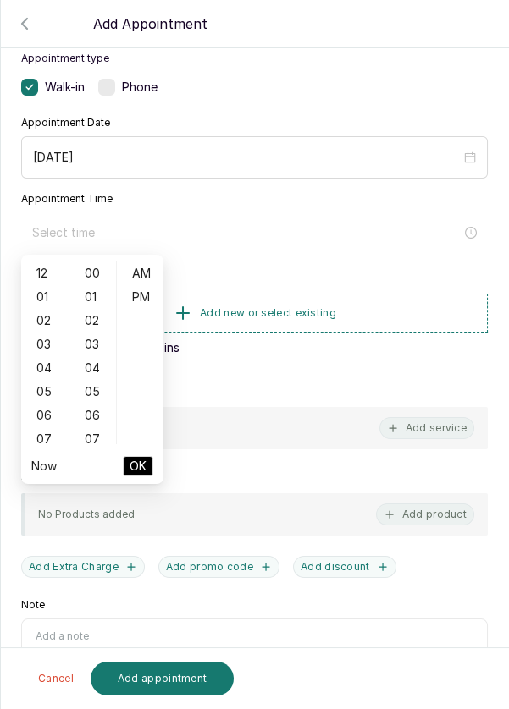
click at [48, 367] on div "04" at bounding box center [45, 368] width 41 height 24
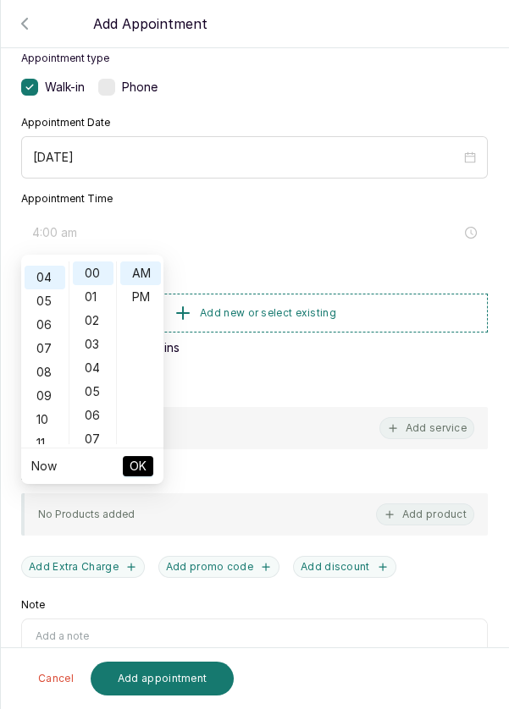
scroll to position [94, 0]
click at [148, 292] on div "PM" at bounding box center [140, 297] width 41 height 24
type input "4:00 pm"
click at [148, 467] on button "OK" at bounding box center [138, 466] width 30 height 20
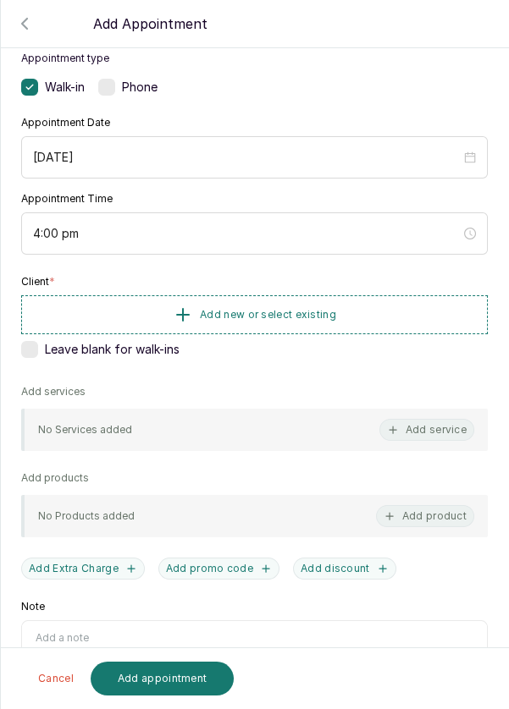
click at [388, 319] on button "Add new or select existing" at bounding box center [254, 314] width 466 height 39
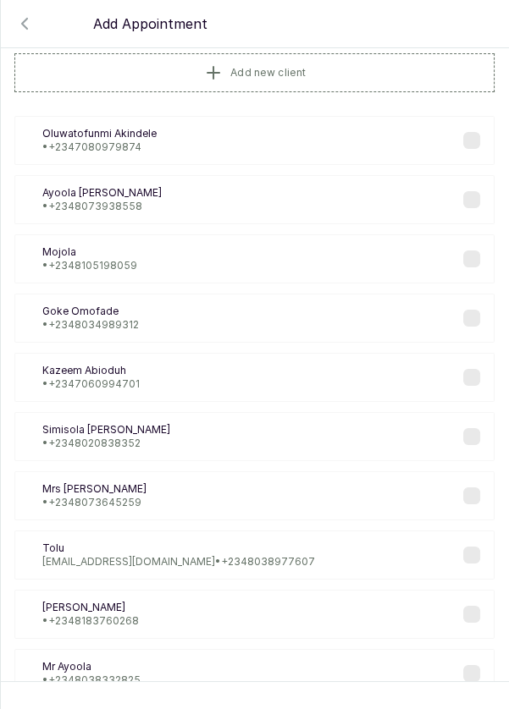
scroll to position [38, 0]
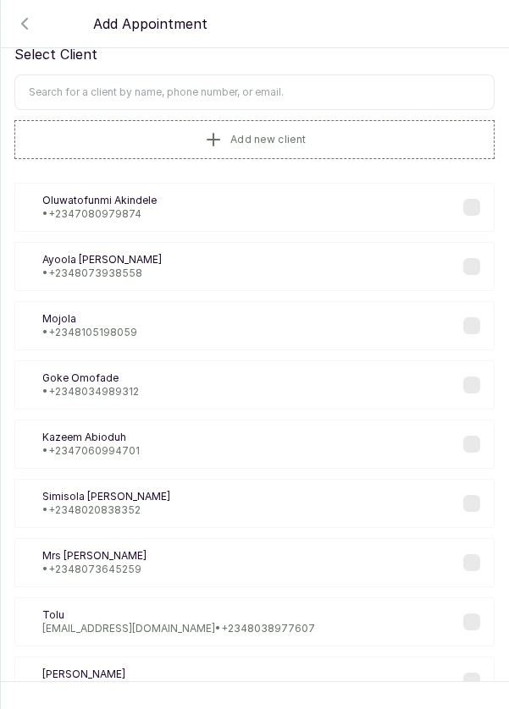
click at [354, 94] on input "text" at bounding box center [254, 92] width 480 height 36
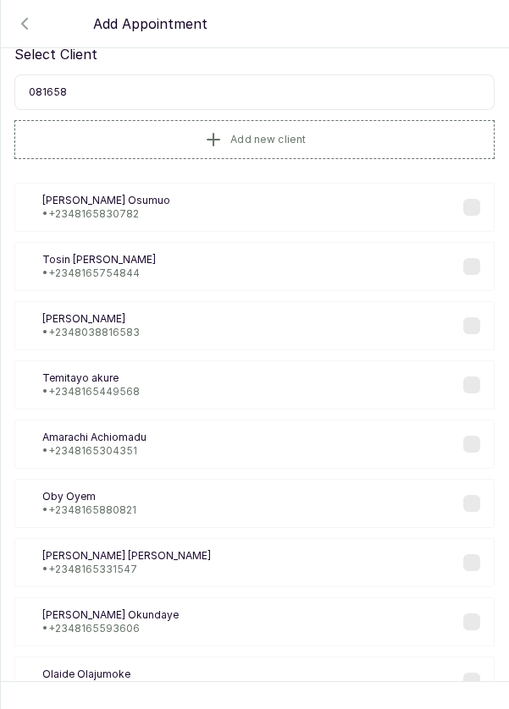
type input "0816588"
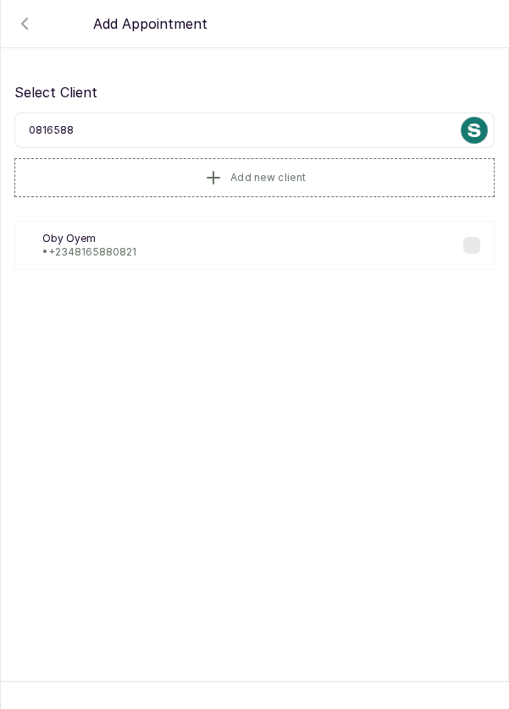
scroll to position [0, 0]
click at [154, 251] on div "OO Oby Oyem • [PHONE_NUMBER]" at bounding box center [254, 245] width 480 height 49
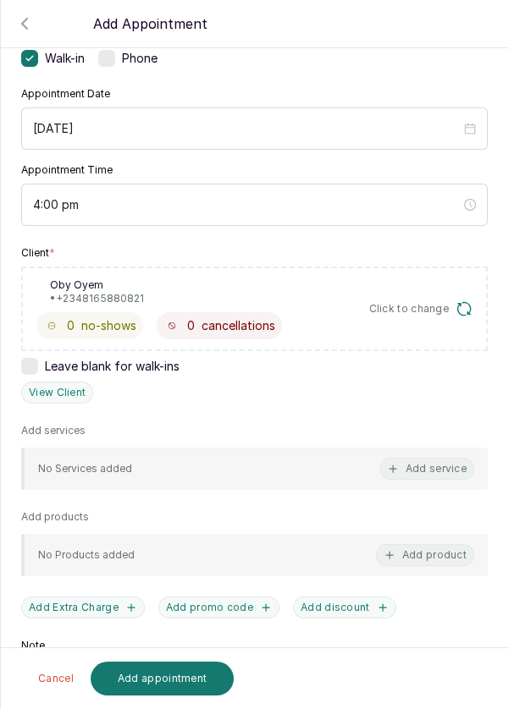
scroll to position [129, 0]
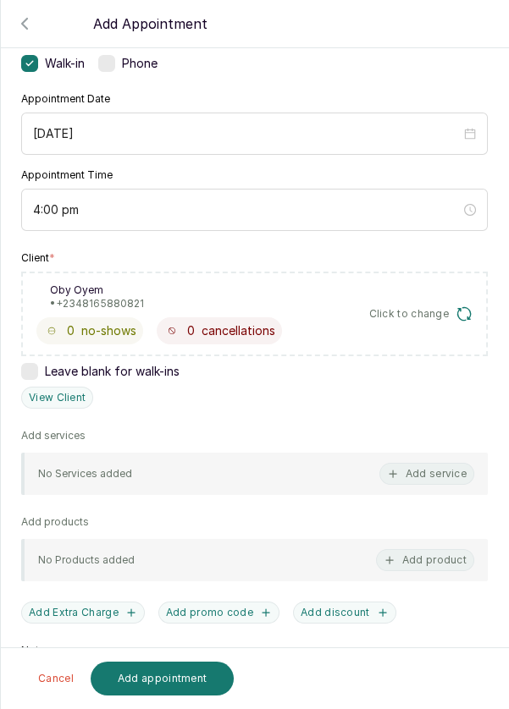
click at [452, 477] on button "Add service" at bounding box center [426, 474] width 95 height 22
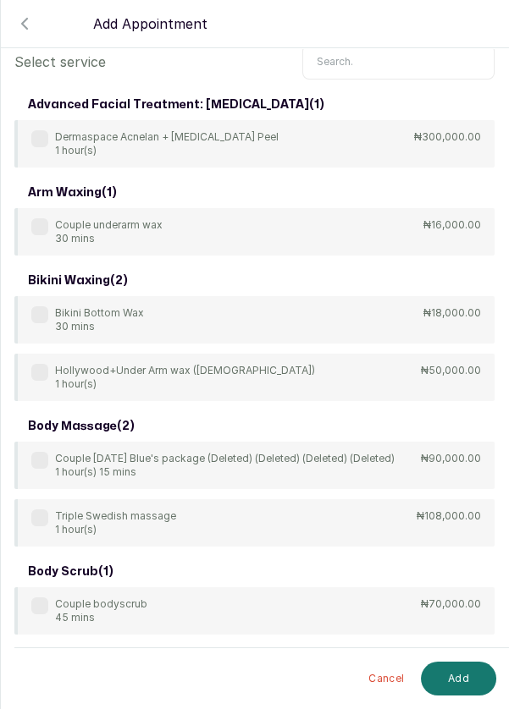
scroll to position [42, 0]
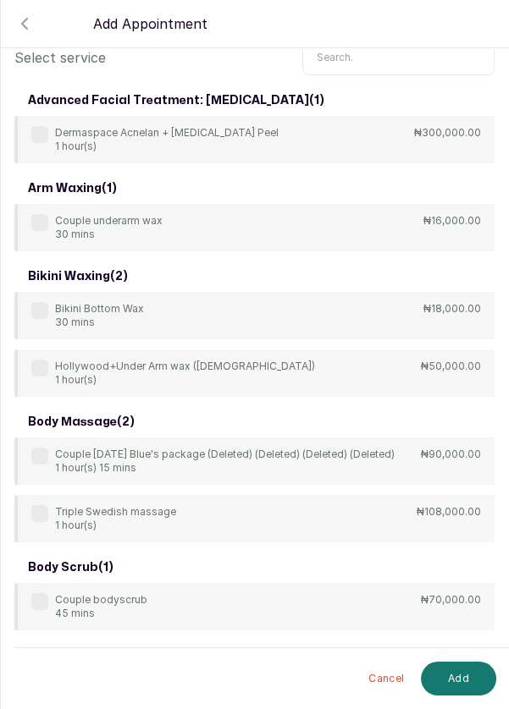
click at [375, 61] on input "text" at bounding box center [398, 58] width 192 height 36
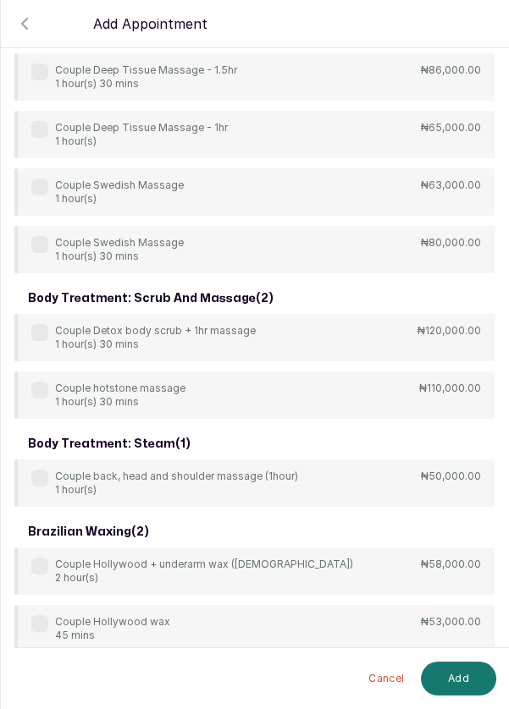
scroll to position [521, 0]
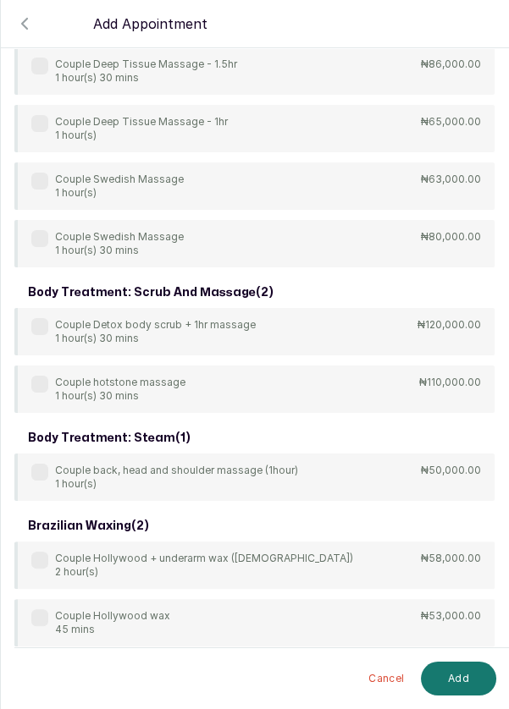
type input "Couple"
click at [47, 325] on div "arm waxing ( 1 ) Couple underarm wax 30 mins ₦16,000.00 body massage ( 1 ) Coup…" at bounding box center [254, 592] width 480 height 1970
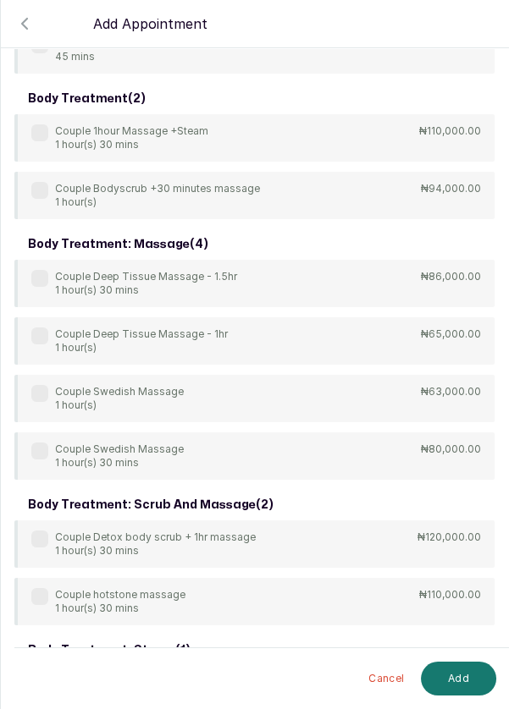
scroll to position [321, 0]
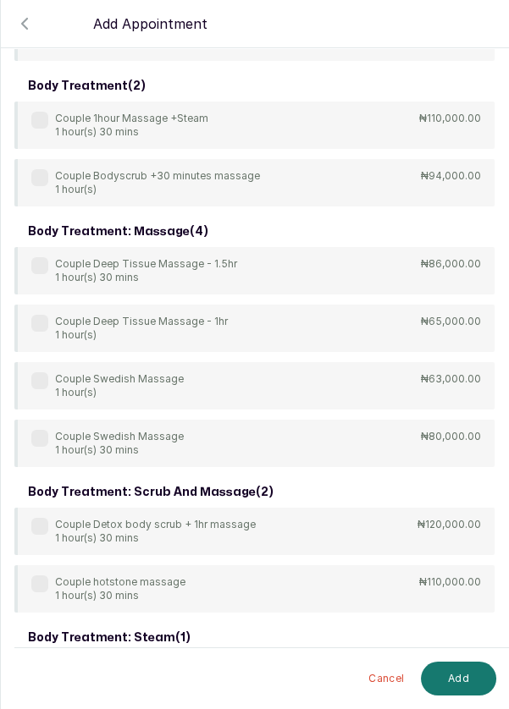
click at [43, 529] on label at bounding box center [39, 526] width 17 height 17
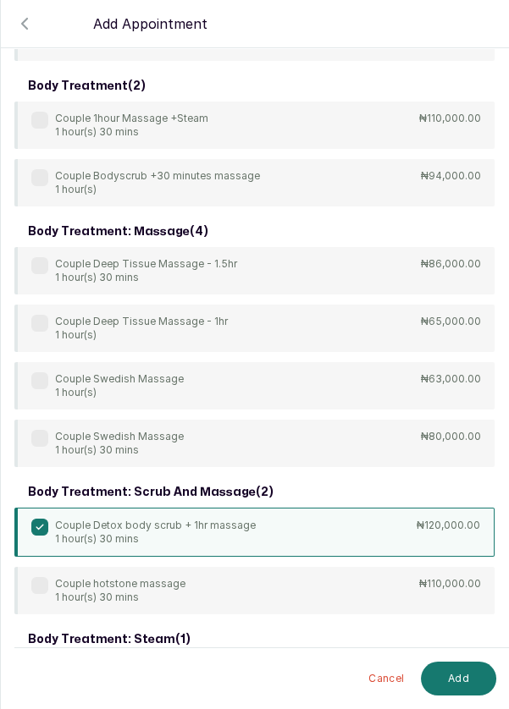
click at [462, 685] on button "Add" at bounding box center [458, 679] width 75 height 34
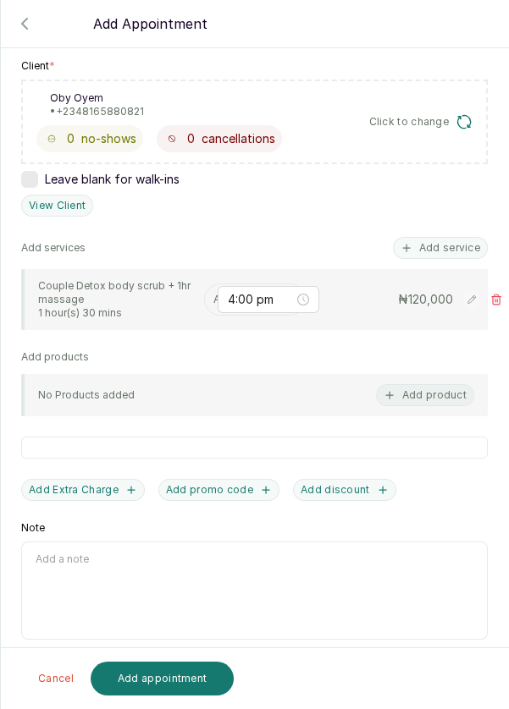
scroll to position [47, 0]
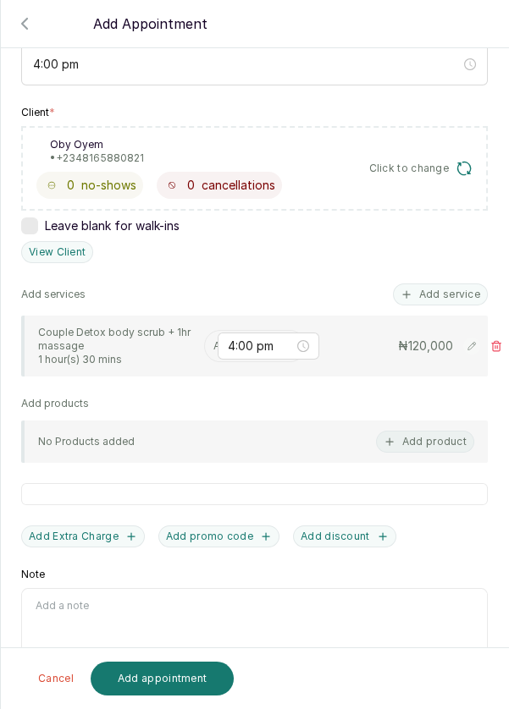
click at [213, 340] on input "text" at bounding box center [214, 346] width 3 height 12
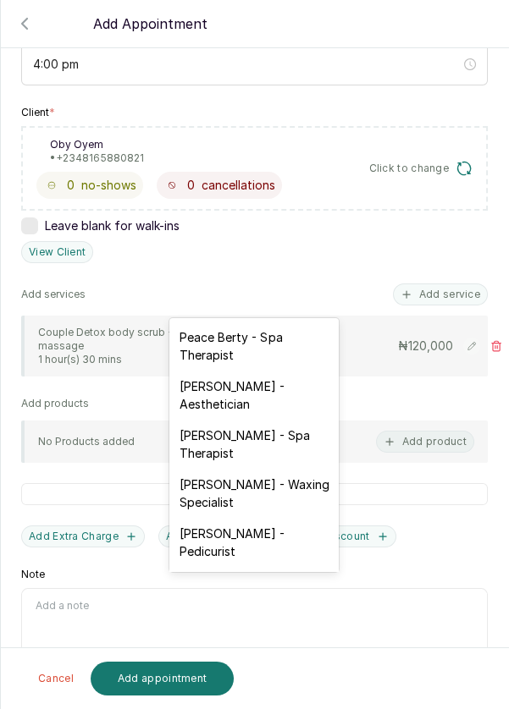
click at [285, 384] on div "[PERSON_NAME] - Aesthetician" at bounding box center [253, 395] width 169 height 49
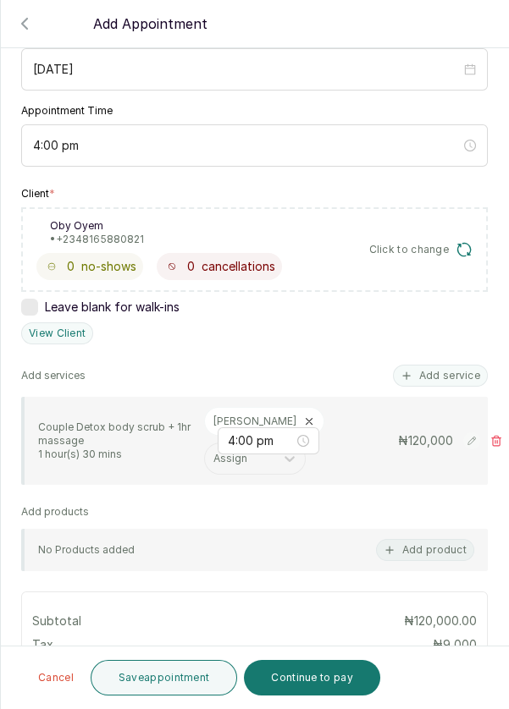
scroll to position [188, 0]
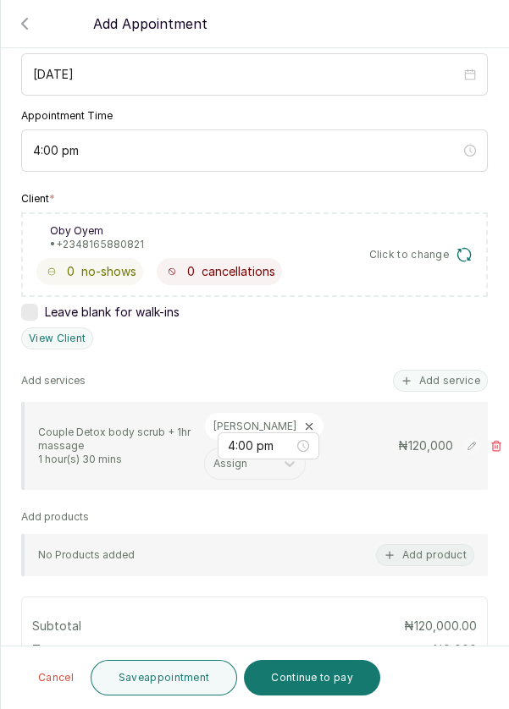
click at [306, 424] on icon at bounding box center [309, 427] width 6 height 6
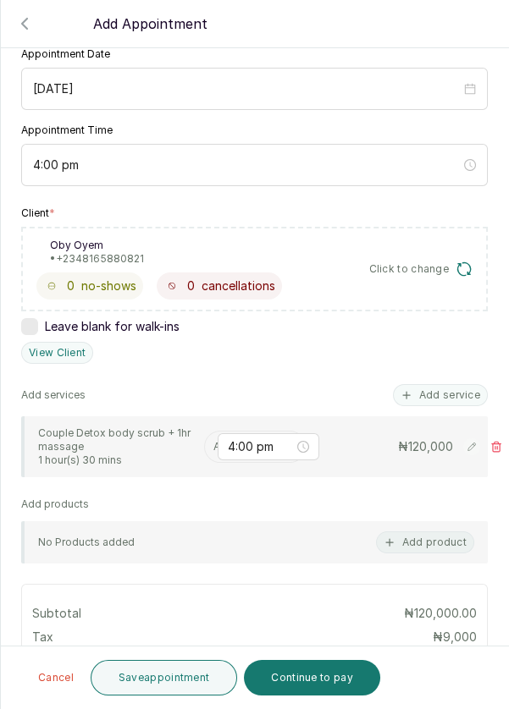
scroll to position [171, 0]
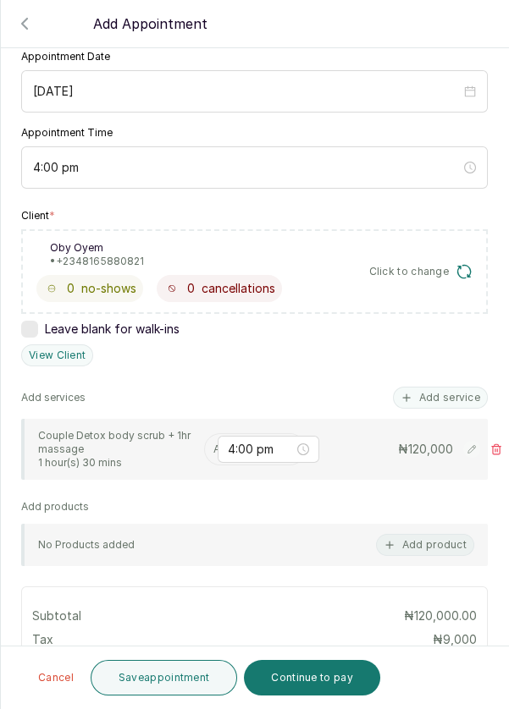
click at [213, 444] on input "text" at bounding box center [214, 450] width 3 height 12
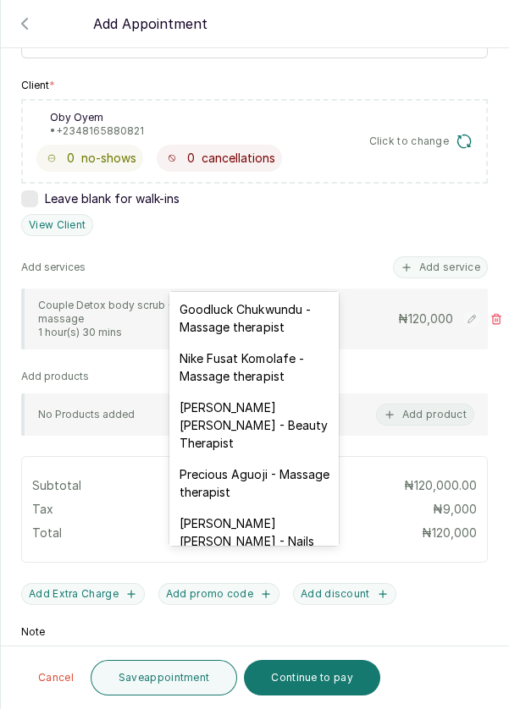
scroll to position [590, 0]
click at [279, 350] on div "Nike Fusat Komolafe - Massage therapist" at bounding box center [253, 368] width 169 height 49
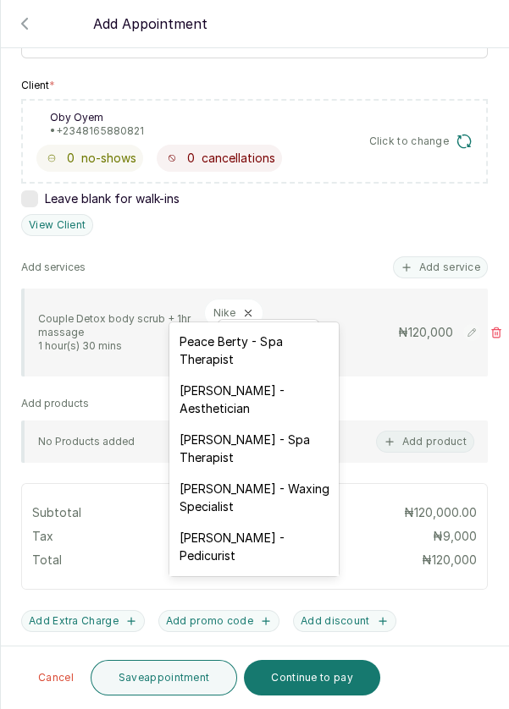
click at [277, 347] on div "Peace Berty - Spa Therapist" at bounding box center [253, 350] width 169 height 49
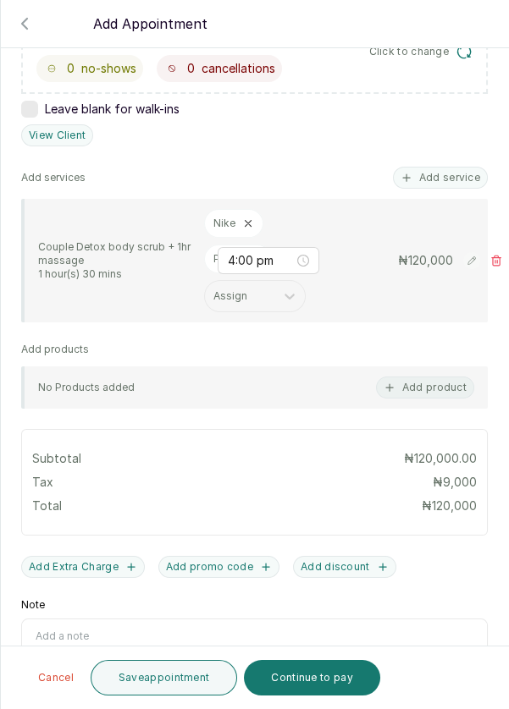
scroll to position [421, 0]
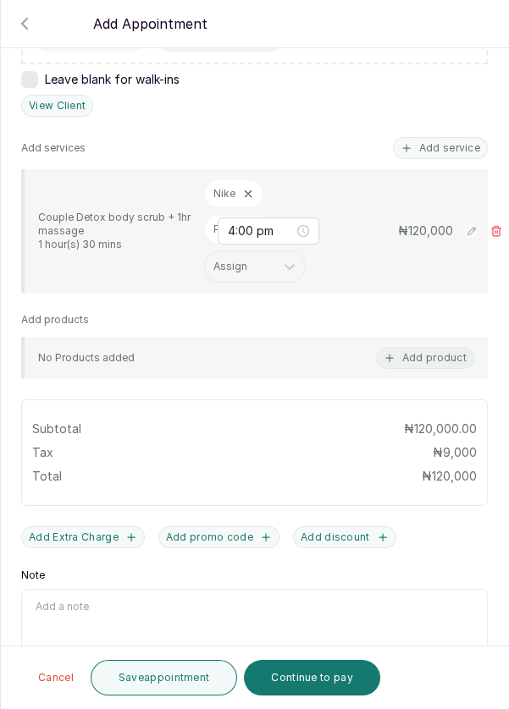
click at [179, 686] on button "Save appointment" at bounding box center [164, 678] width 147 height 36
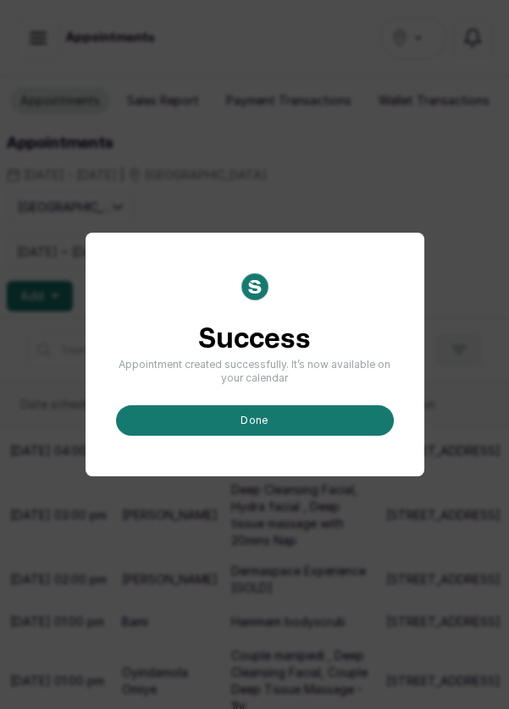
click at [292, 436] on button "done" at bounding box center [255, 420] width 278 height 30
